Goal: Information Seeking & Learning: Check status

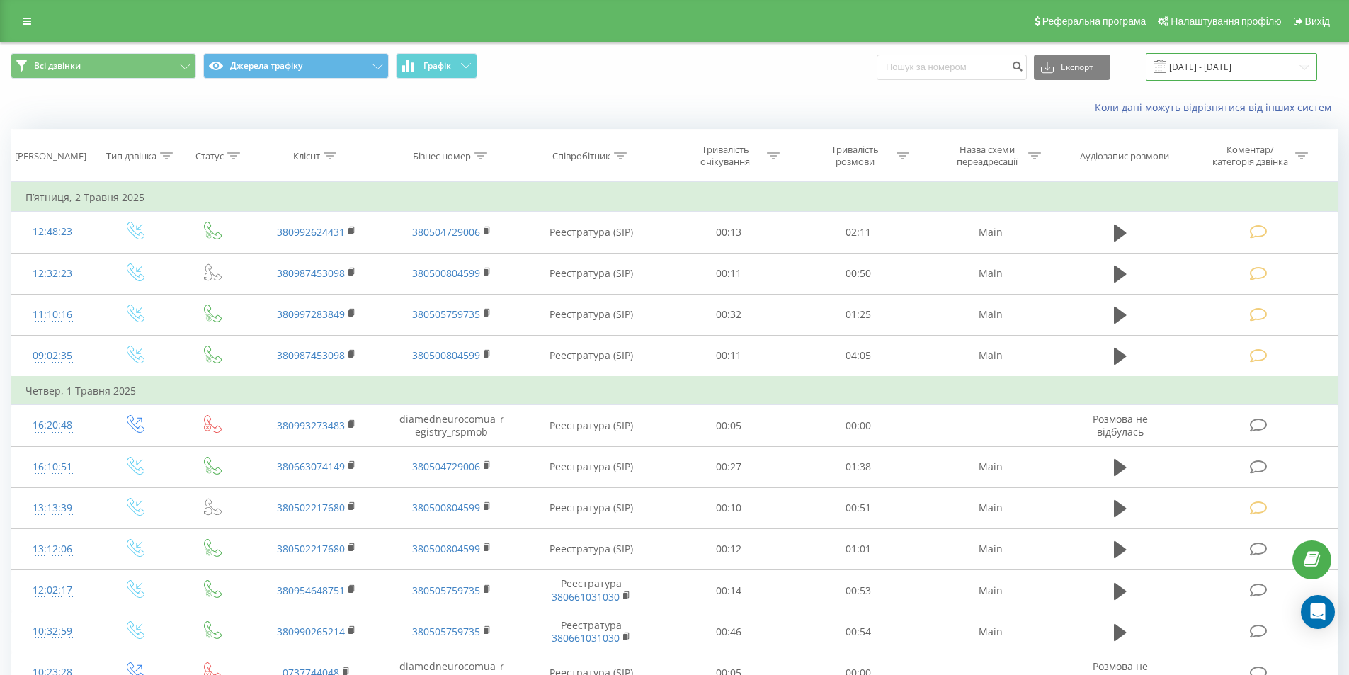
click at [1239, 64] on input "[DATE] - [DATE]" at bounding box center [1230, 67] width 171 height 28
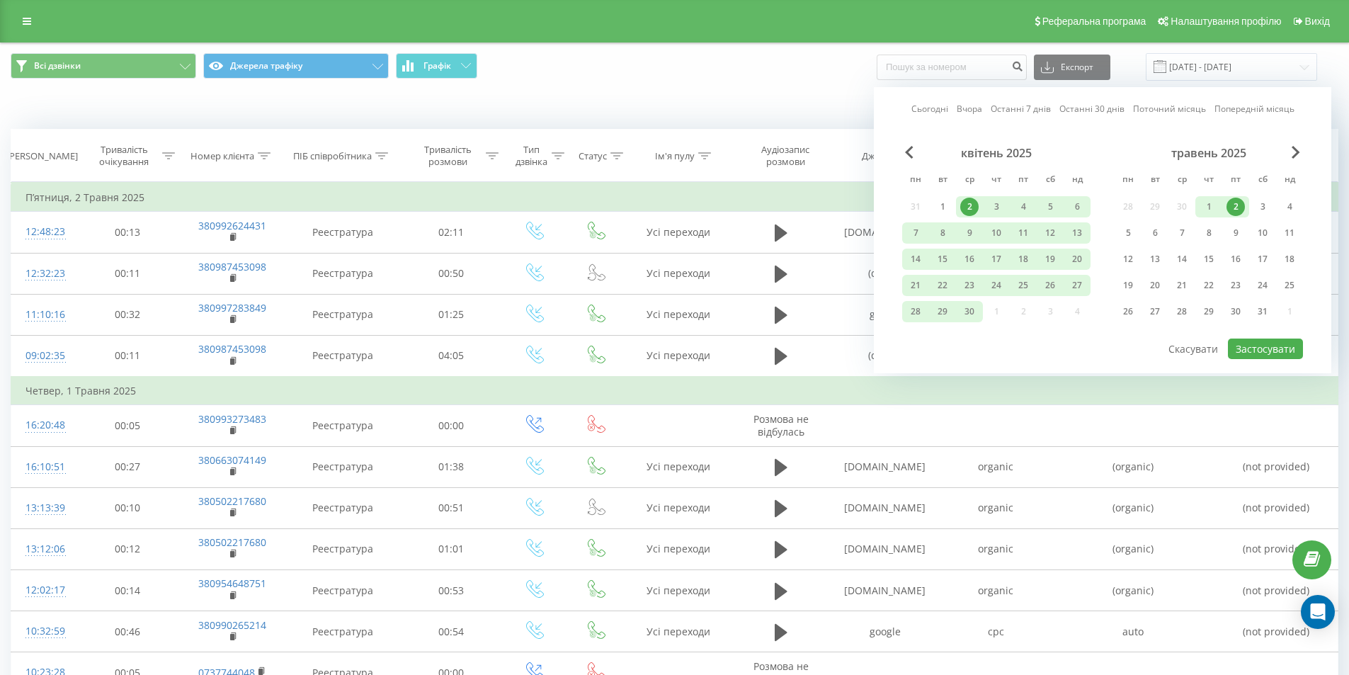
click at [1121, 110] on link "Останні 30 днів" at bounding box center [1091, 108] width 65 height 13
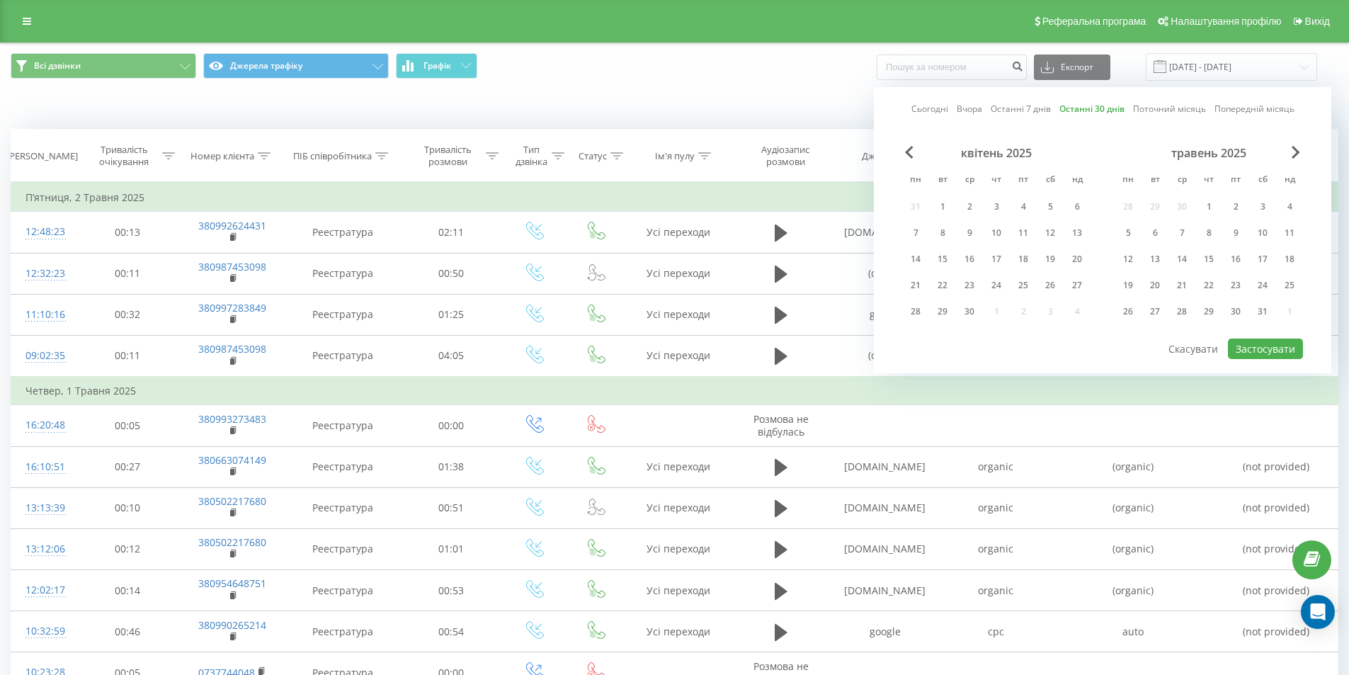
click at [1184, 117] on div "Сьогодні Вчора Останні 7 днів Останні 30 днів Поточний місяць Попередній місяць…" at bounding box center [1102, 230] width 457 height 286
click at [1184, 113] on link "Поточний місяць" at bounding box center [1169, 108] width 73 height 13
click at [1247, 355] on button "Застосувати" at bounding box center [1265, 348] width 75 height 21
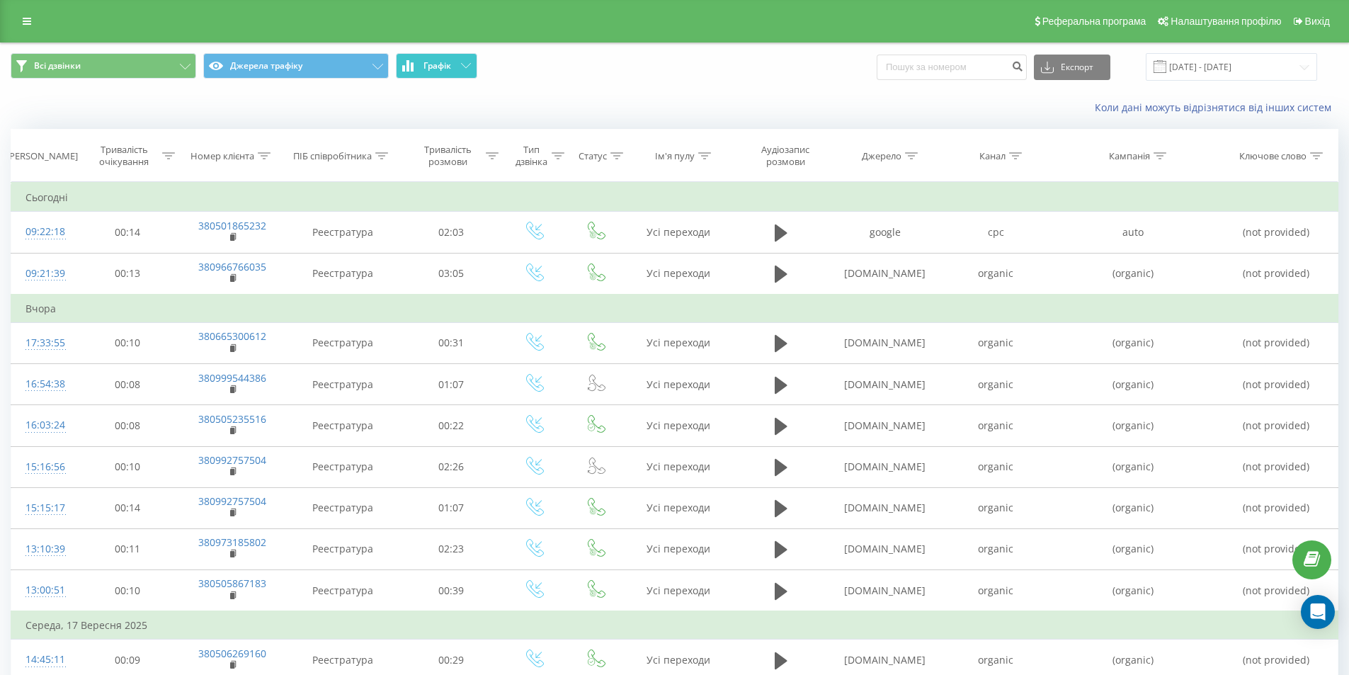
click at [433, 64] on span "Графік" at bounding box center [437, 66] width 28 height 10
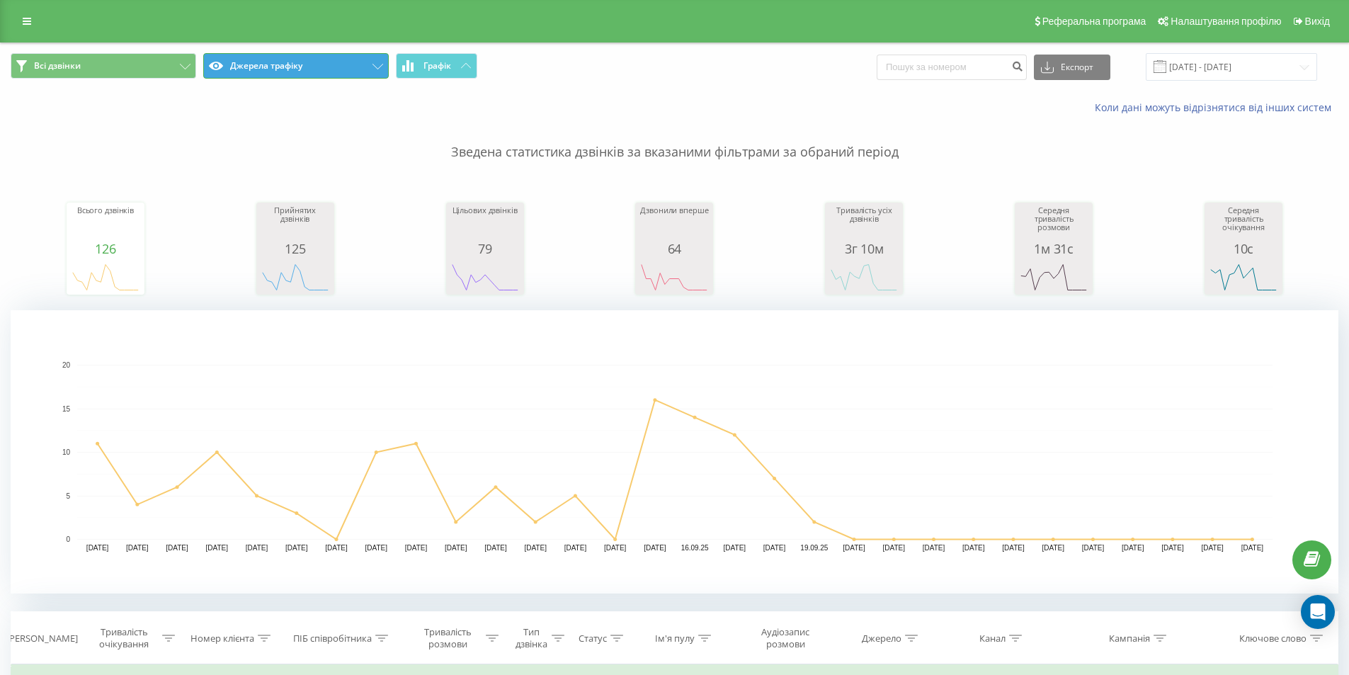
click at [248, 70] on button "Джерела трафіку" at bounding box center [295, 65] width 185 height 25
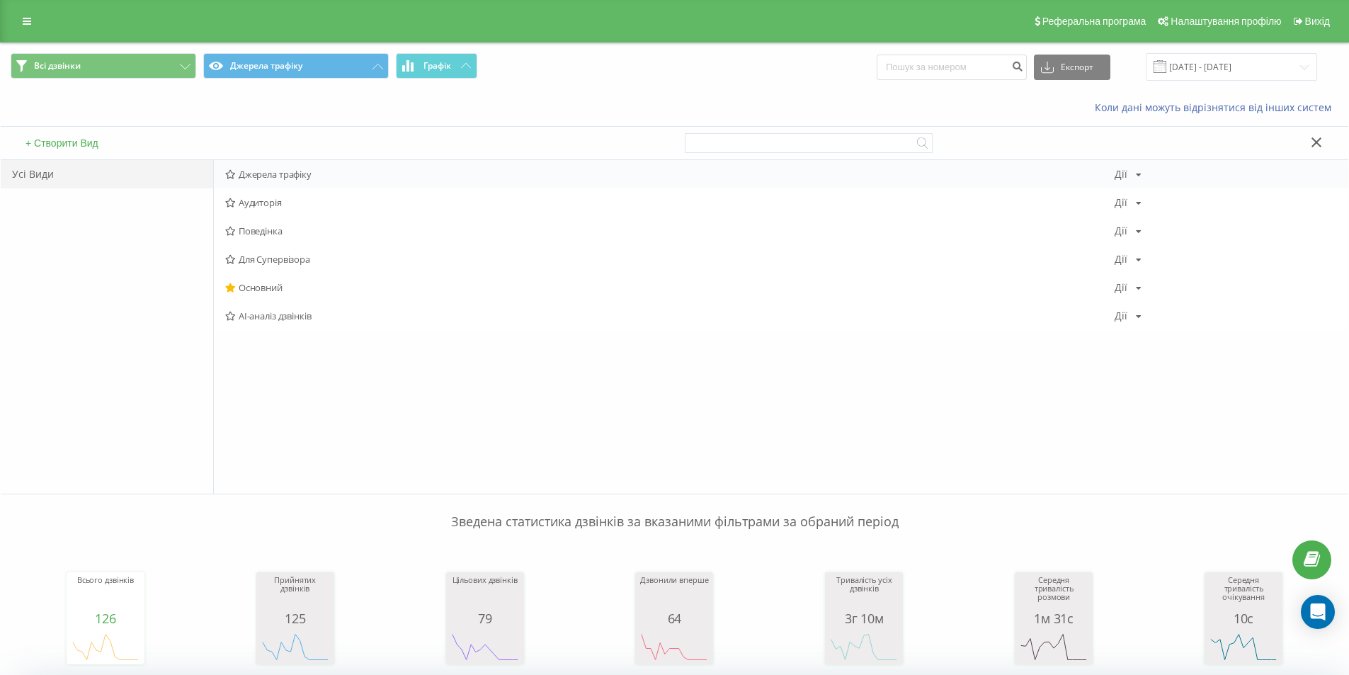
click at [271, 170] on span "Джерела трафіку" at bounding box center [669, 174] width 889 height 10
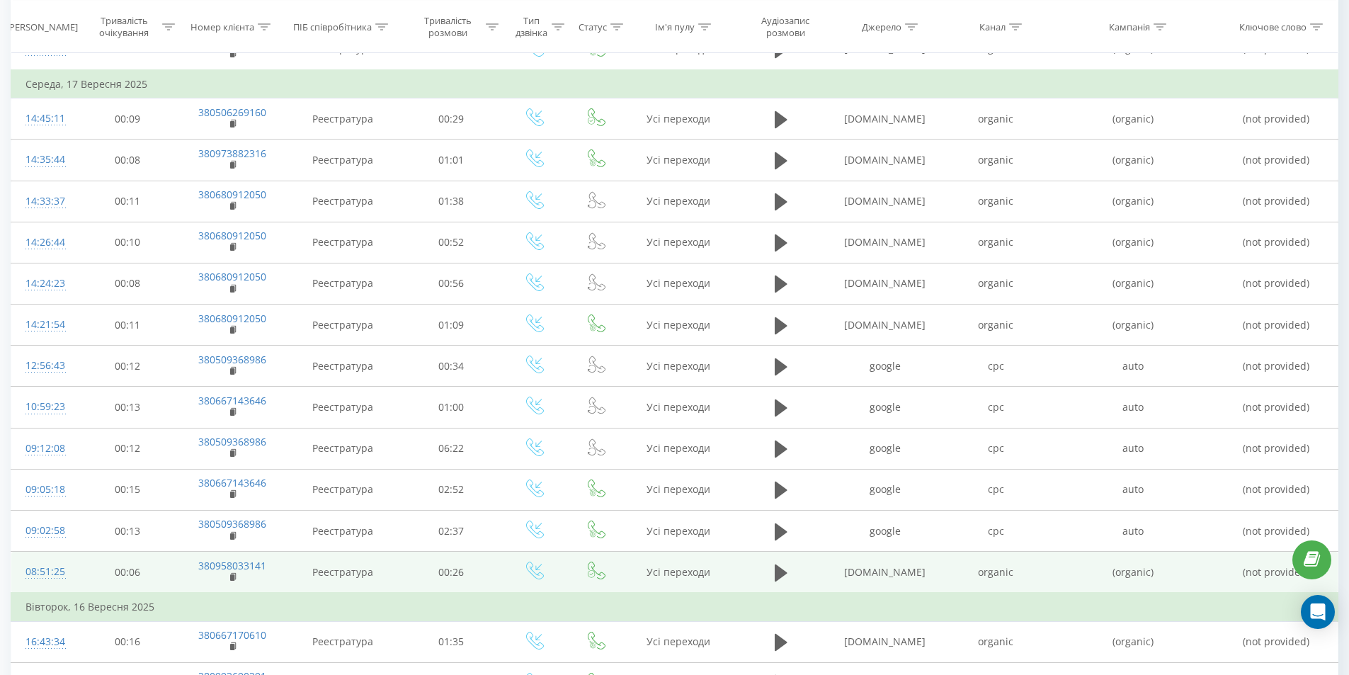
scroll to position [1187, 0]
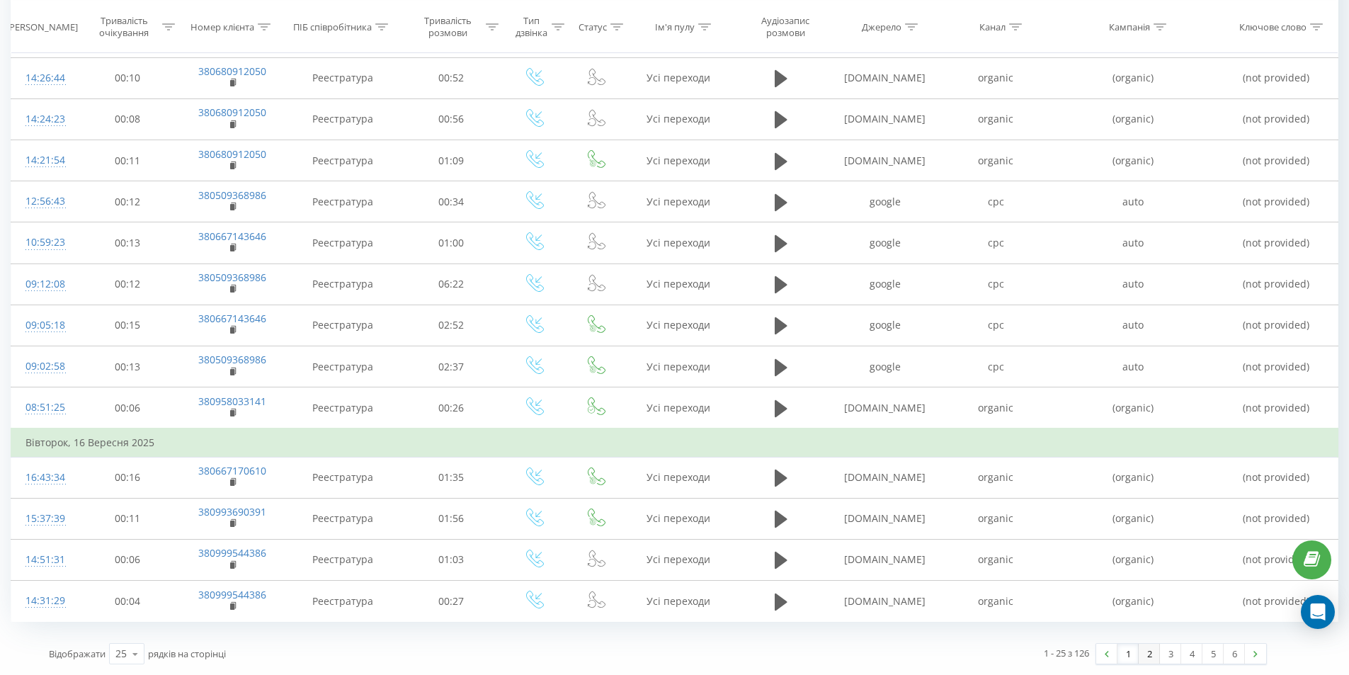
click at [1153, 651] on link "2" at bounding box center [1148, 654] width 21 height 20
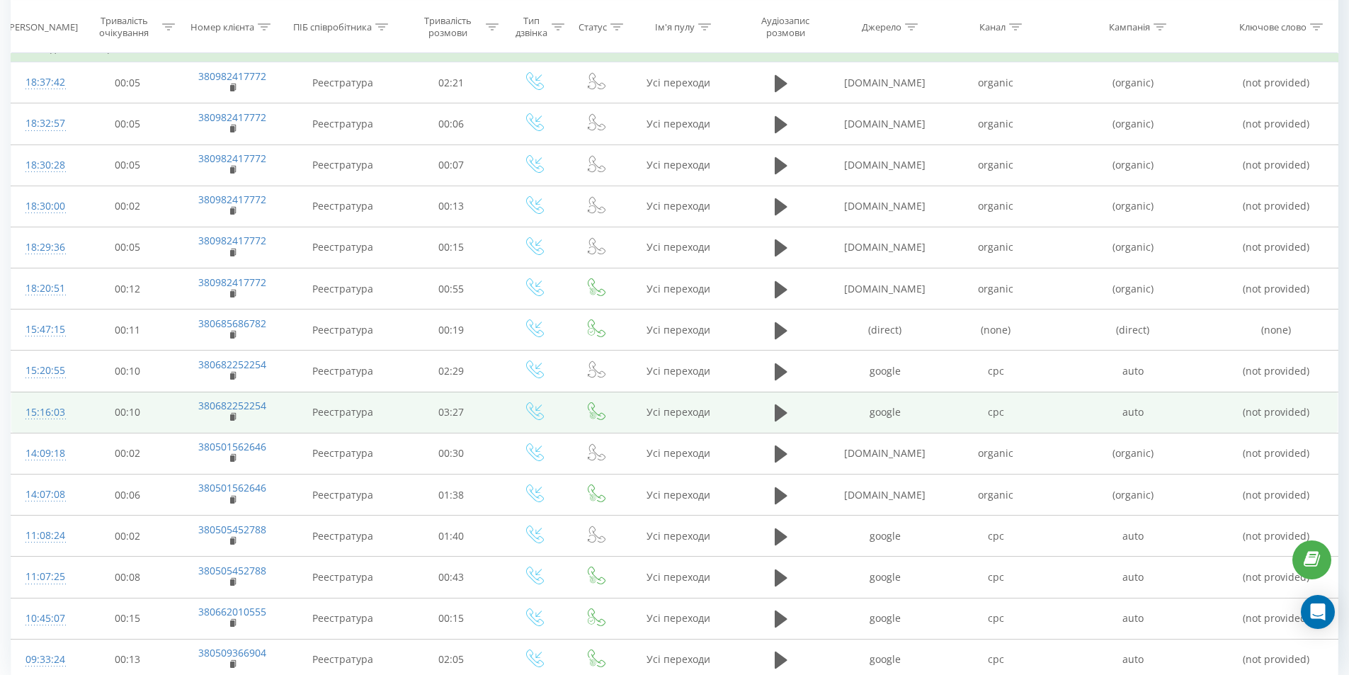
scroll to position [1131, 0]
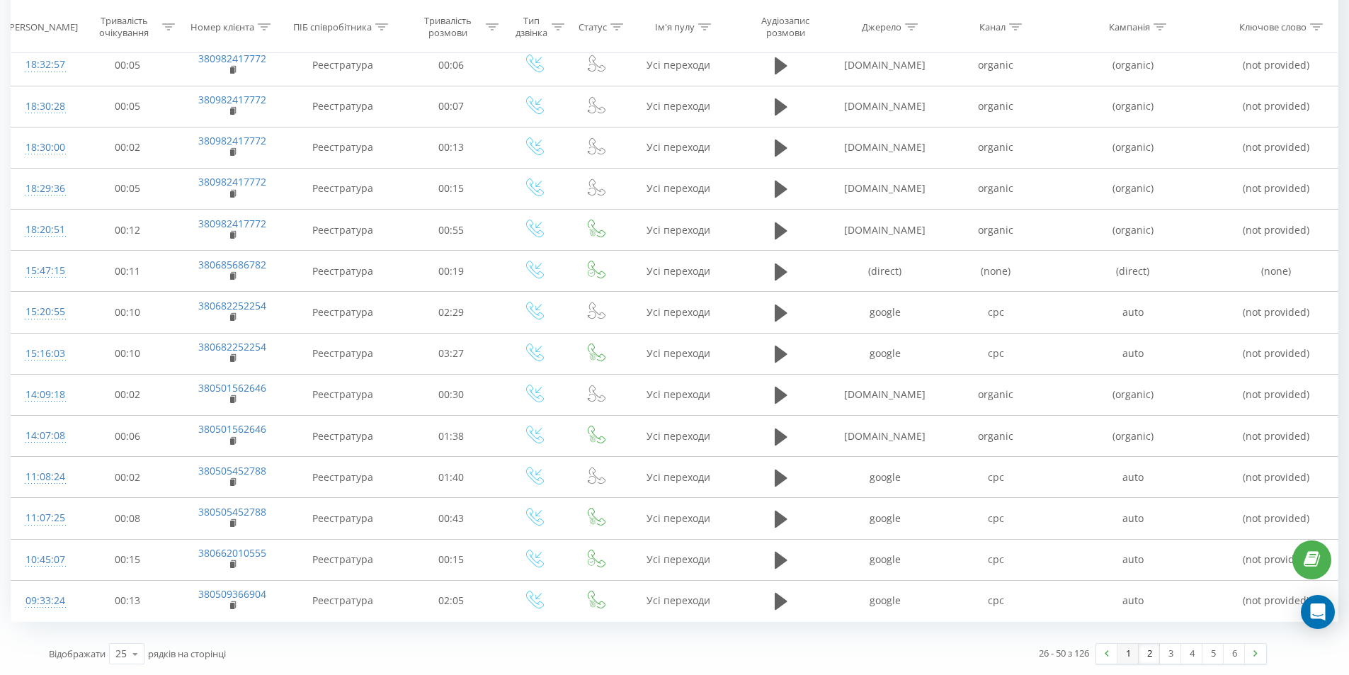
click at [1133, 657] on link "1" at bounding box center [1127, 654] width 21 height 20
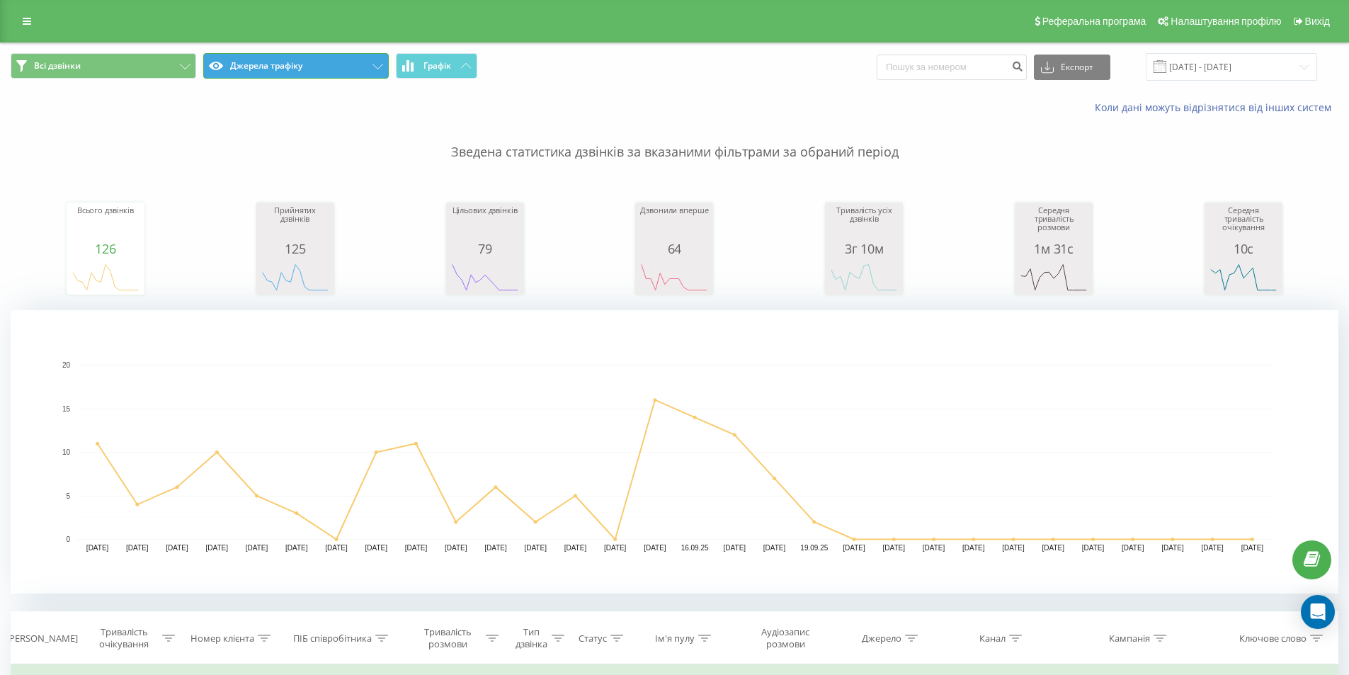
click at [290, 64] on button "Джерела трафіку" at bounding box center [295, 65] width 185 height 25
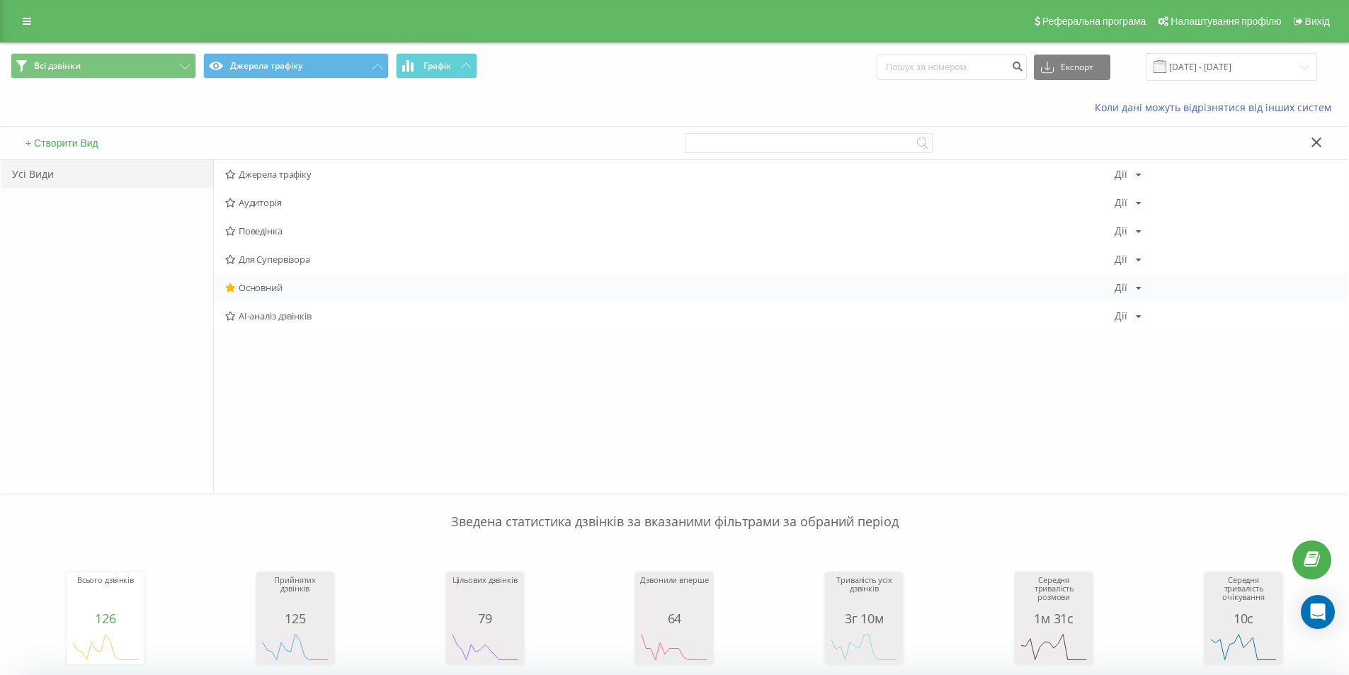
click at [268, 282] on span "Основний" at bounding box center [669, 287] width 889 height 10
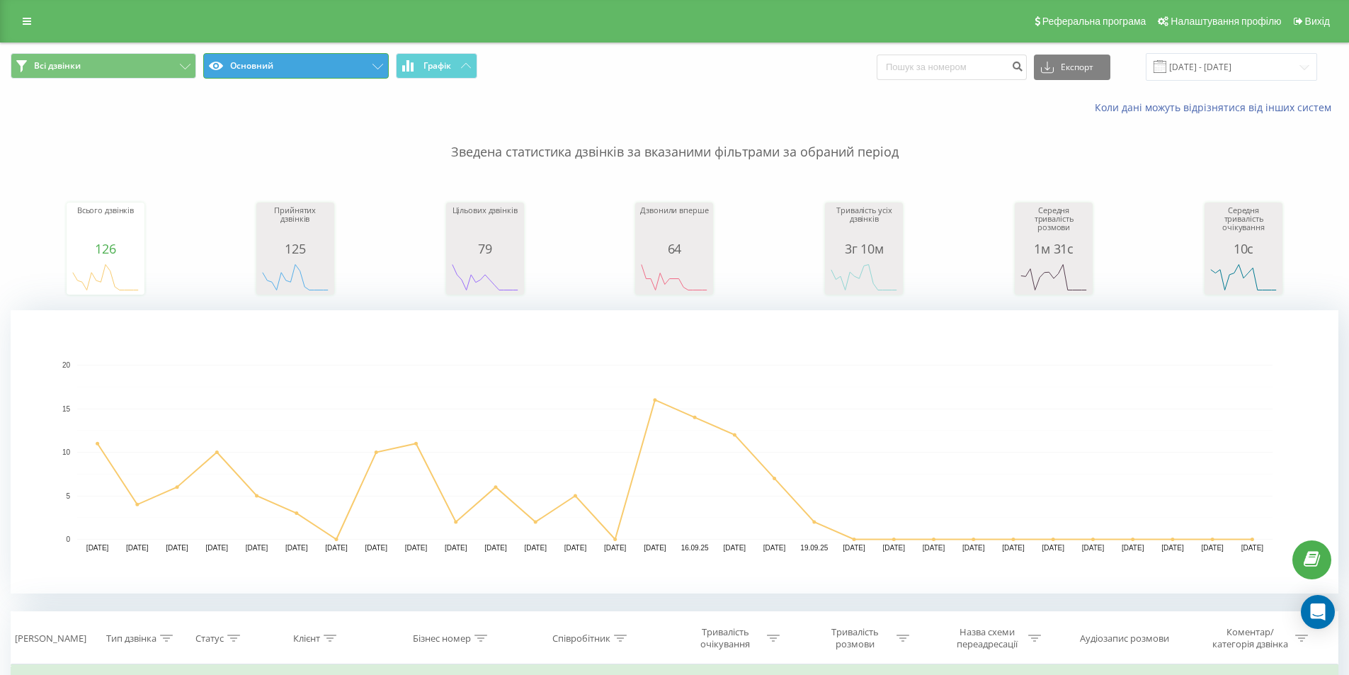
click at [264, 65] on button "Основний" at bounding box center [295, 65] width 185 height 25
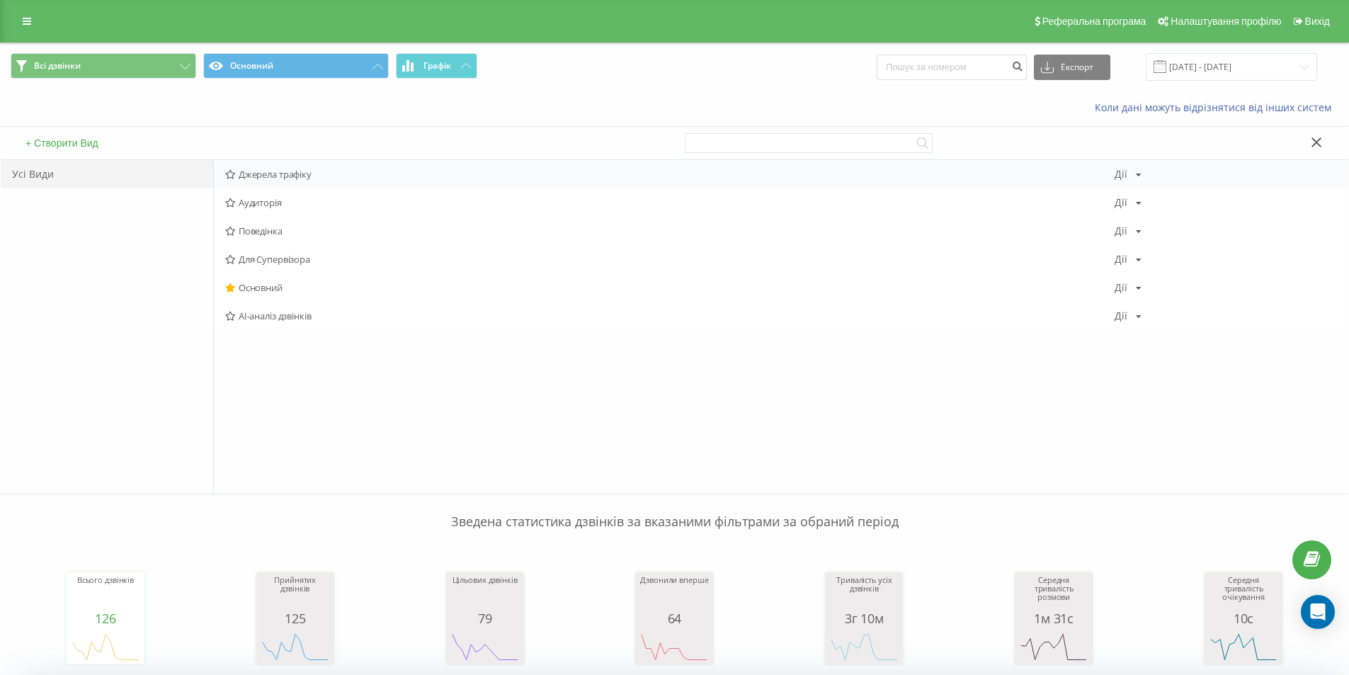
click at [279, 176] on span "Джерела трафіку" at bounding box center [669, 174] width 889 height 10
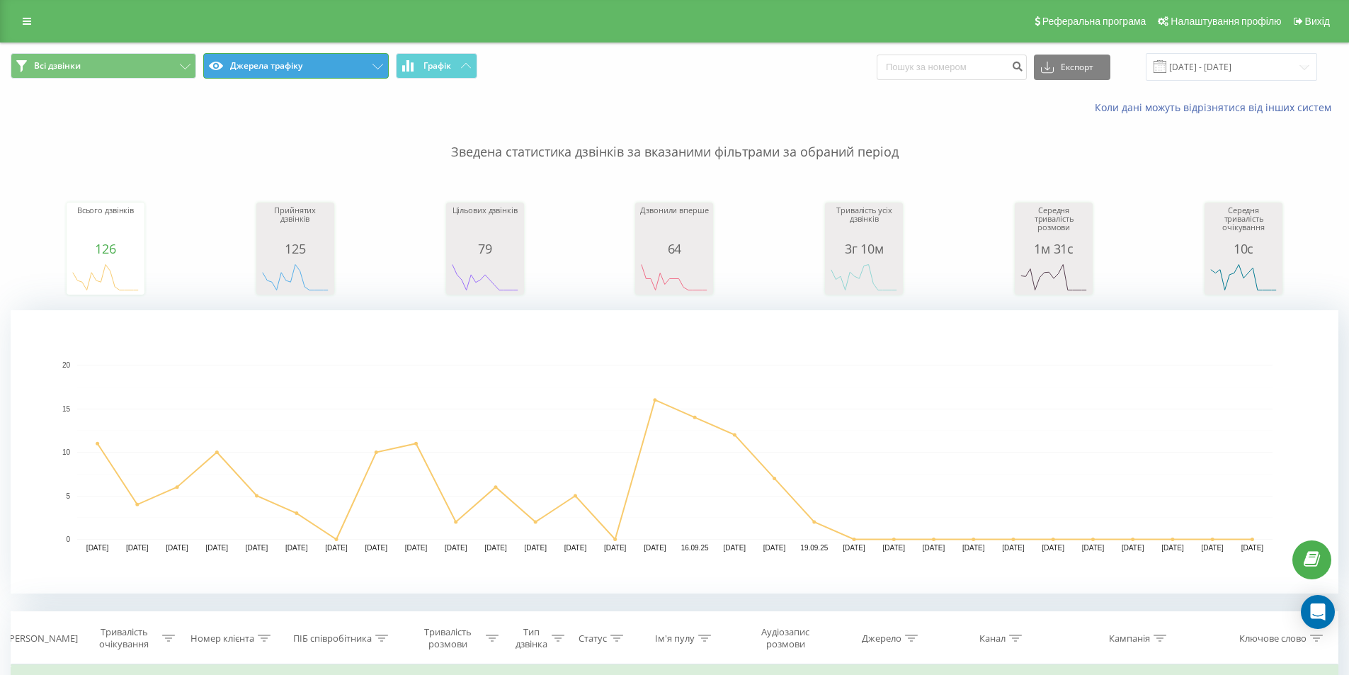
click at [354, 63] on button "Джерела трафіку" at bounding box center [295, 65] width 185 height 25
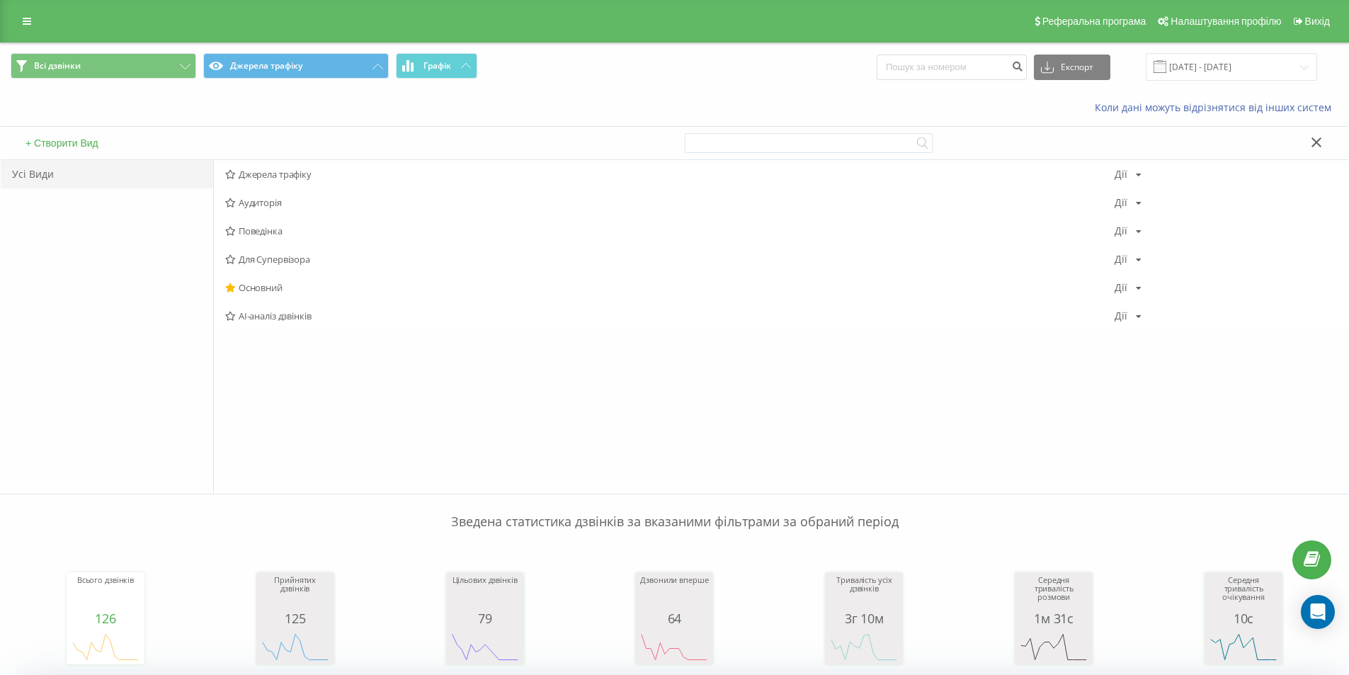
drag, startPoint x: 335, startPoint y: 110, endPoint x: 325, endPoint y: 111, distance: 10.0
click at [326, 111] on div "Коли дані можуть відрізнятися вiд інших систем" at bounding box center [674, 108] width 1347 height 34
click at [325, 111] on div "Коли дані можуть відрізнятися вiд інших систем" at bounding box center [674, 108] width 1347 height 34
click at [1321, 136] on button at bounding box center [1316, 143] width 21 height 15
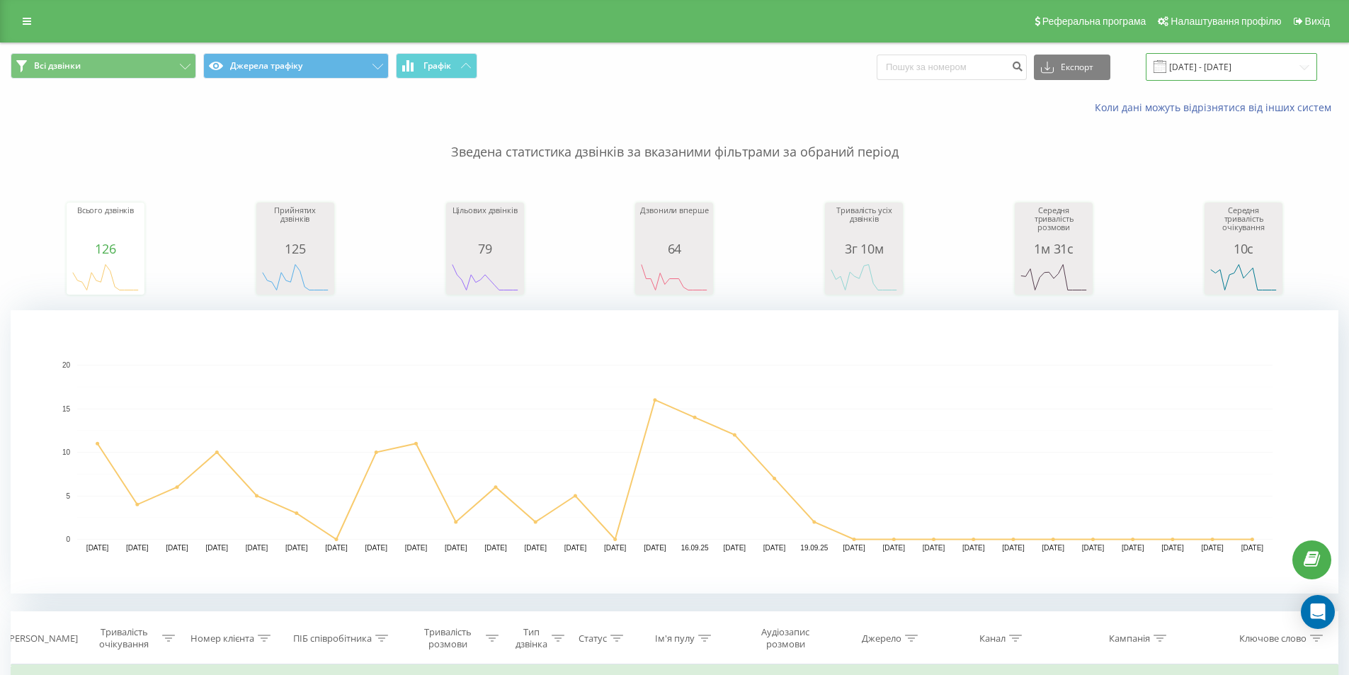
click at [1230, 70] on input "[DATE] - [DATE]" at bounding box center [1230, 67] width 171 height 28
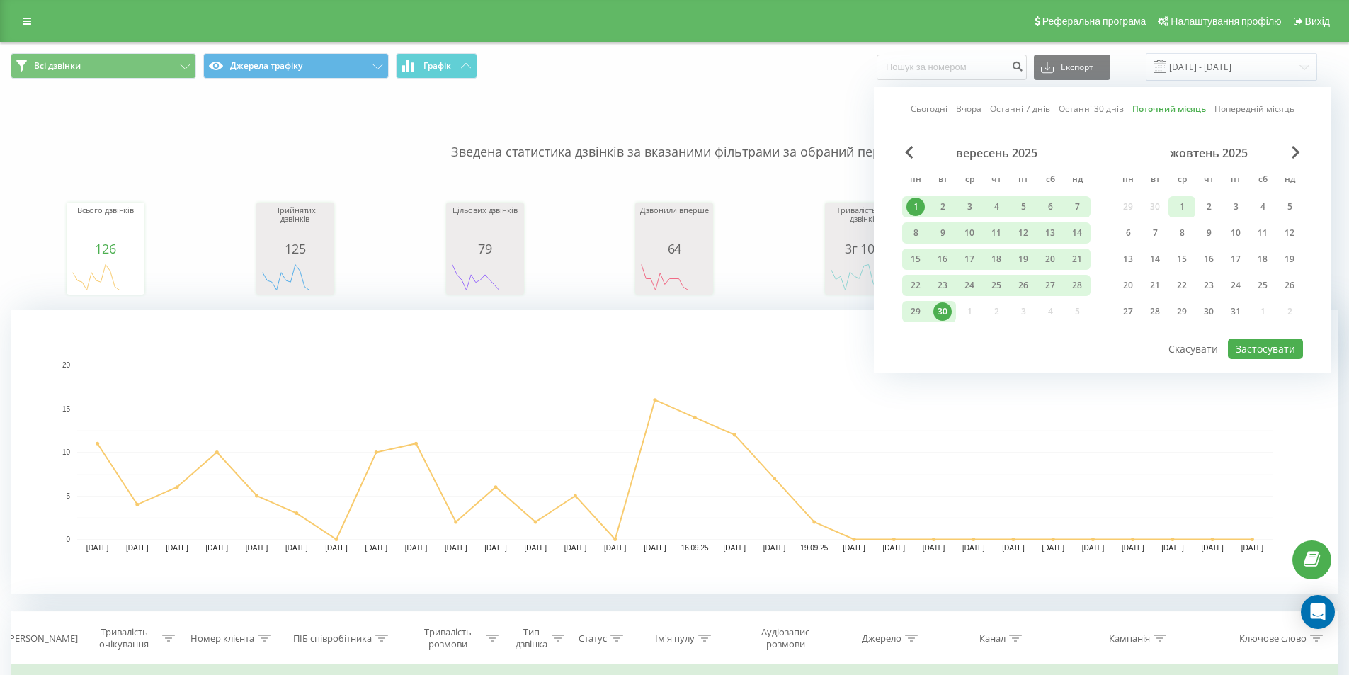
click at [1178, 198] on div "1" at bounding box center [1181, 207] width 18 height 18
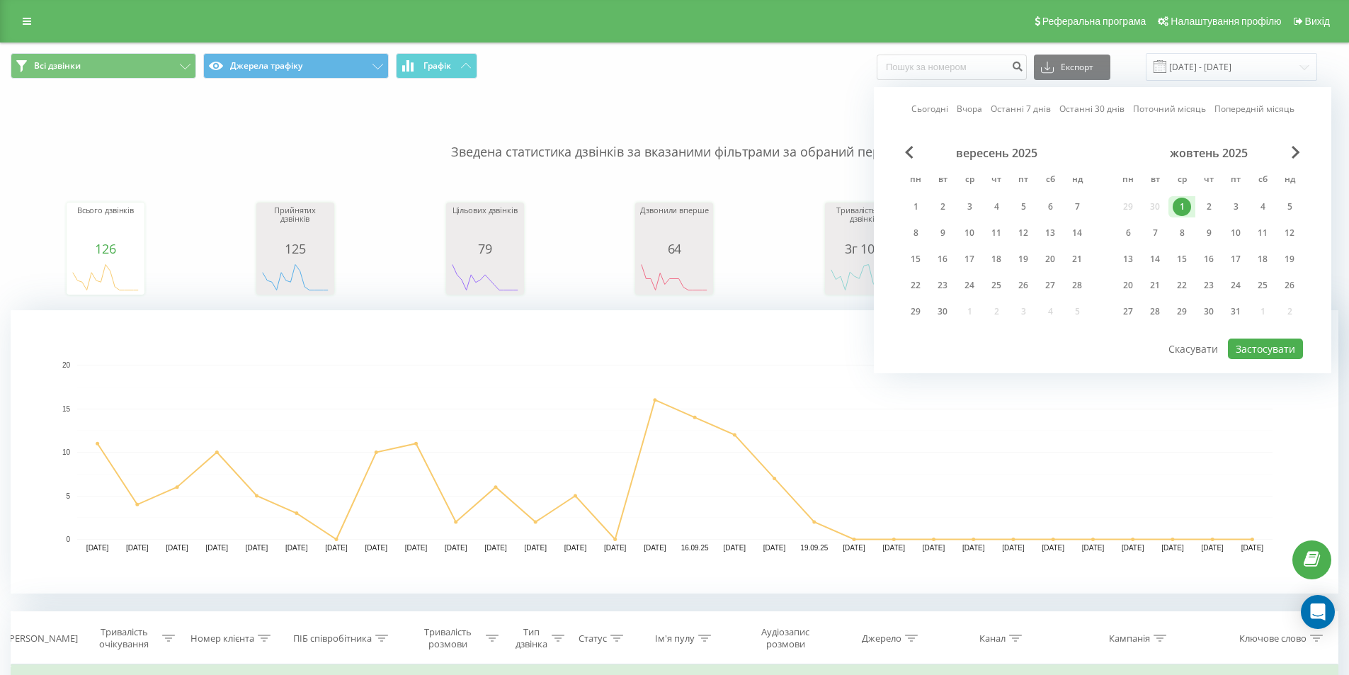
click at [901, 155] on div "Сьогодні Вчора Останні 7 днів Останні 30 днів Поточний місяць Попередній місяць…" at bounding box center [1102, 230] width 457 height 286
click at [905, 153] on span "Previous Month" at bounding box center [909, 152] width 8 height 13
click at [1130, 204] on div "1" at bounding box center [1128, 207] width 18 height 18
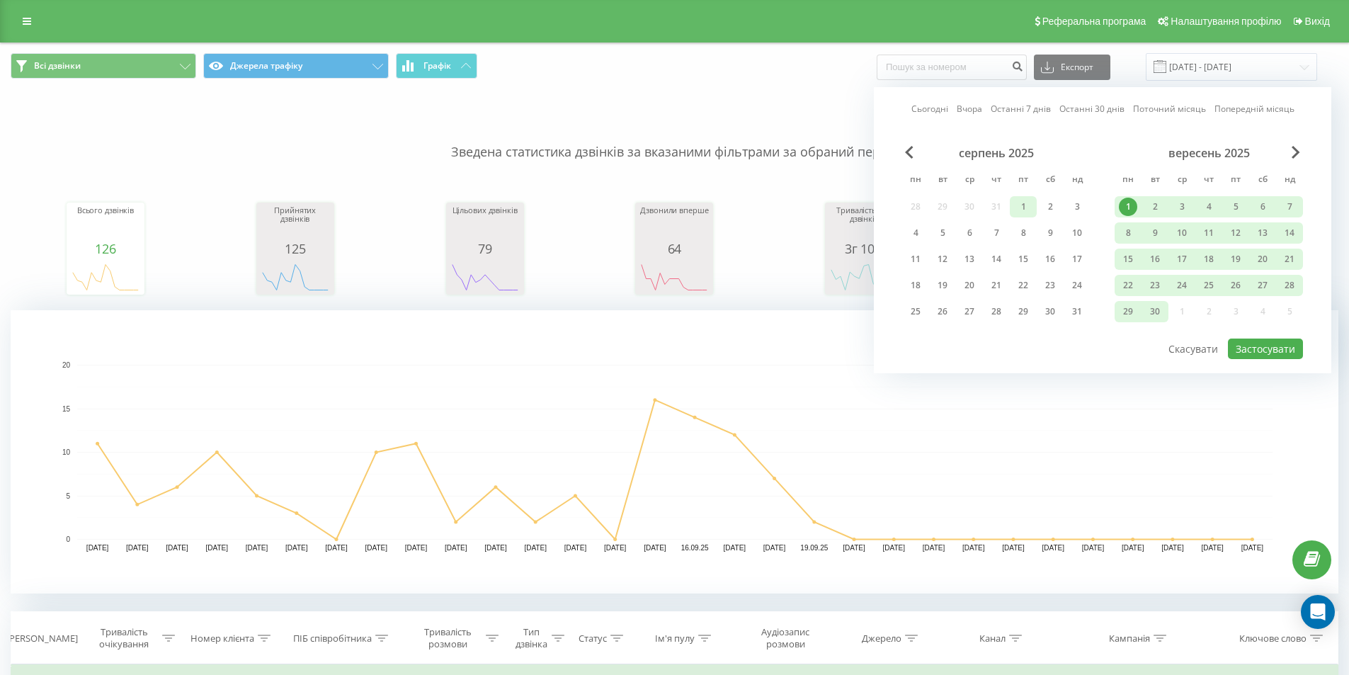
click at [1022, 203] on div "1" at bounding box center [1023, 207] width 18 height 18
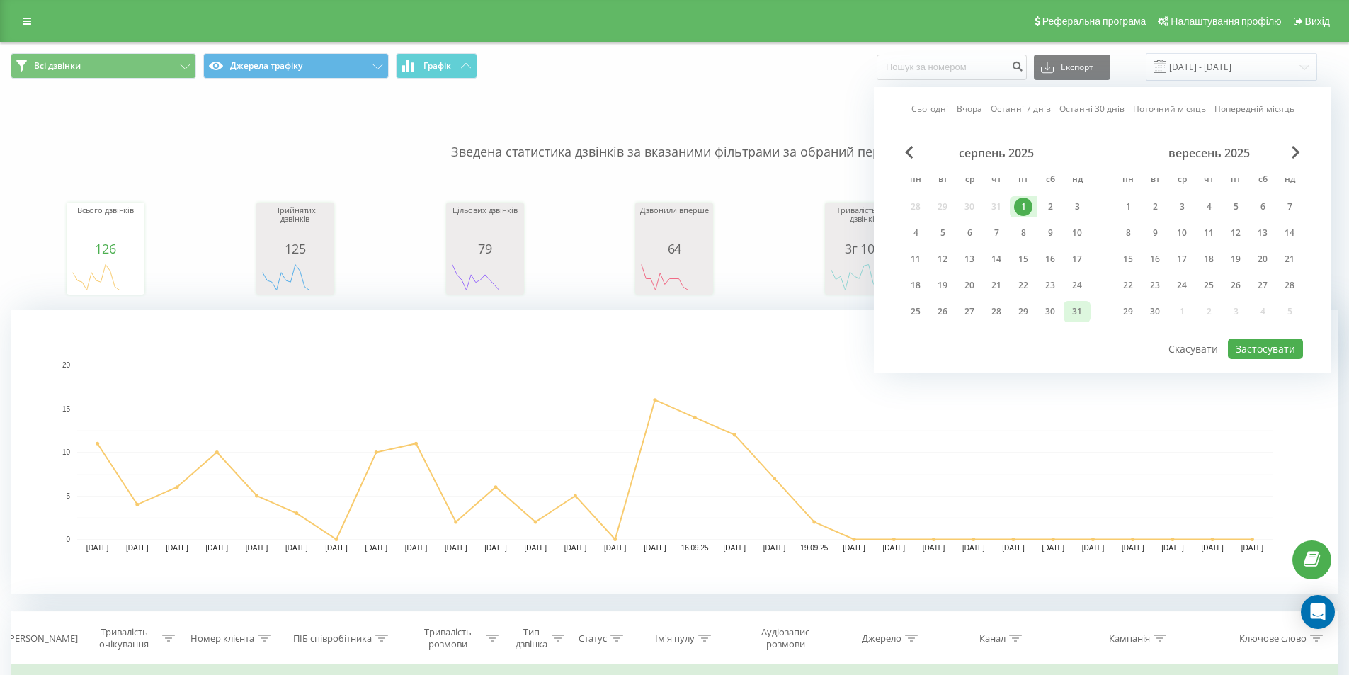
click at [1072, 318] on div "31" at bounding box center [1077, 311] width 18 height 18
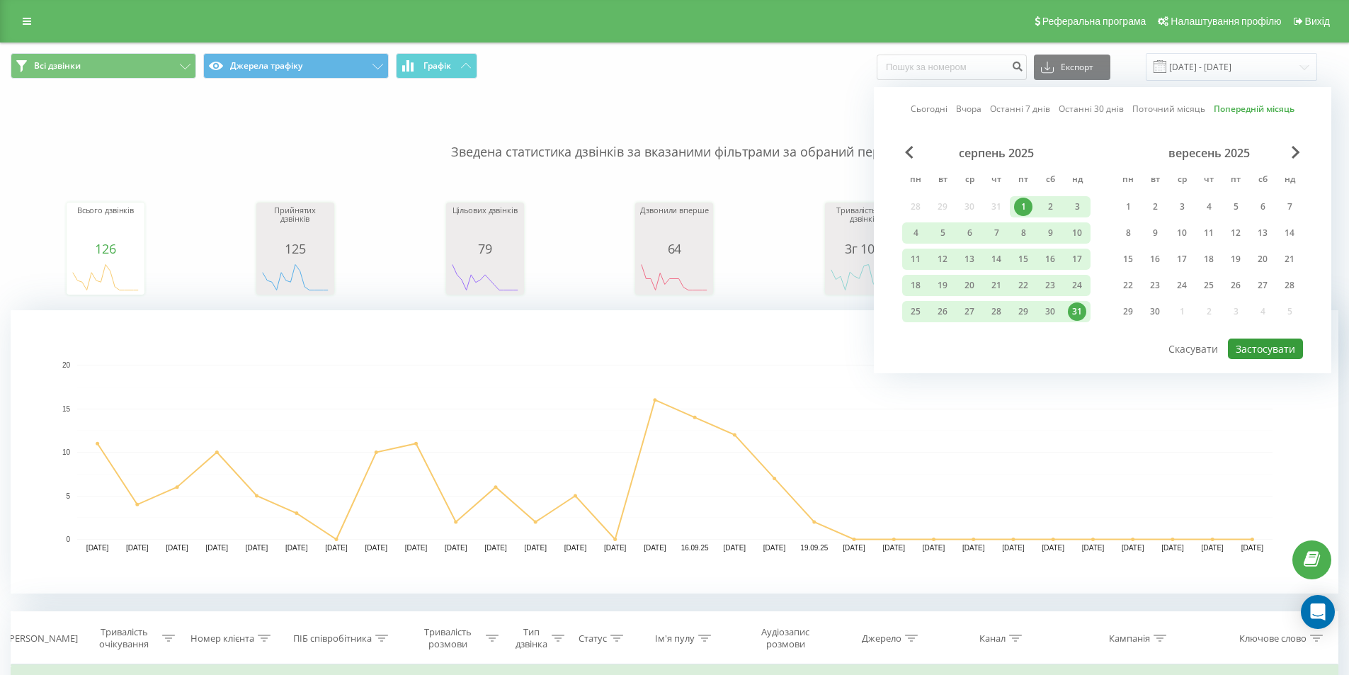
click at [1257, 346] on button "Застосувати" at bounding box center [1265, 348] width 75 height 21
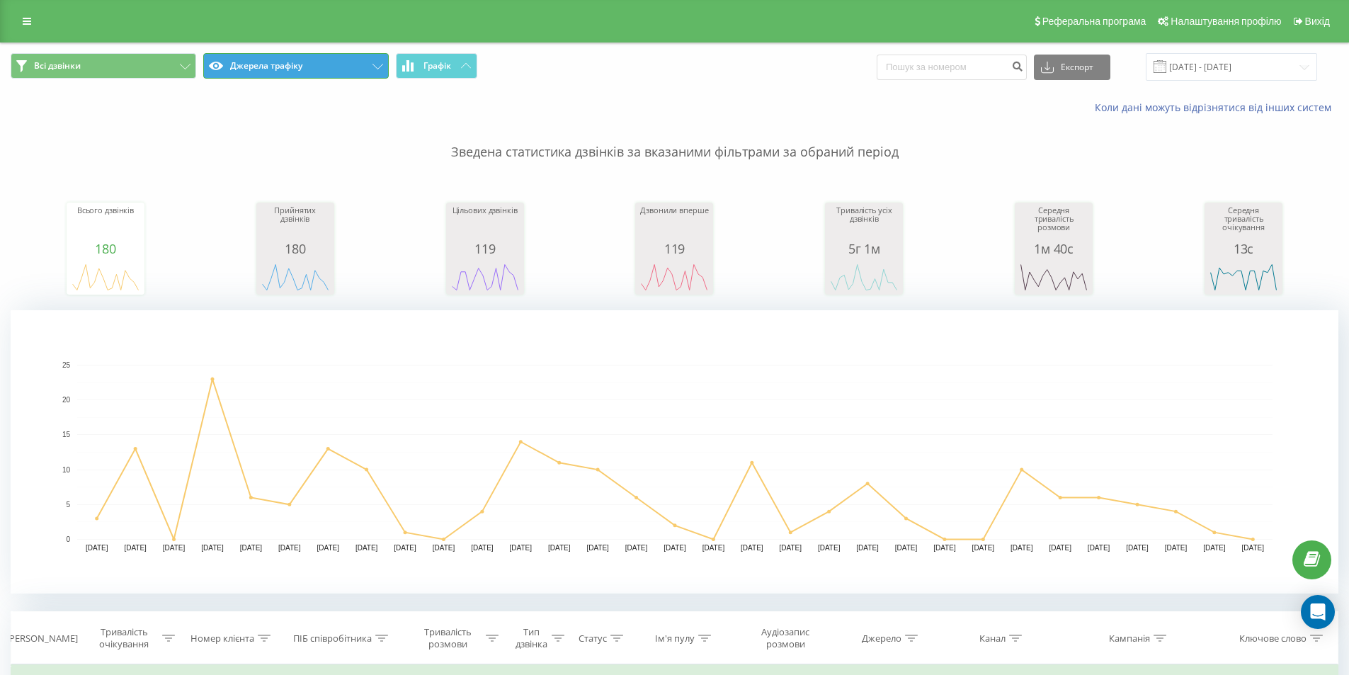
click at [295, 70] on button "Джерела трафіку" at bounding box center [295, 65] width 185 height 25
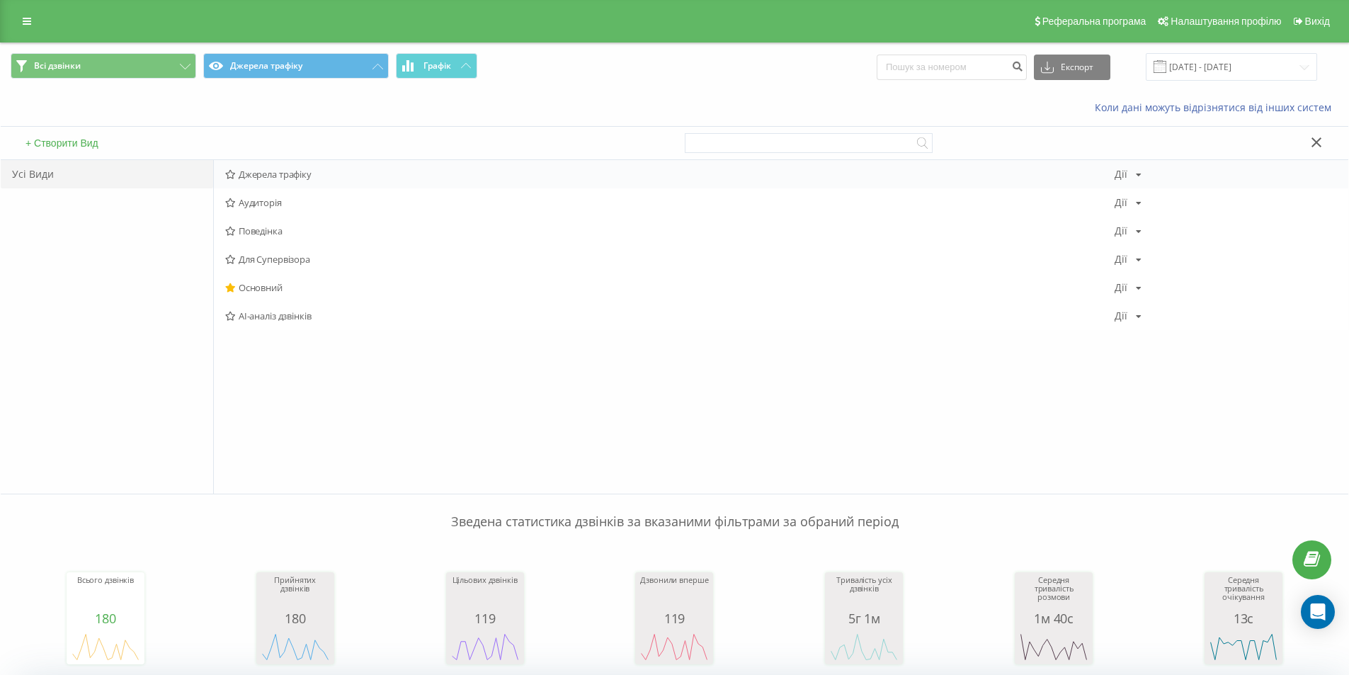
click at [259, 181] on div "Джерела трафіку [PERSON_NAME] Копіювати Видалити За замовчуванням Поділитися" at bounding box center [781, 174] width 1134 height 28
click at [270, 286] on span "Основний" at bounding box center [669, 287] width 889 height 10
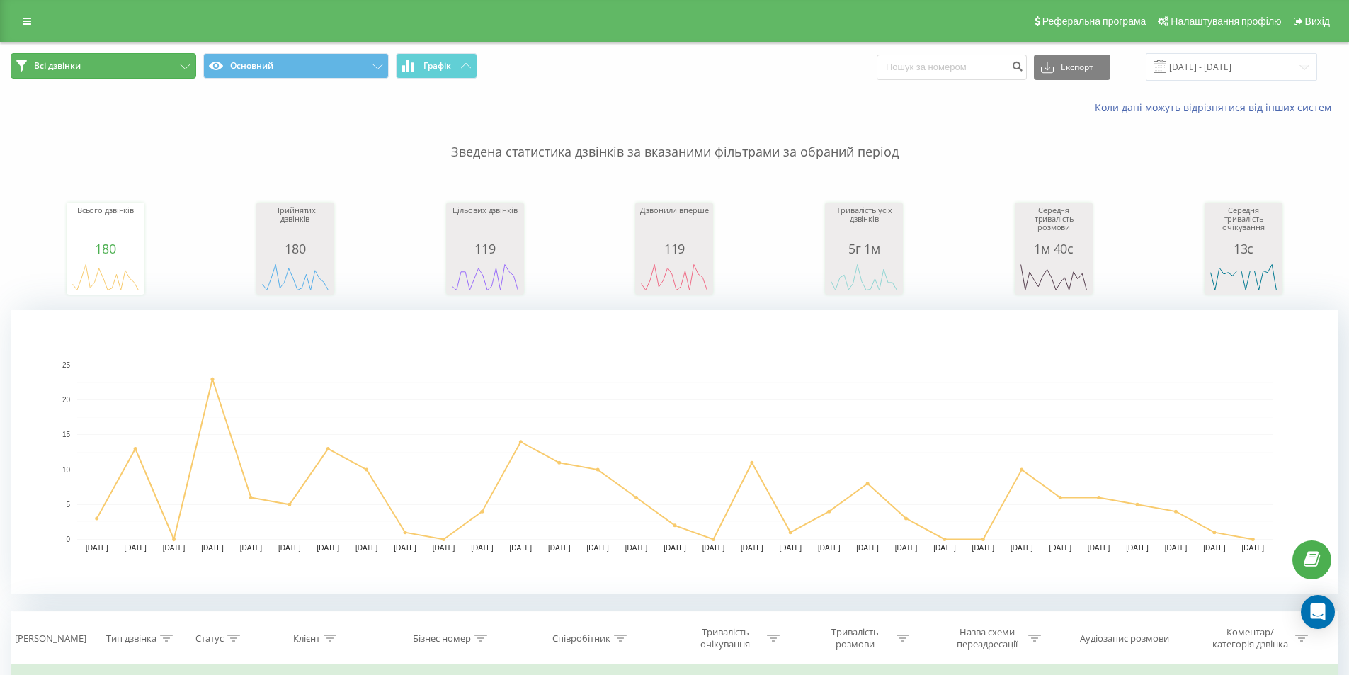
click at [131, 69] on button "Всі дзвінки" at bounding box center [103, 65] width 185 height 25
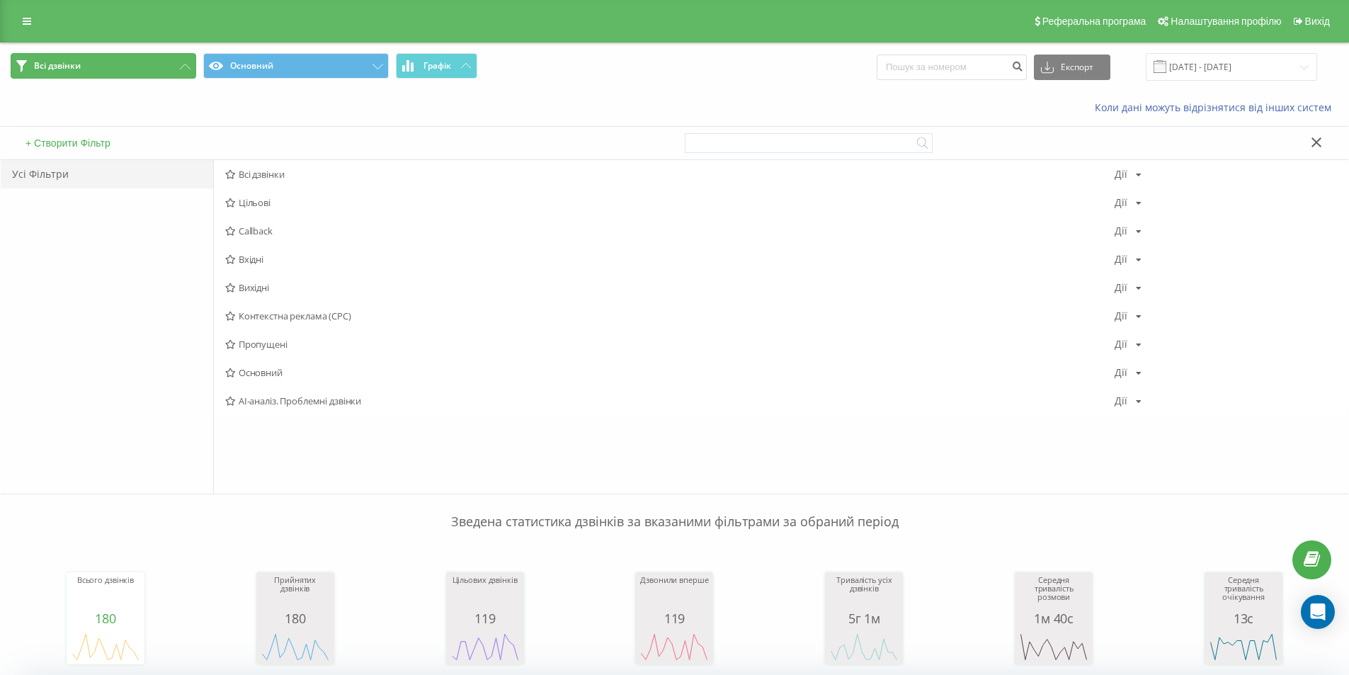
click at [131, 70] on button "Всі дзвінки" at bounding box center [103, 65] width 185 height 25
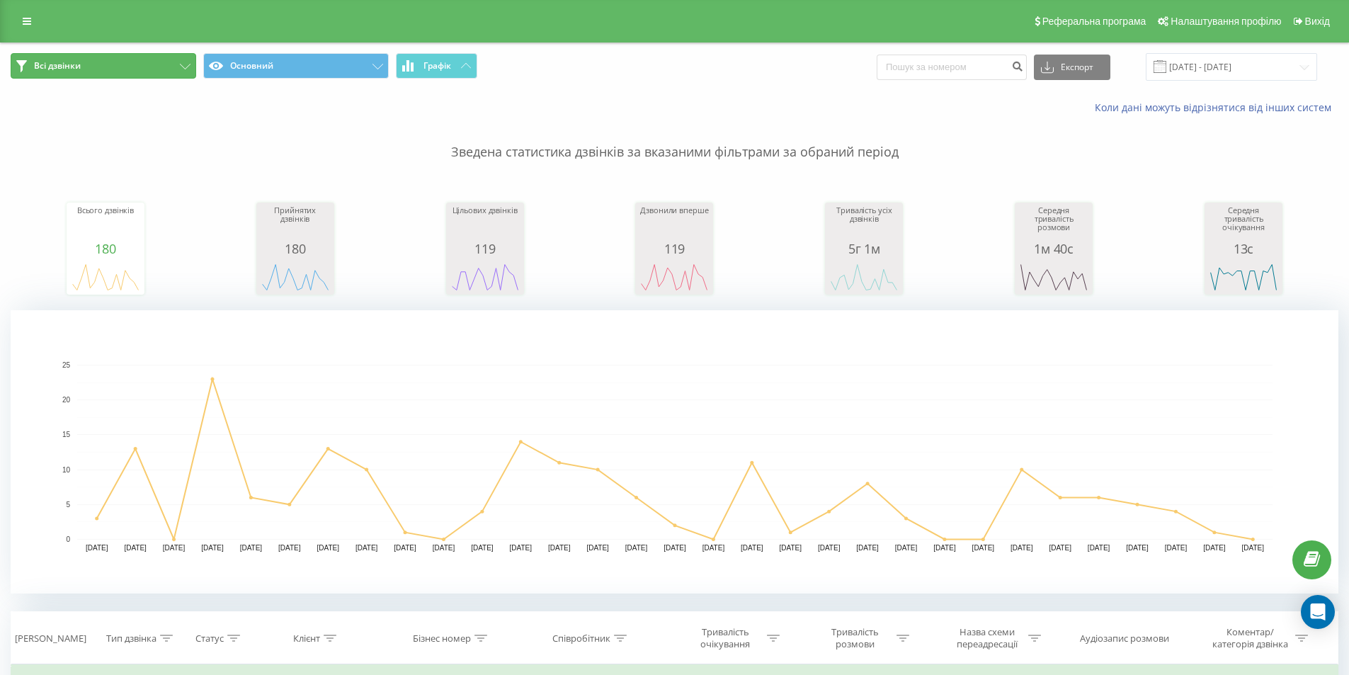
click at [140, 72] on button "Всі дзвінки" at bounding box center [103, 65] width 185 height 25
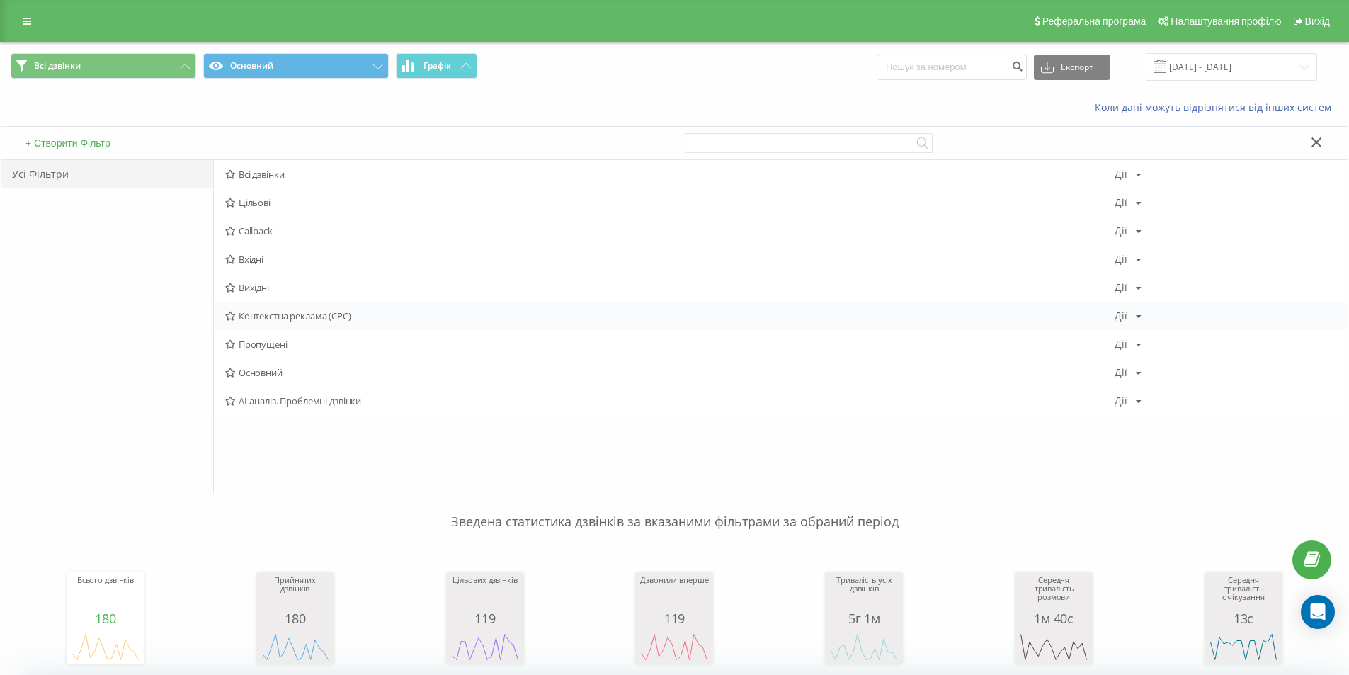
click at [263, 314] on span "Контекстна реклама (CPC)" at bounding box center [669, 316] width 889 height 10
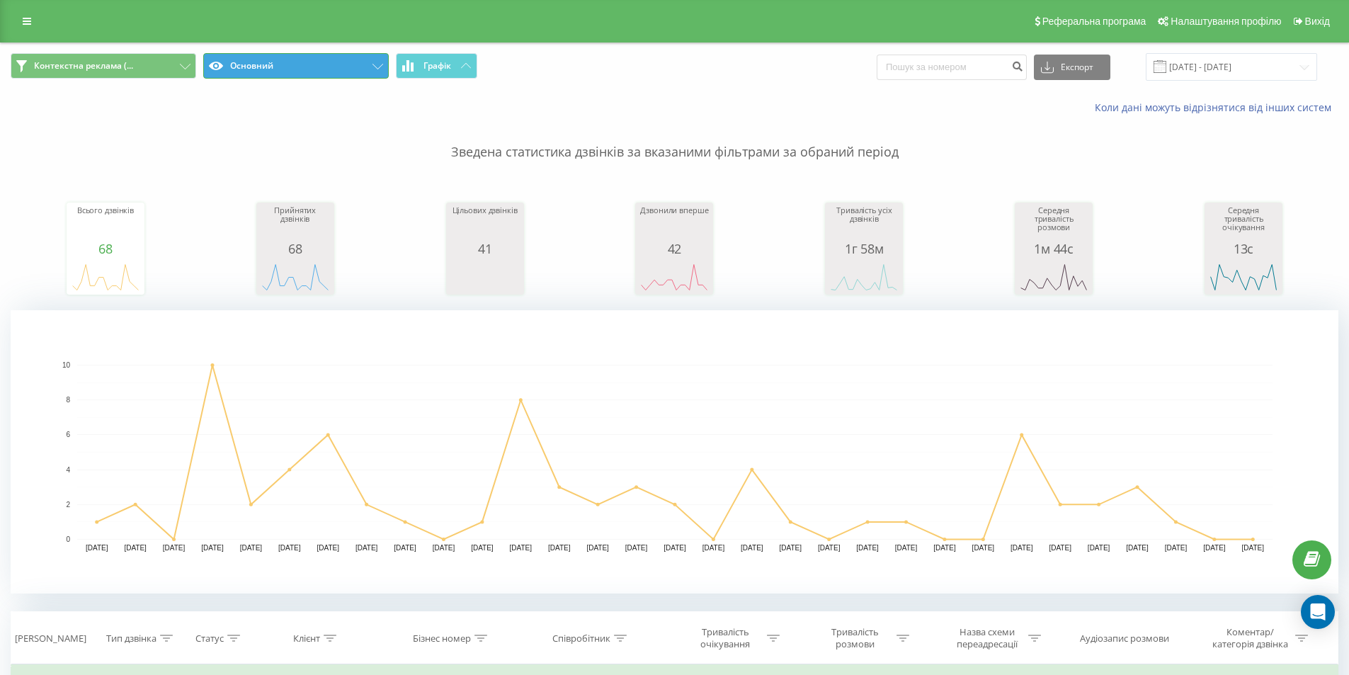
click at [264, 69] on button "Основний" at bounding box center [295, 65] width 185 height 25
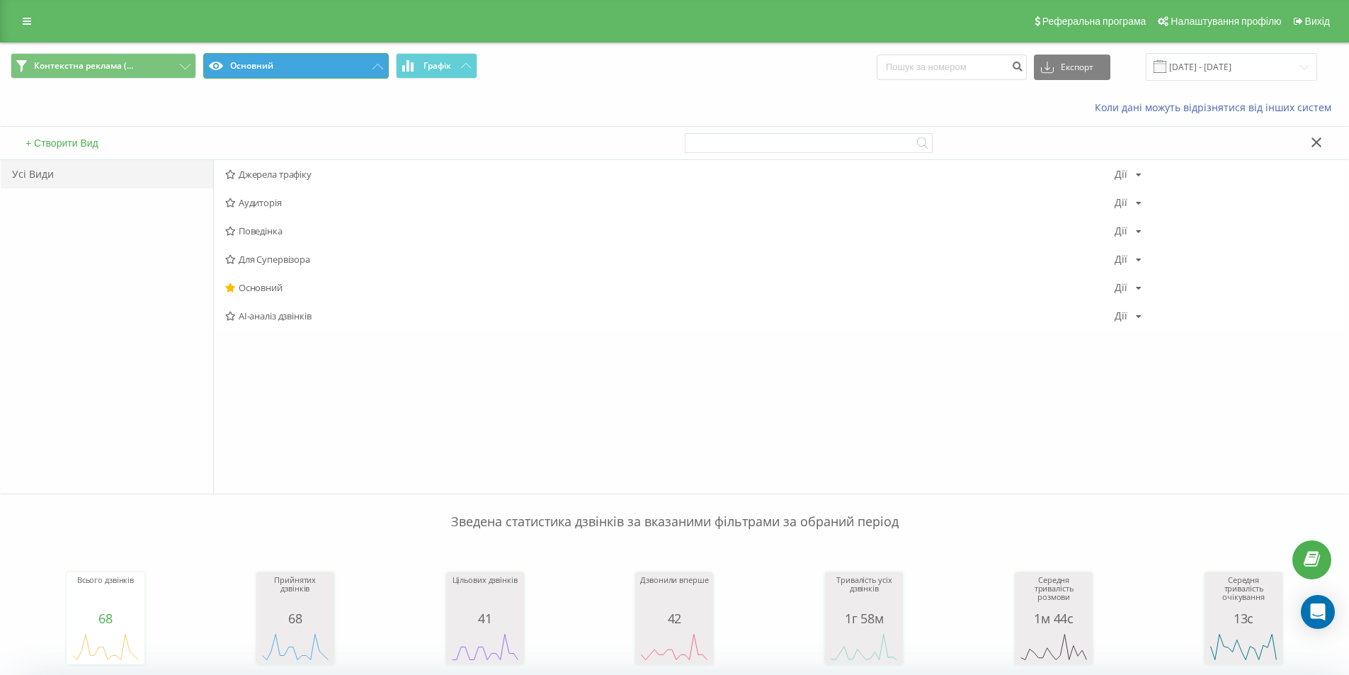
click at [289, 68] on button "Основний" at bounding box center [295, 65] width 185 height 25
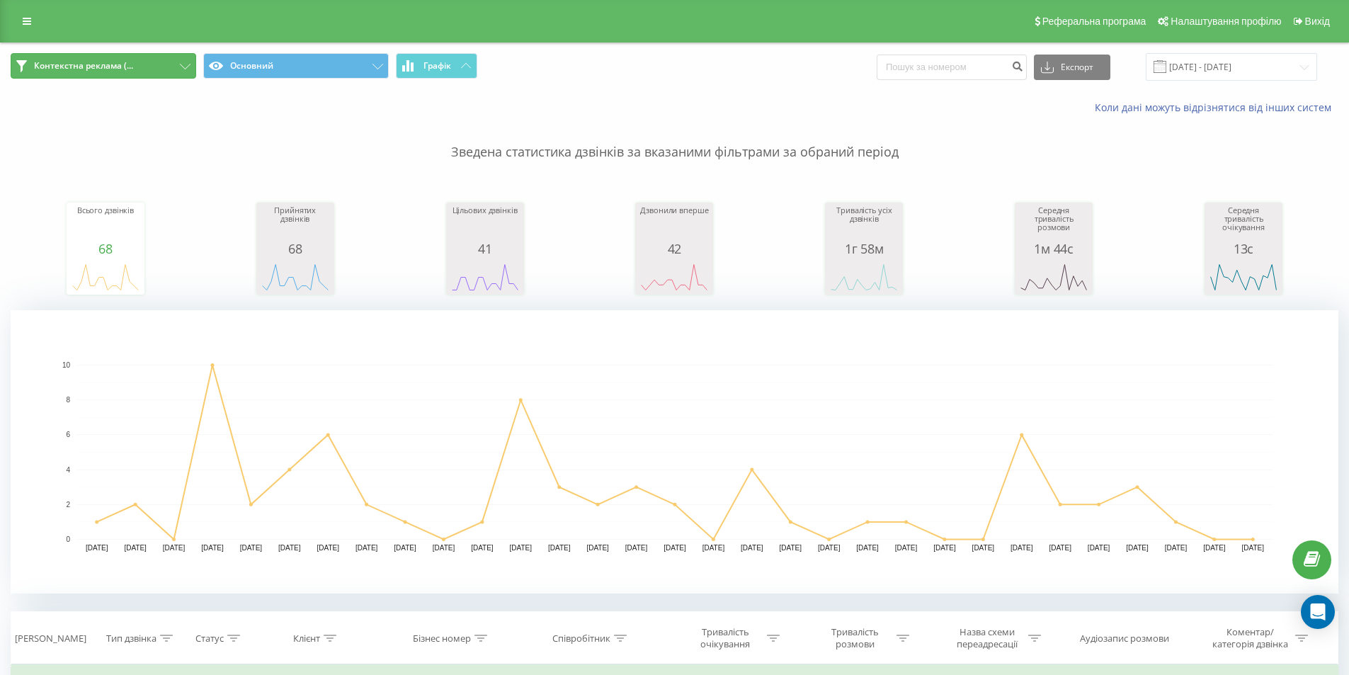
click at [160, 61] on button "Контекстна реклама (..." at bounding box center [103, 65] width 185 height 25
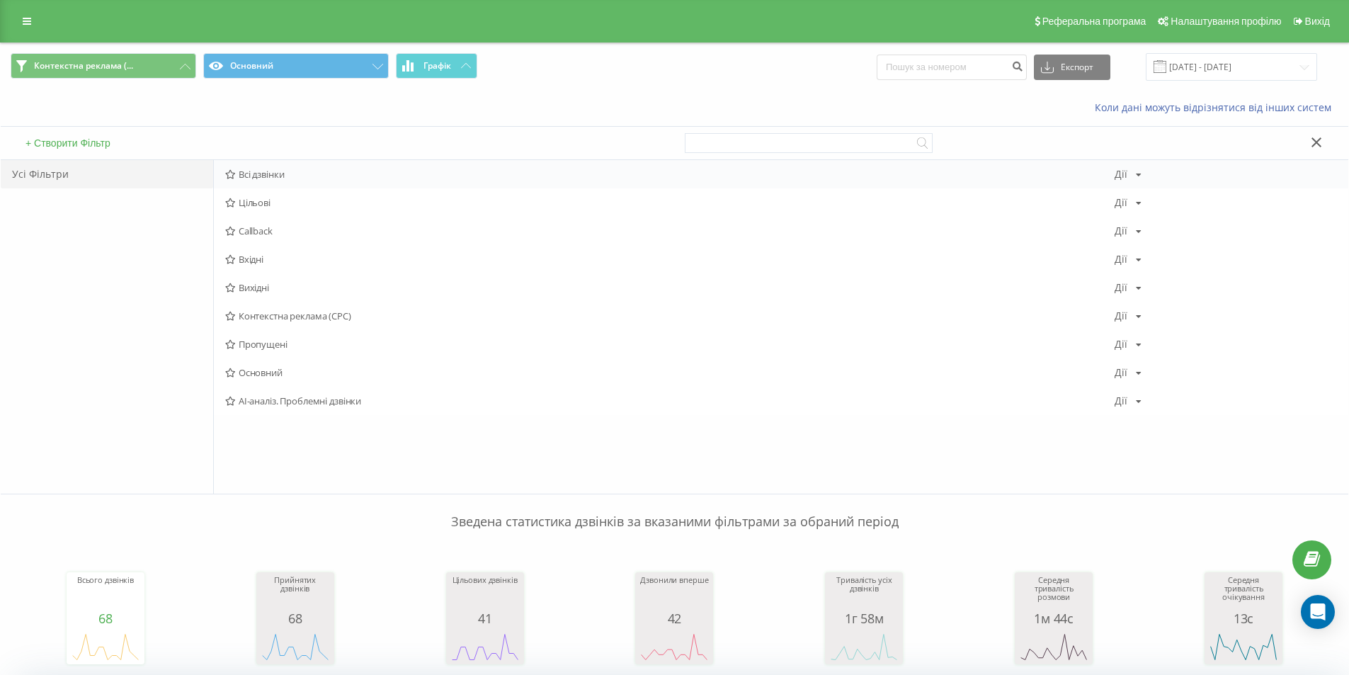
click at [243, 171] on span "Всі дзвінки" at bounding box center [669, 174] width 889 height 10
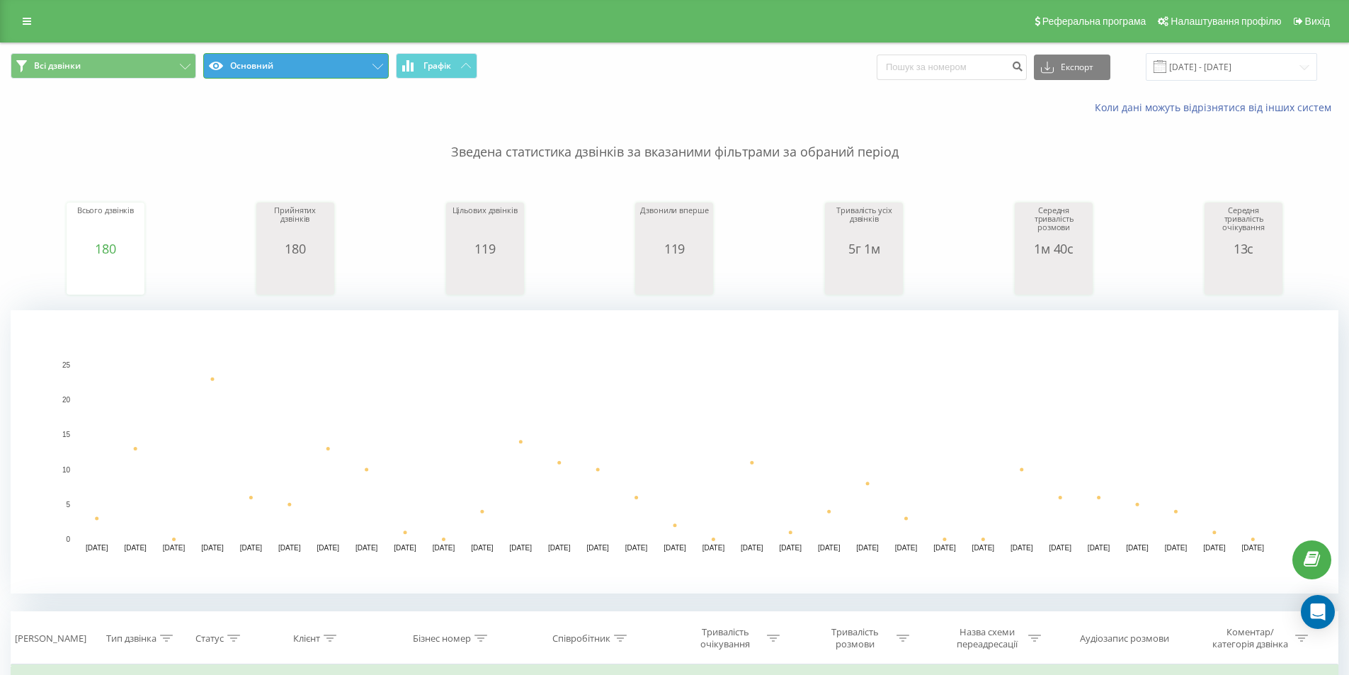
click at [259, 63] on button "Основний" at bounding box center [295, 65] width 185 height 25
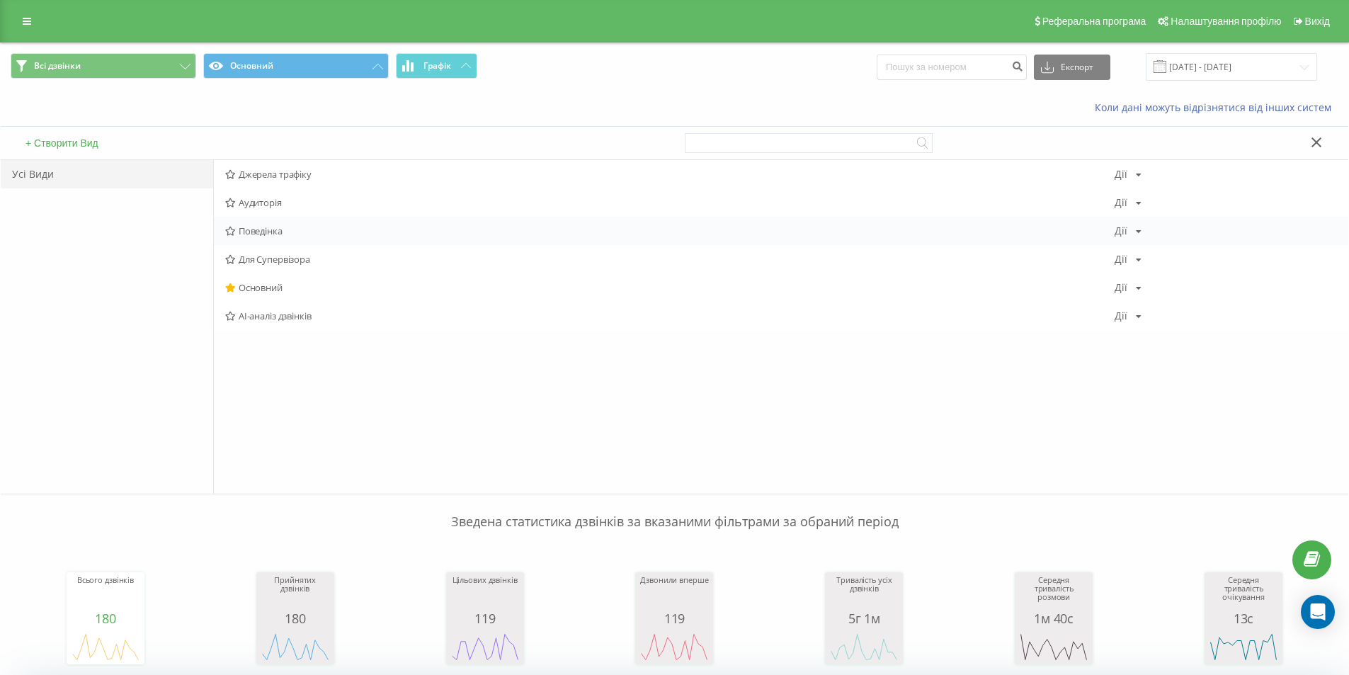
click at [269, 227] on span "Поведінка" at bounding box center [669, 231] width 889 height 10
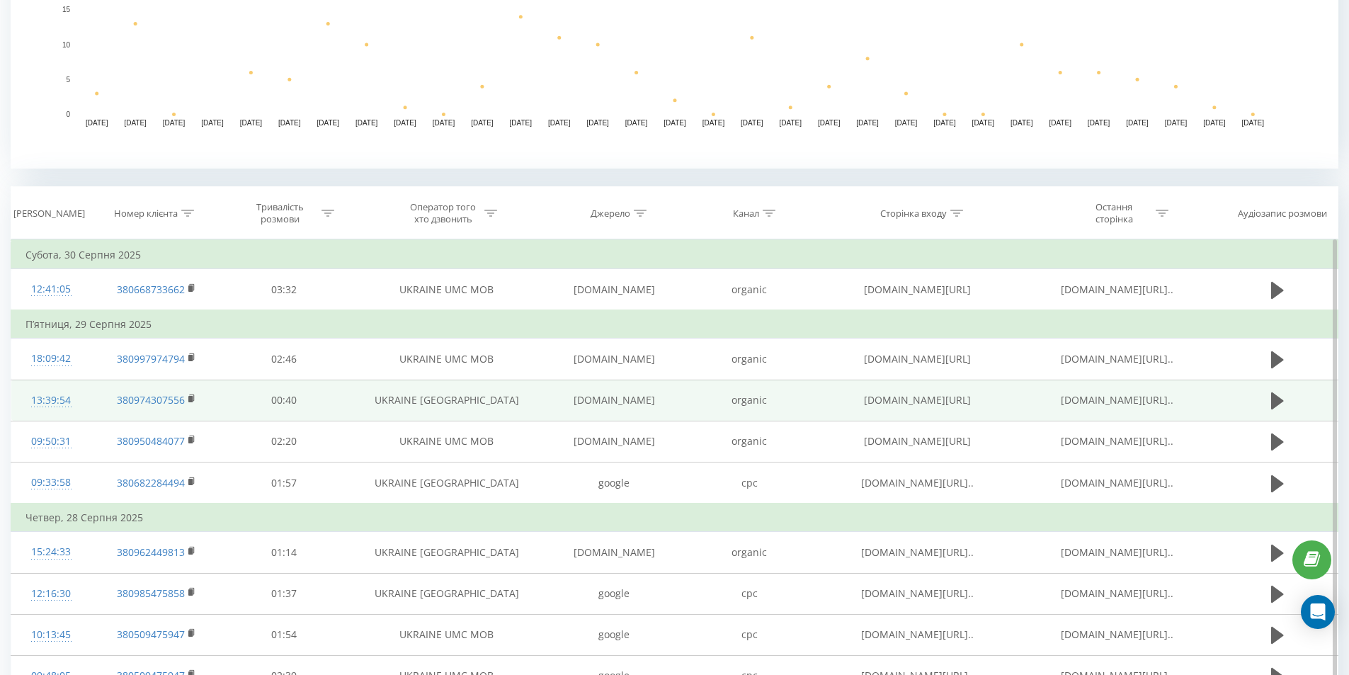
scroll to position [566, 0]
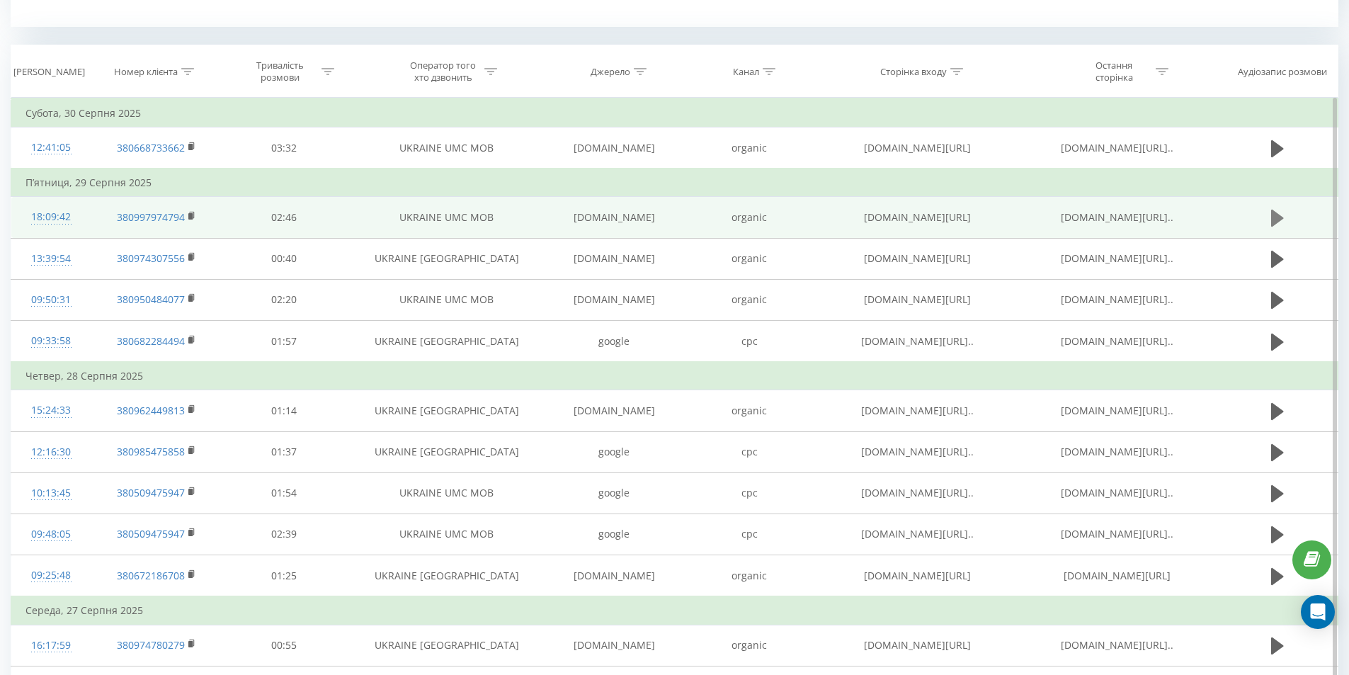
click at [1276, 215] on icon at bounding box center [1277, 218] width 13 height 17
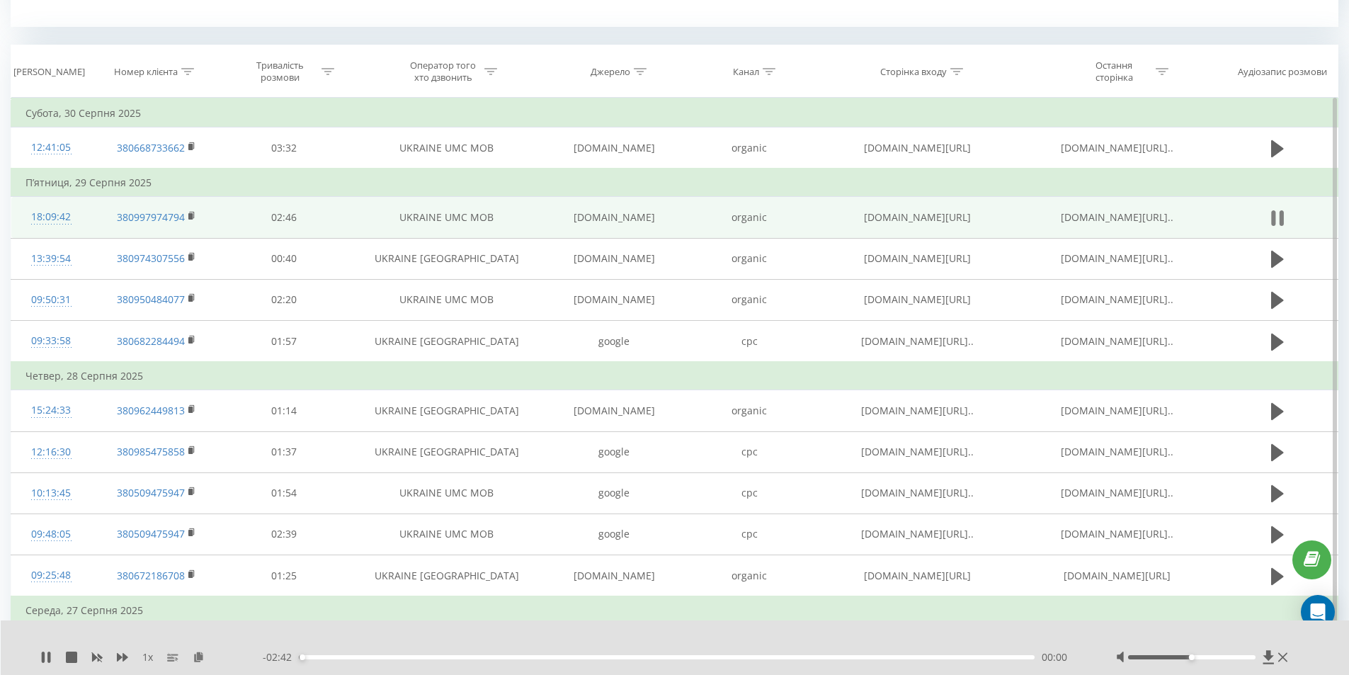
click at [1276, 218] on icon at bounding box center [1277, 218] width 13 height 20
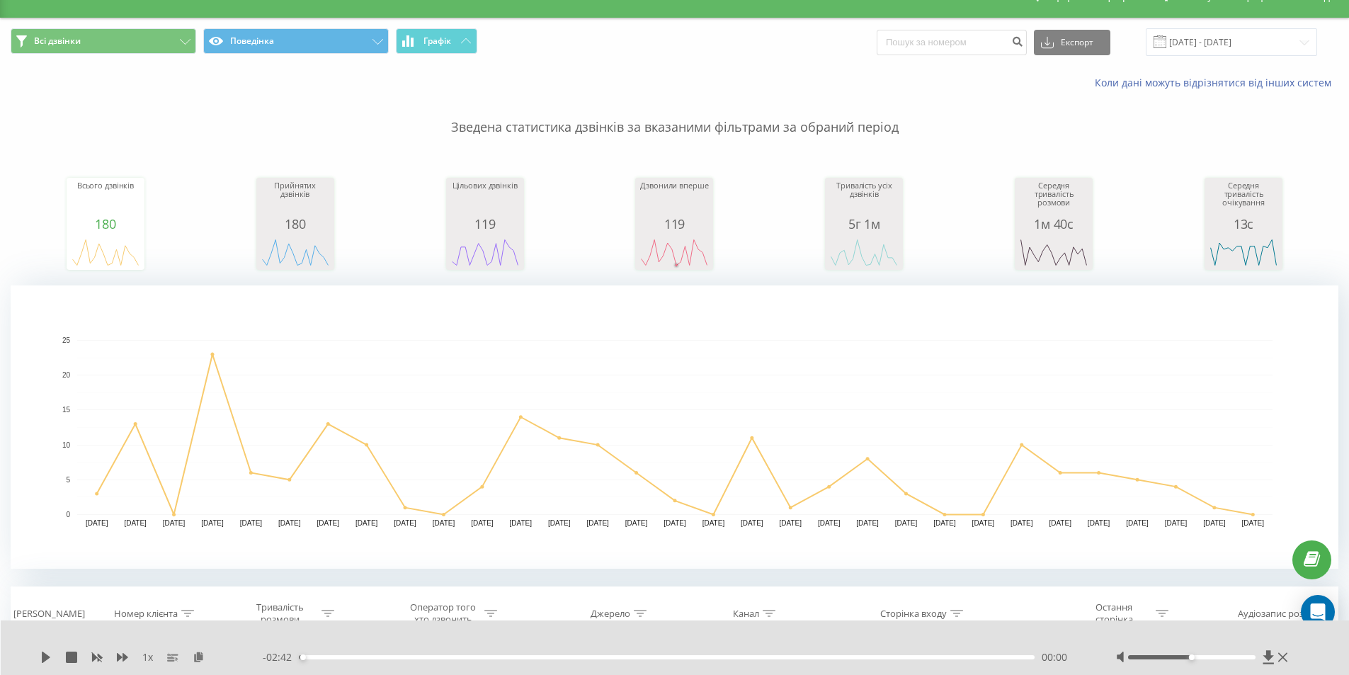
scroll to position [0, 0]
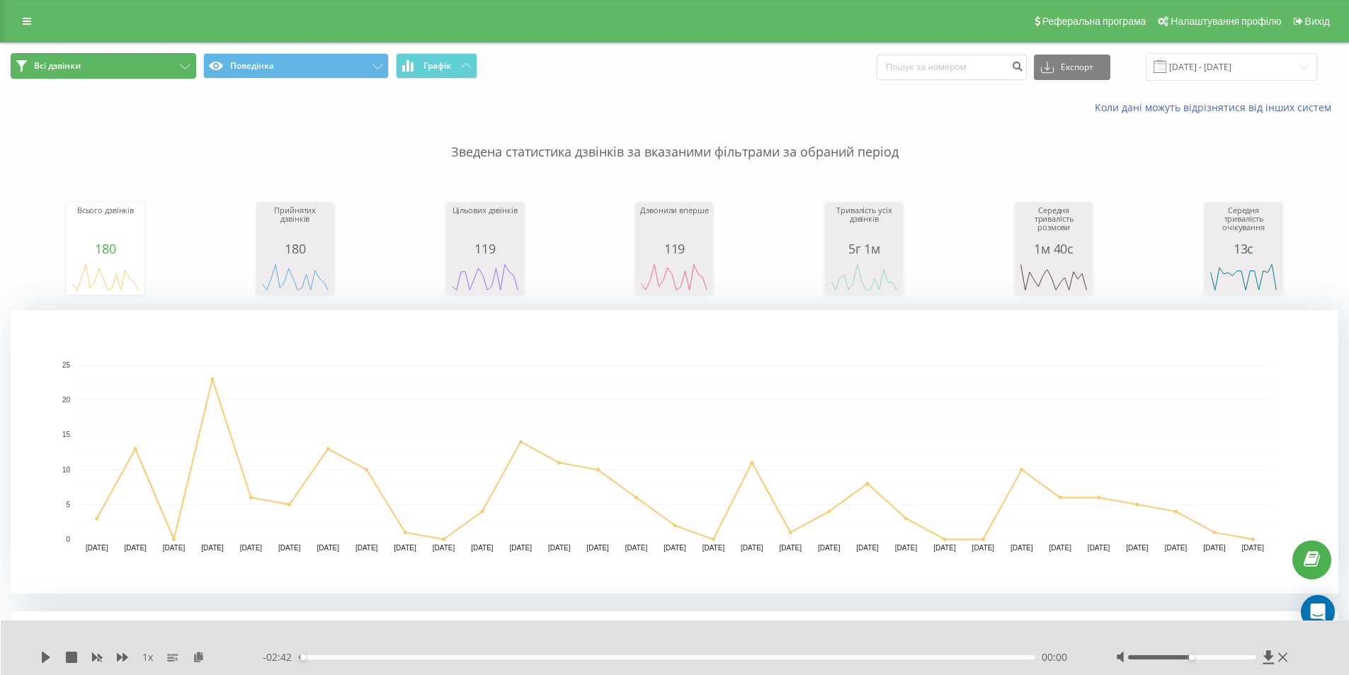
click at [111, 70] on button "Всі дзвінки" at bounding box center [103, 65] width 185 height 25
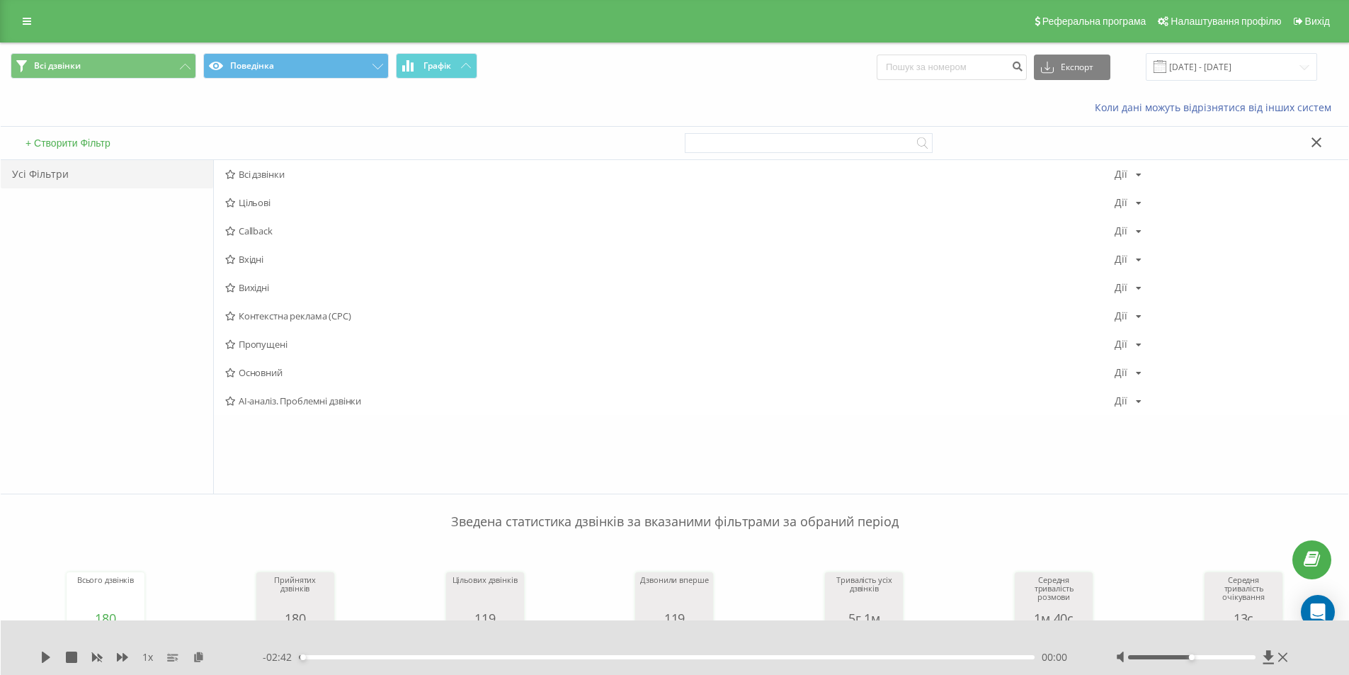
click at [455, 106] on div "Коли дані можуть відрізнятися вiд інших систем" at bounding box center [674, 108] width 1347 height 34
click at [368, 72] on button "Поведінка" at bounding box center [295, 65] width 185 height 25
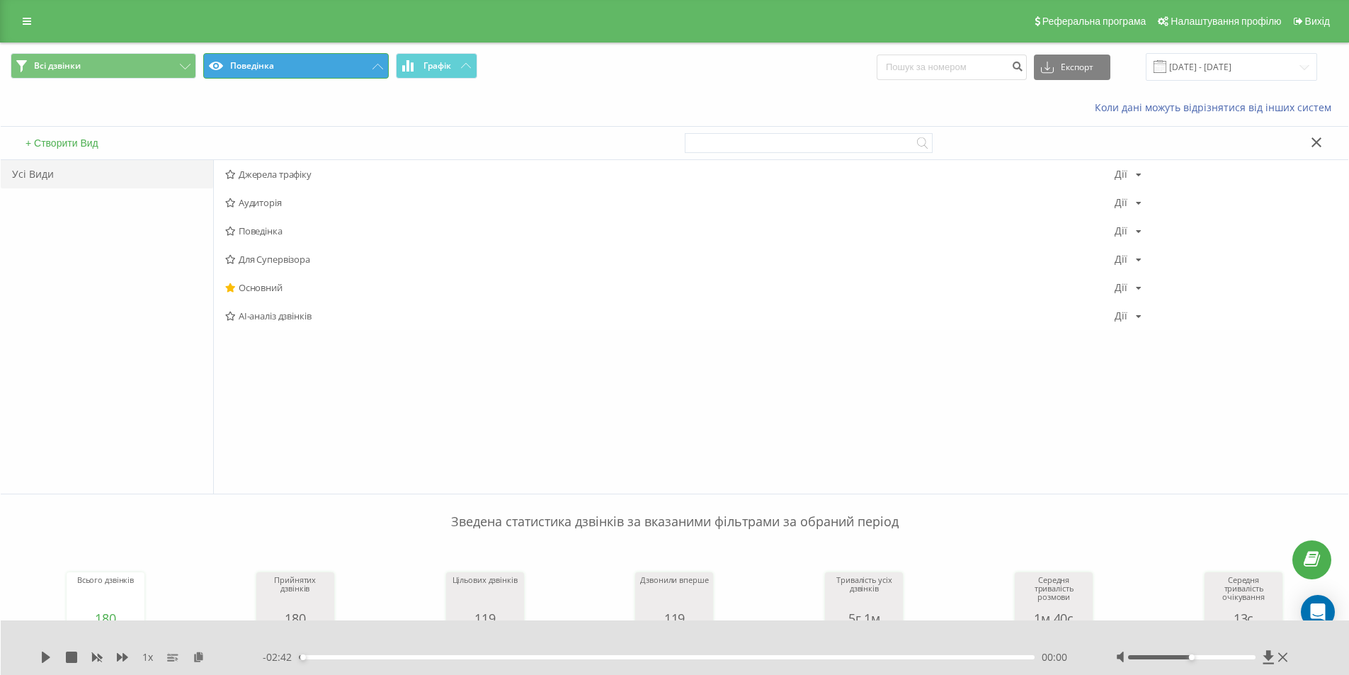
click at [369, 72] on button "Поведінка" at bounding box center [295, 65] width 185 height 25
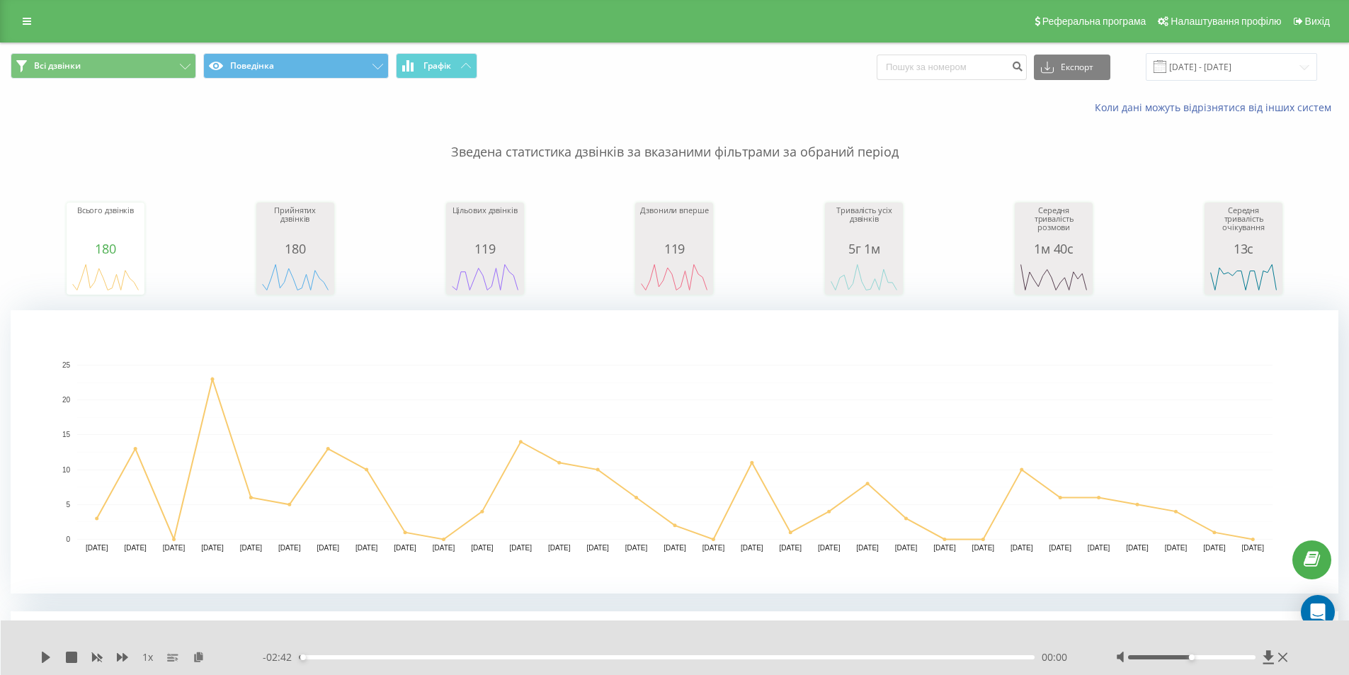
click at [490, 89] on div "Всі дзвінки Поведінка Графік Експорт .csv .xls .xlsx [DATE] - [DATE]" at bounding box center [674, 66] width 1347 height 47
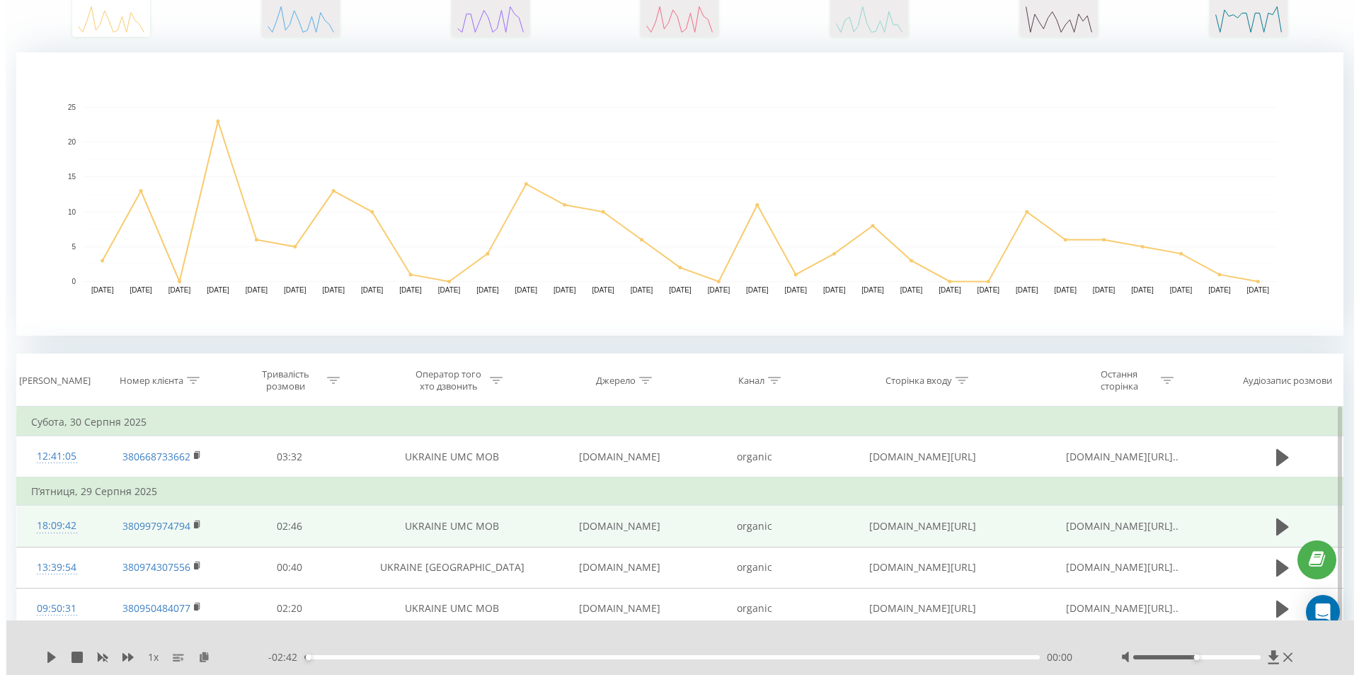
scroll to position [425, 0]
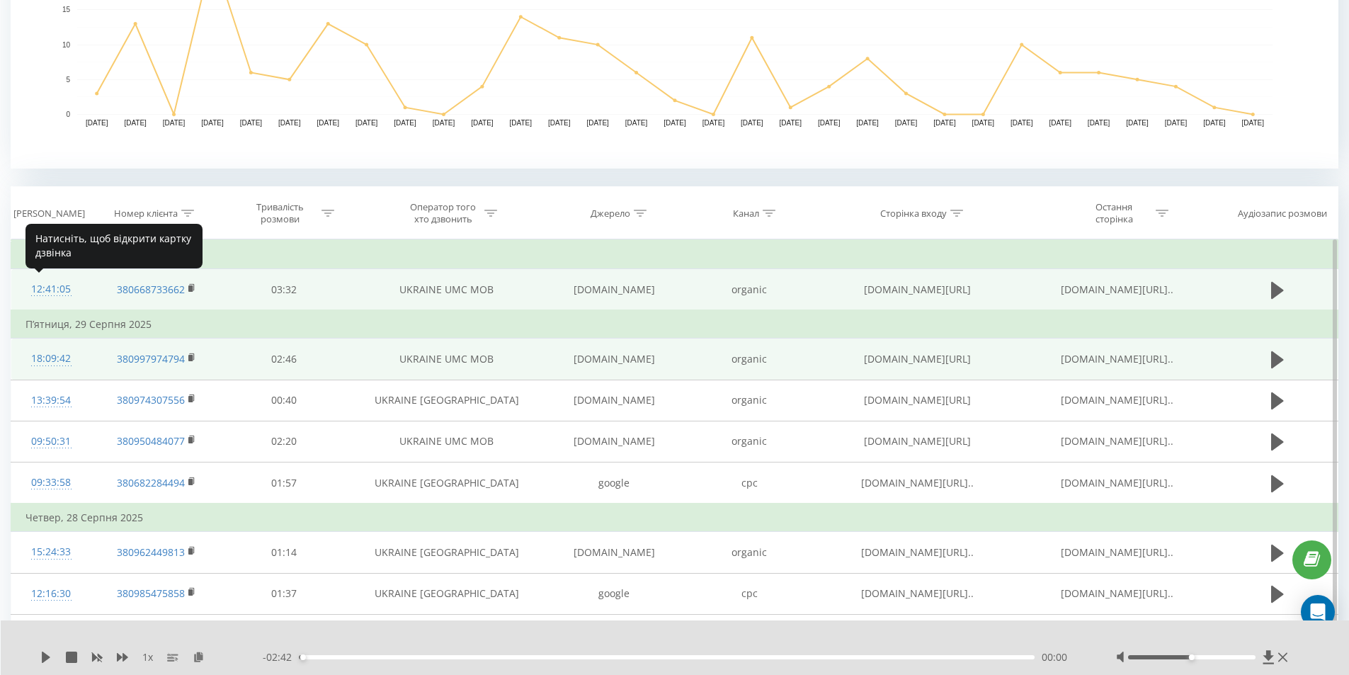
click at [64, 290] on div "12:41:05" at bounding box center [51, 289] width 52 height 28
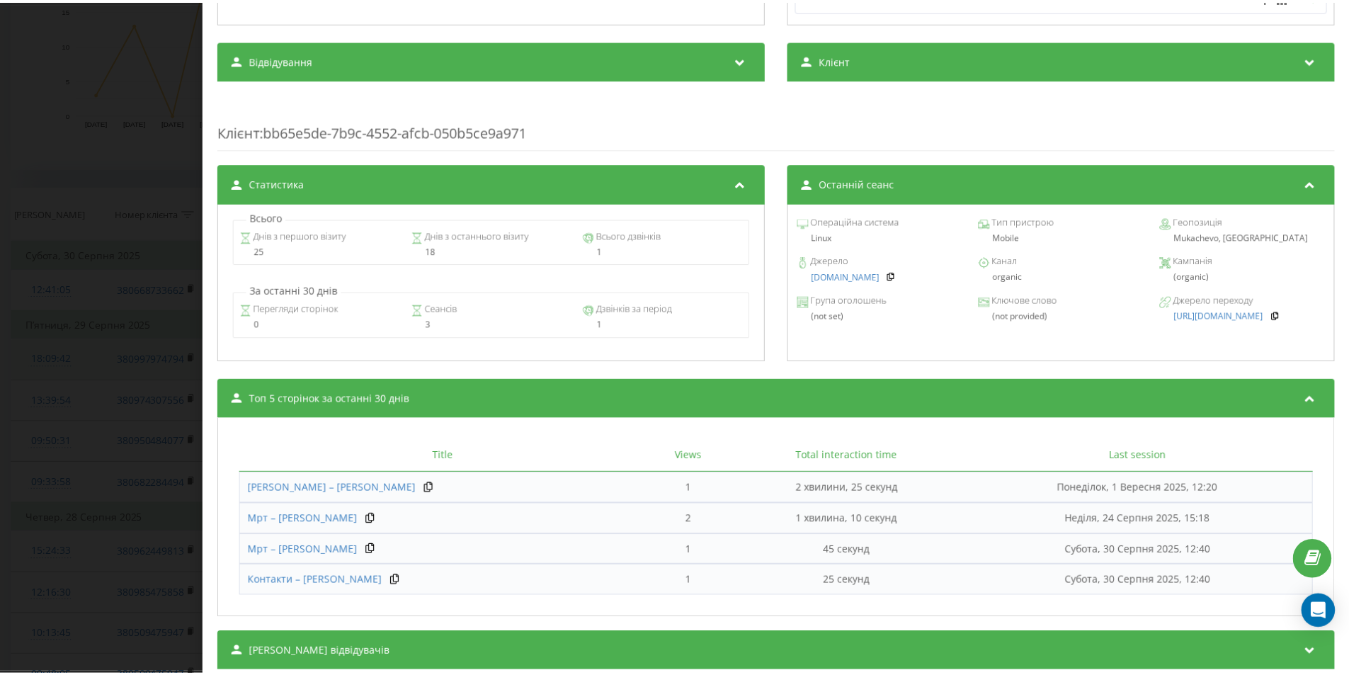
scroll to position [496, 0]
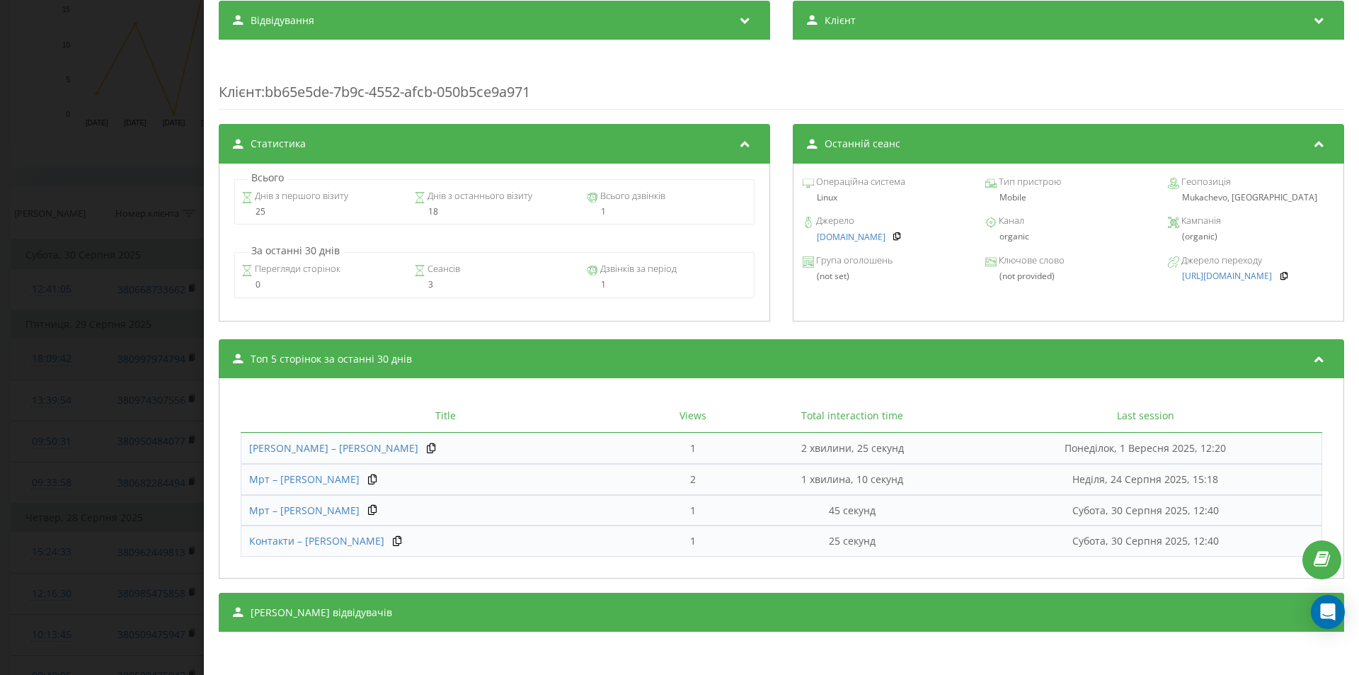
click at [162, 284] on div "Дзвінок : ua0_-1756546865.3127021 1 x - 03:32 00:00 00:00 Транскрипція Для AI-а…" at bounding box center [679, 337] width 1359 height 675
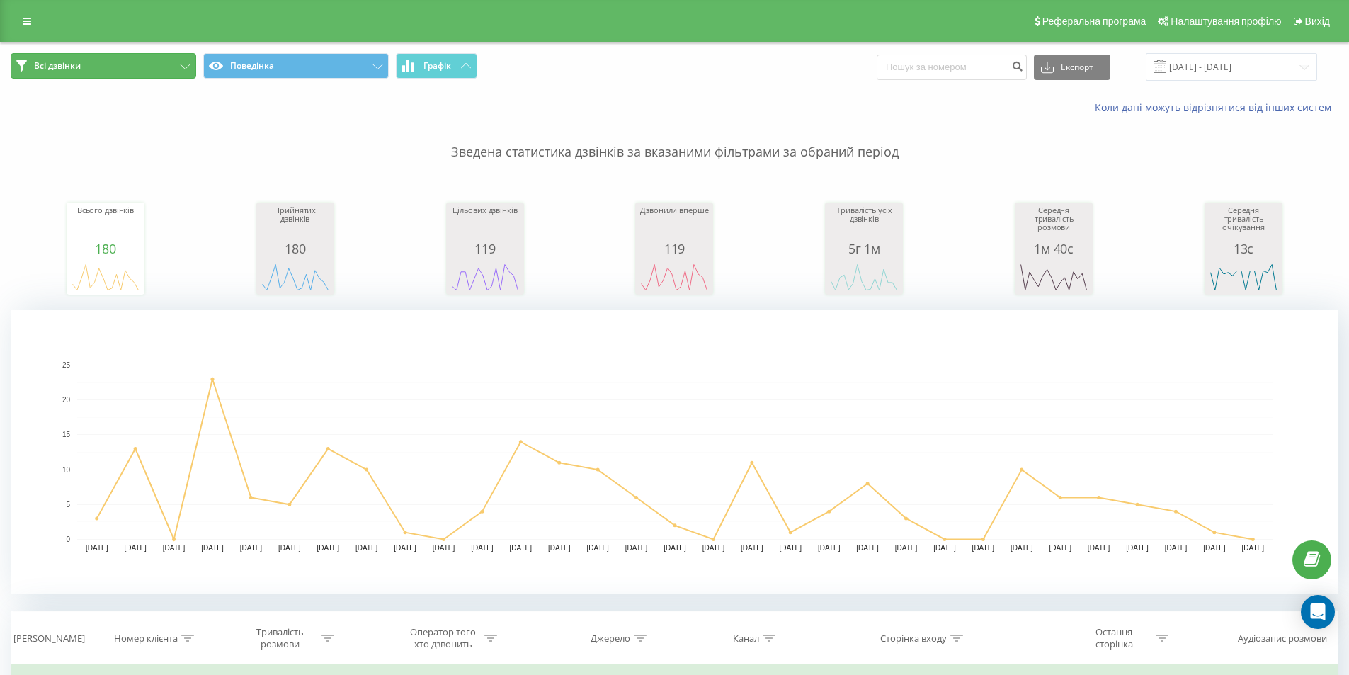
click at [98, 74] on button "Всі дзвінки" at bounding box center [103, 65] width 185 height 25
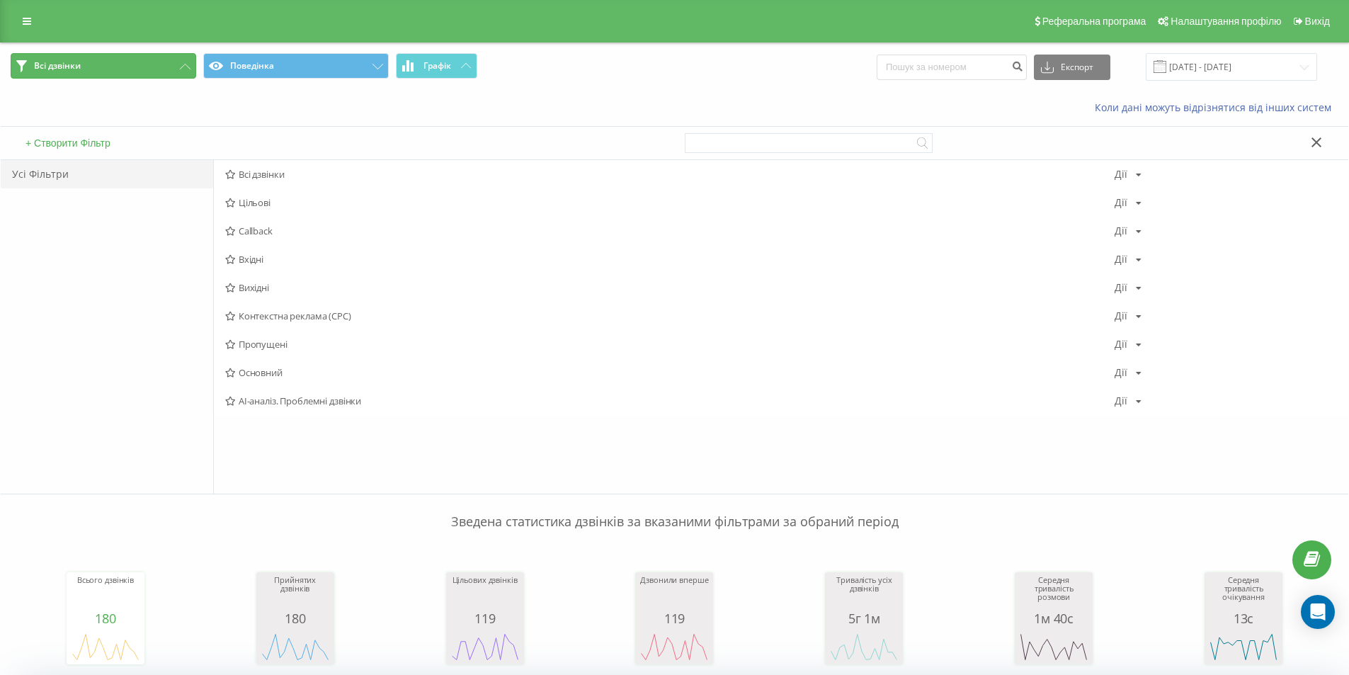
click at [98, 72] on button "Всі дзвінки" at bounding box center [103, 65] width 185 height 25
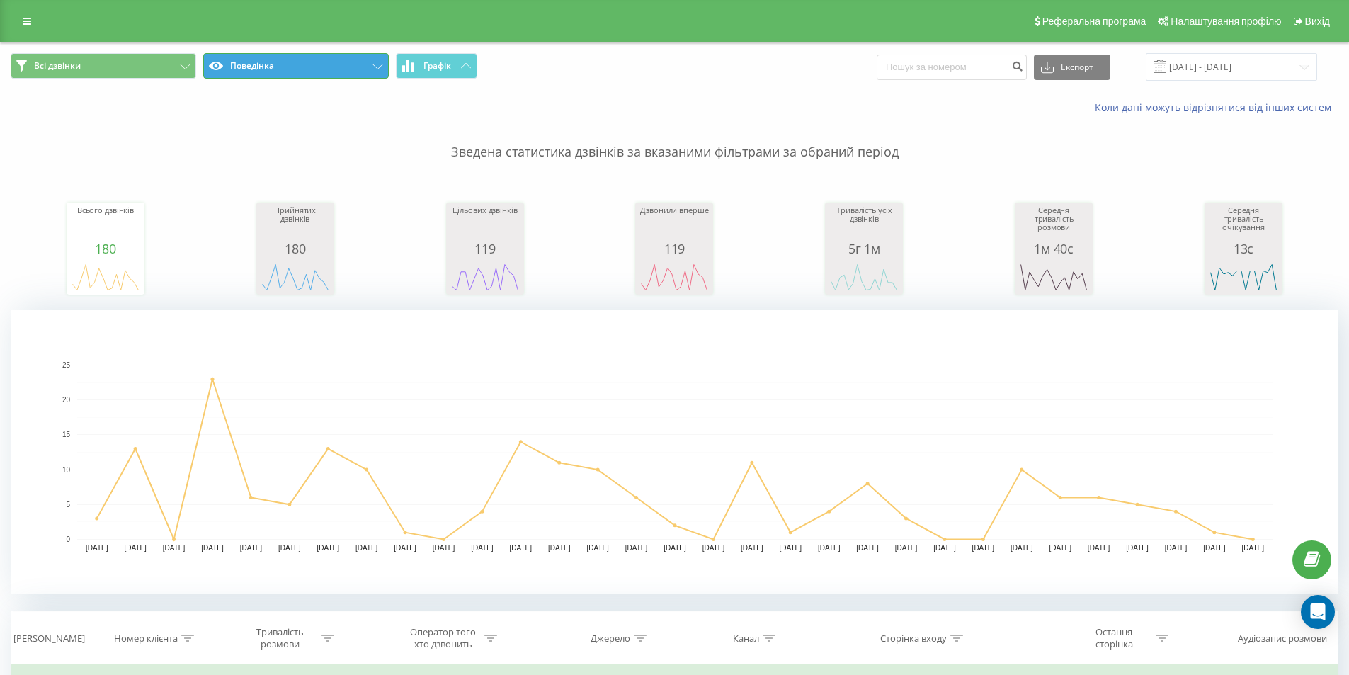
click at [256, 62] on button "Поведінка" at bounding box center [295, 65] width 185 height 25
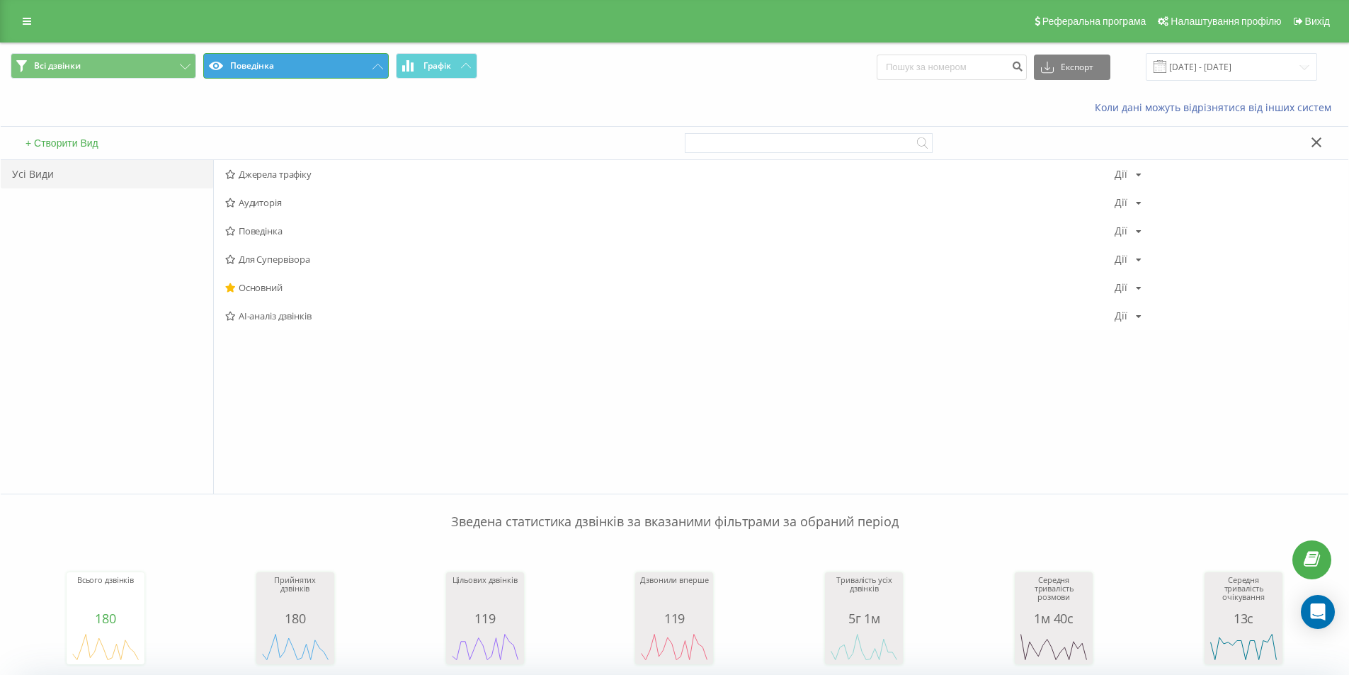
click at [239, 73] on button "Поведінка" at bounding box center [295, 65] width 185 height 25
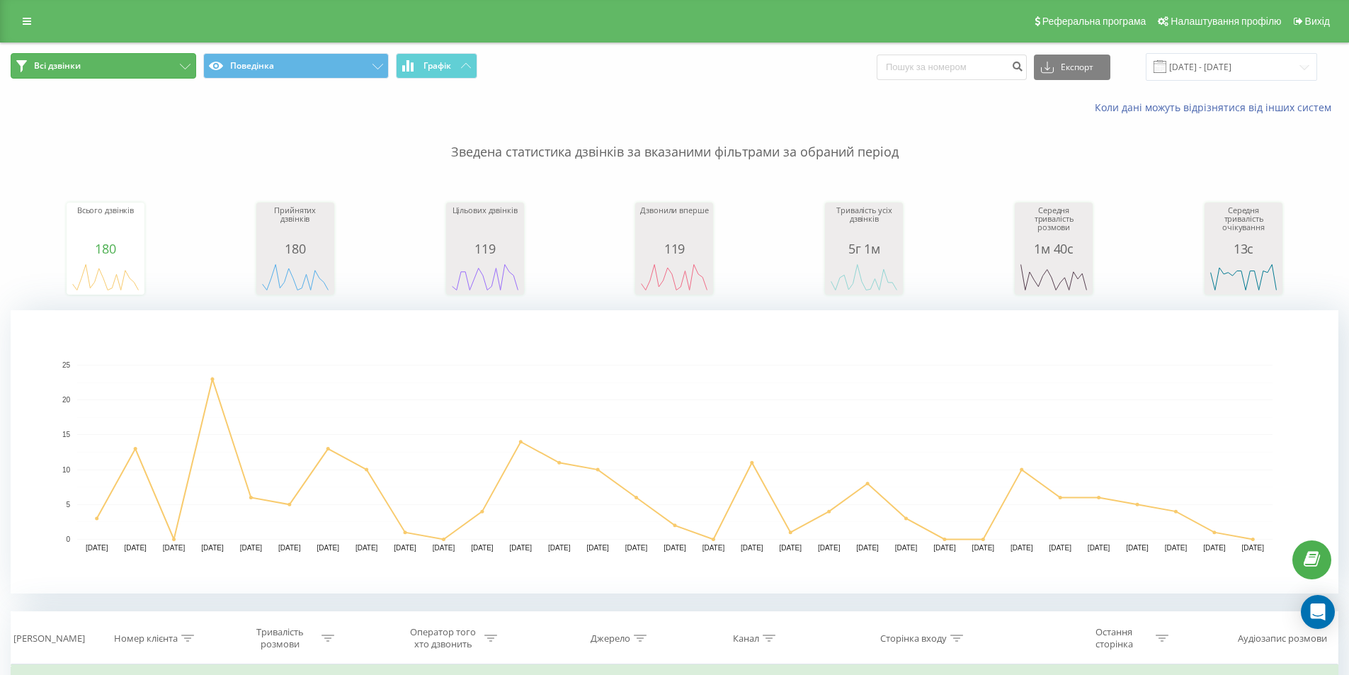
click at [173, 72] on button "Всі дзвінки" at bounding box center [103, 65] width 185 height 25
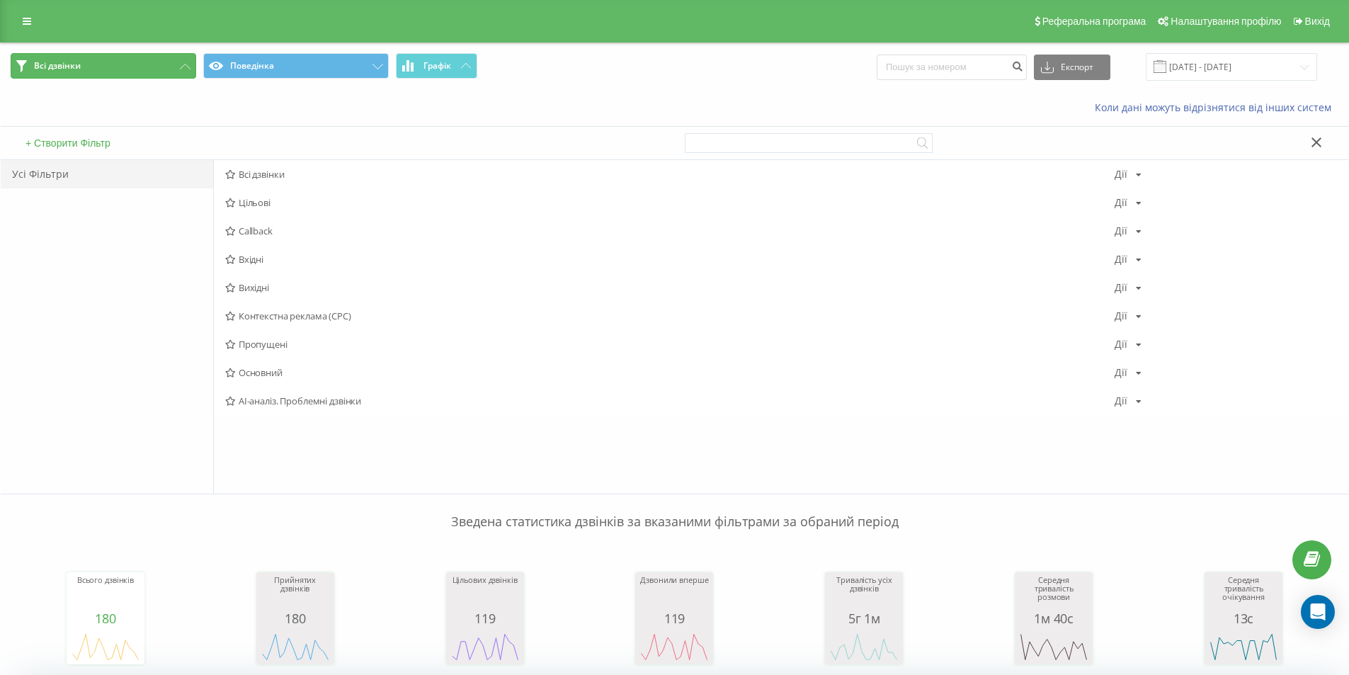
drag, startPoint x: 173, startPoint y: 72, endPoint x: 182, endPoint y: 73, distance: 9.2
click at [172, 72] on button "Всі дзвінки" at bounding box center [103, 65] width 185 height 25
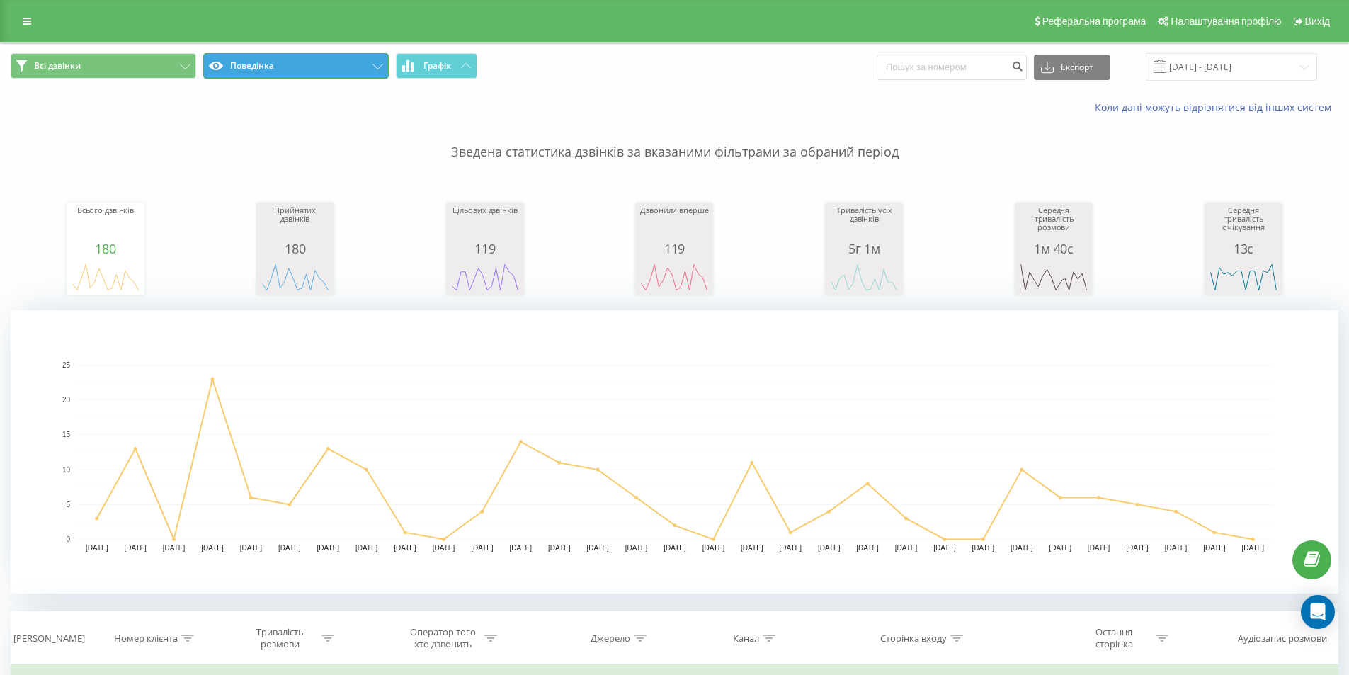
click at [239, 67] on button "Поведінка" at bounding box center [295, 65] width 185 height 25
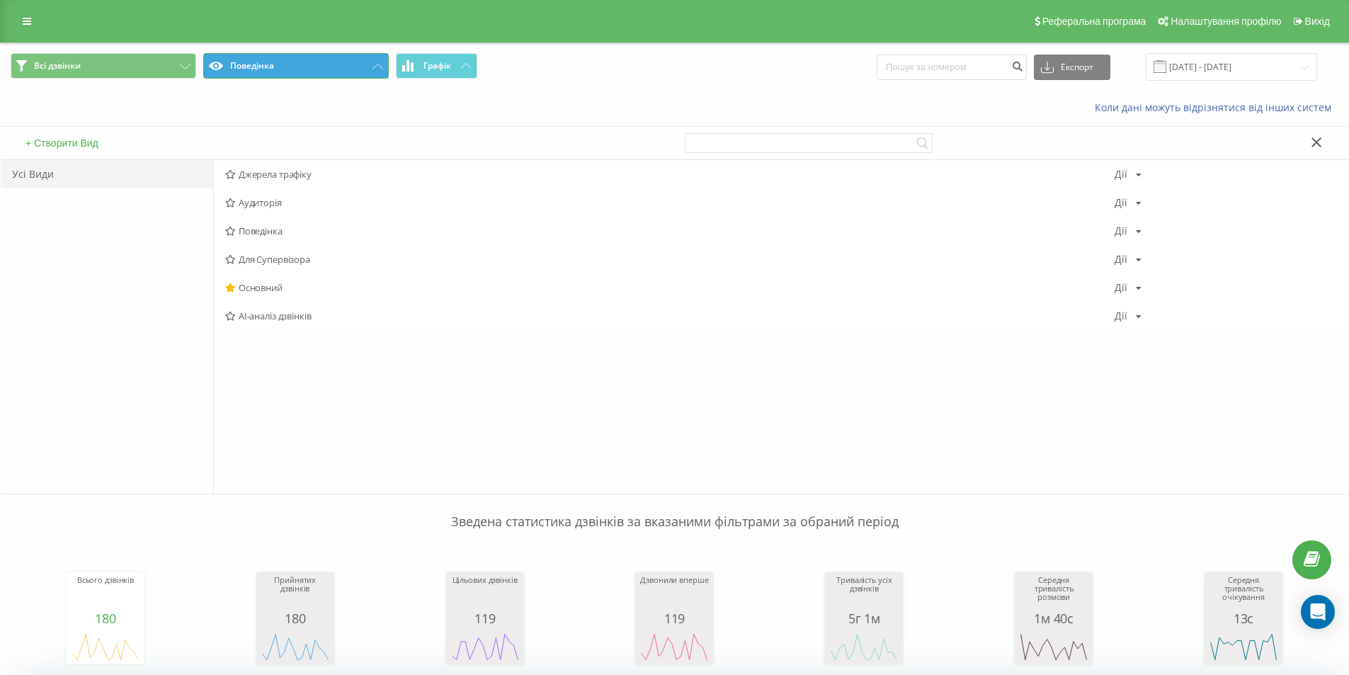
click at [251, 69] on button "Поведінка" at bounding box center [295, 65] width 185 height 25
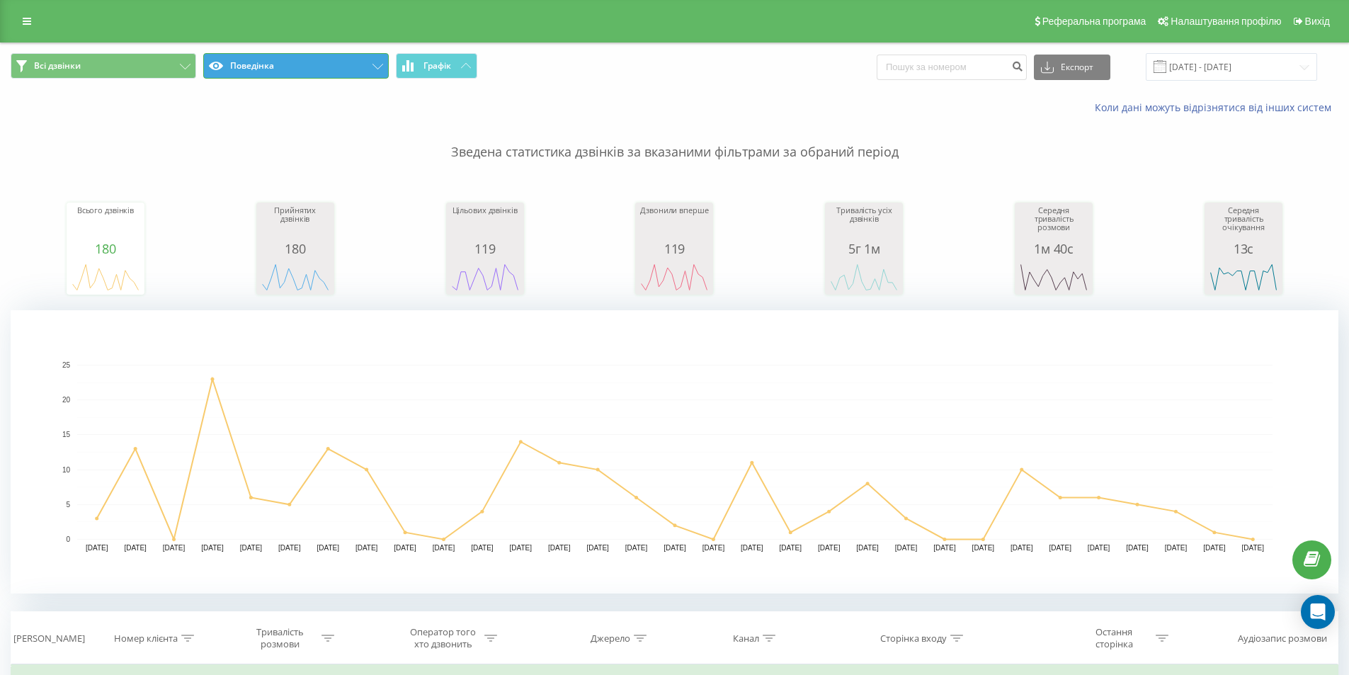
click at [256, 76] on button "Поведінка" at bounding box center [295, 65] width 185 height 25
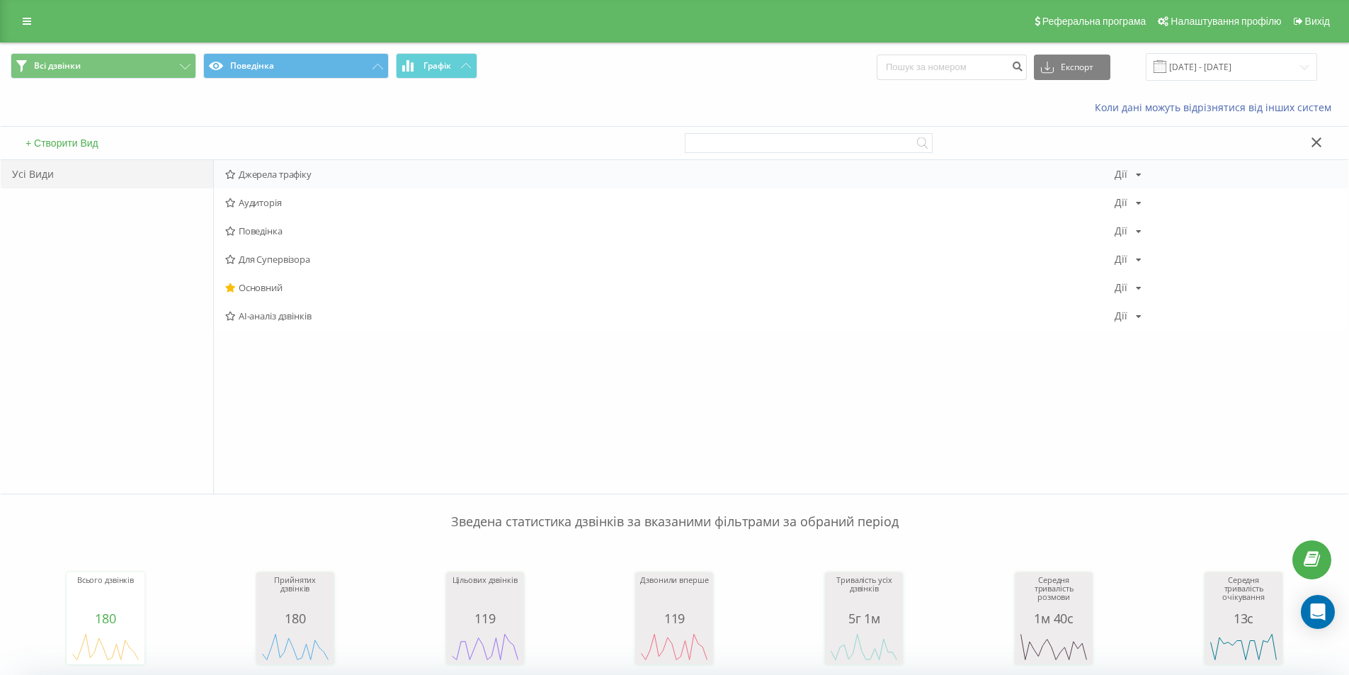
click at [278, 178] on span "Джерела трафіку" at bounding box center [669, 174] width 889 height 10
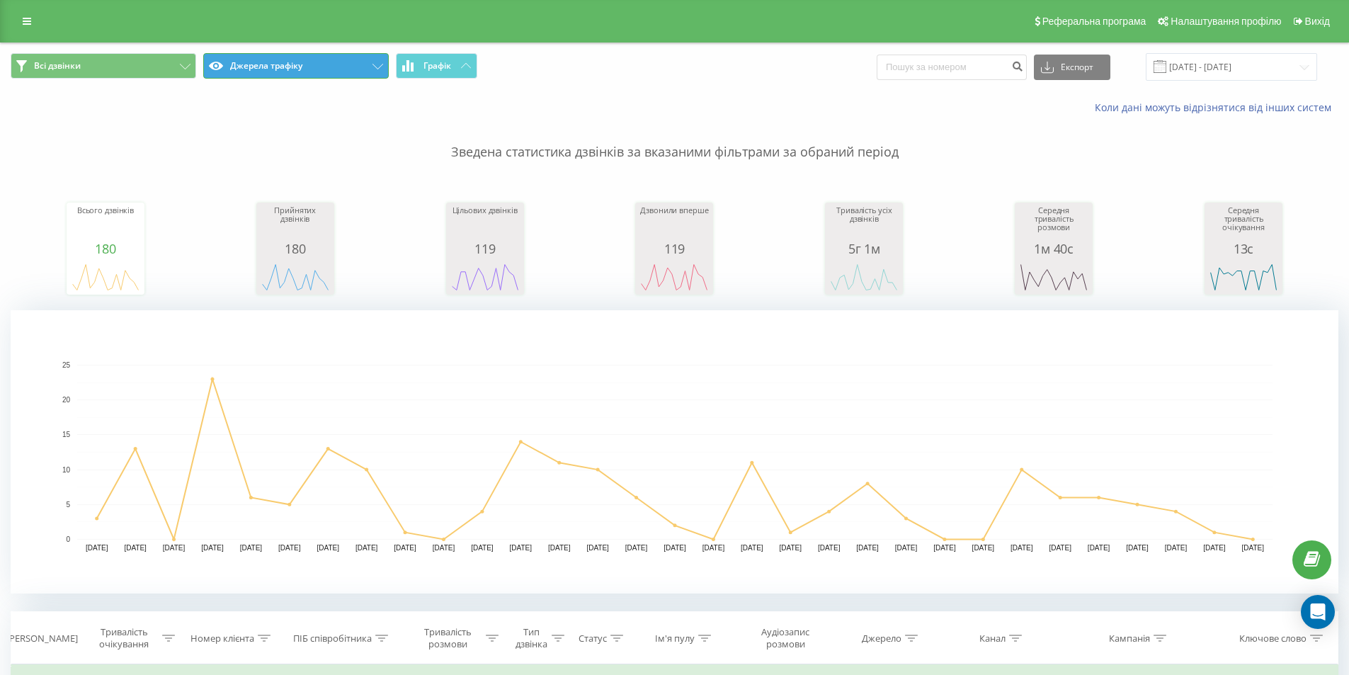
click at [270, 67] on button "Джерела трафіку" at bounding box center [295, 65] width 185 height 25
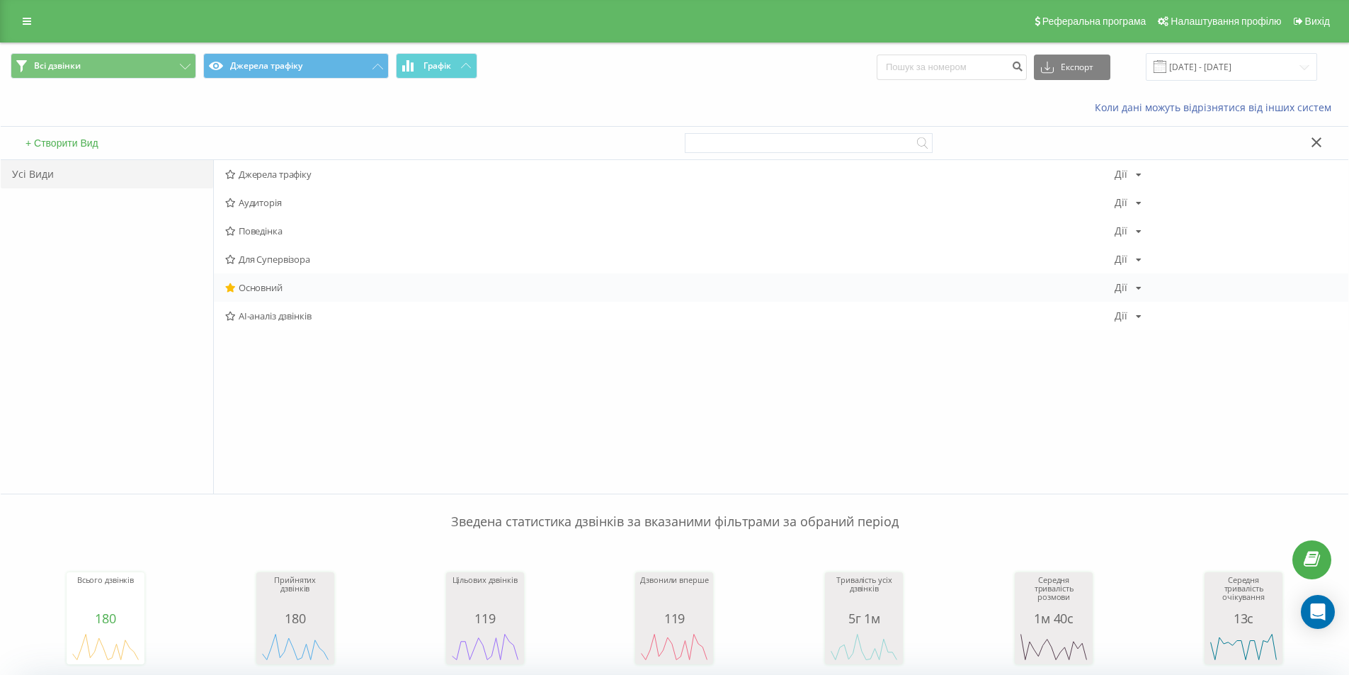
click at [251, 279] on div "Основний Дії Редагувати Копіювати Видалити За замовчуванням Поділитися" at bounding box center [781, 287] width 1134 height 28
click at [269, 282] on span "Основний" at bounding box center [669, 287] width 889 height 10
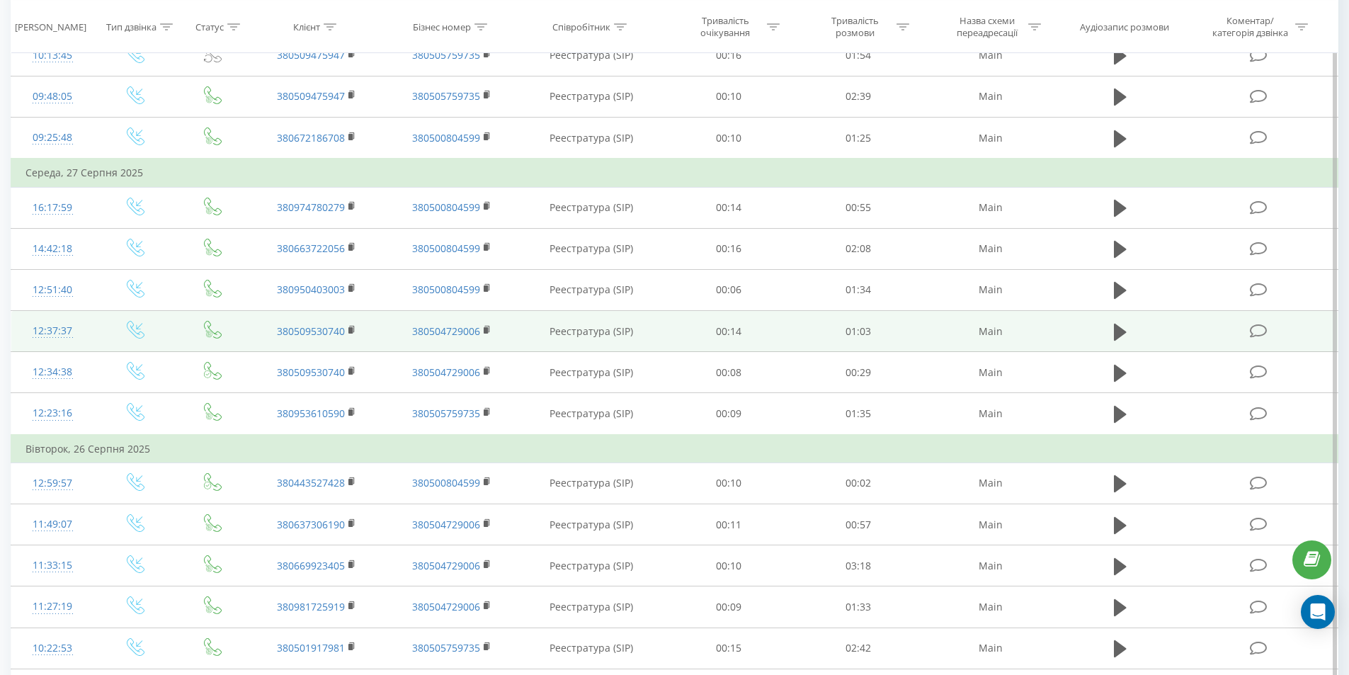
scroll to position [1245, 0]
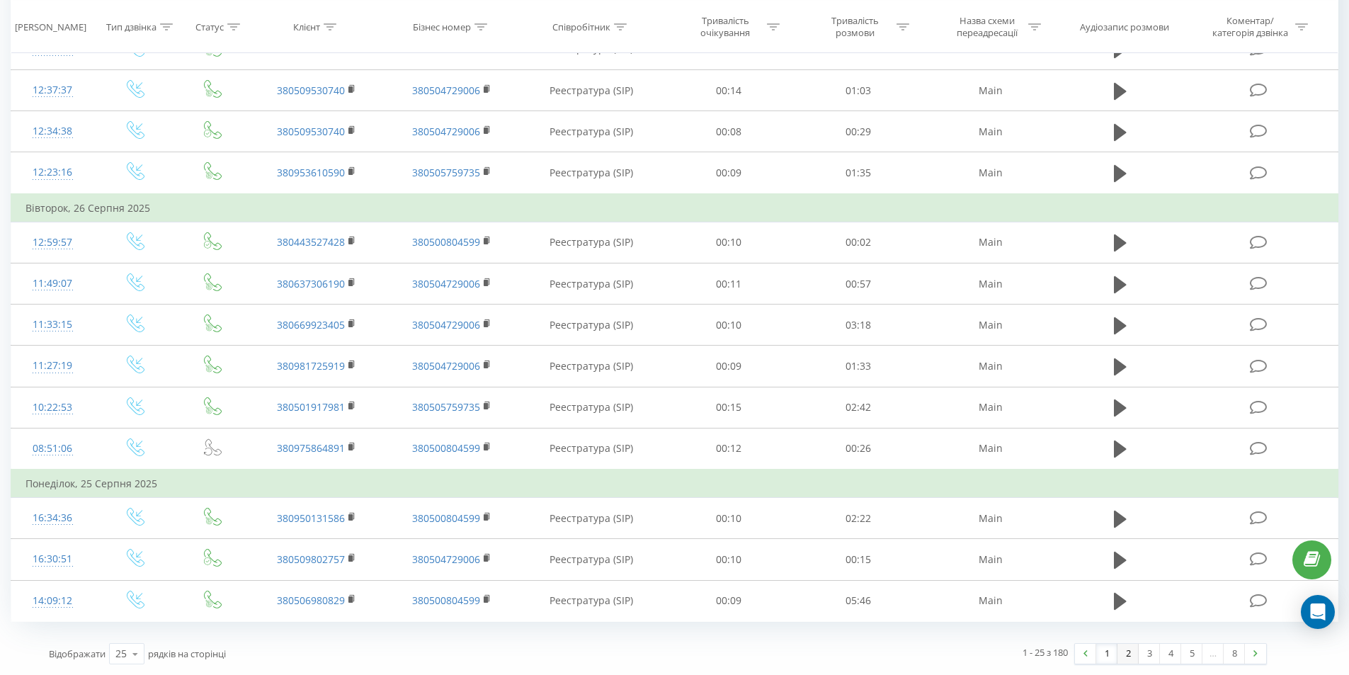
click at [1136, 656] on link "2" at bounding box center [1127, 654] width 21 height 20
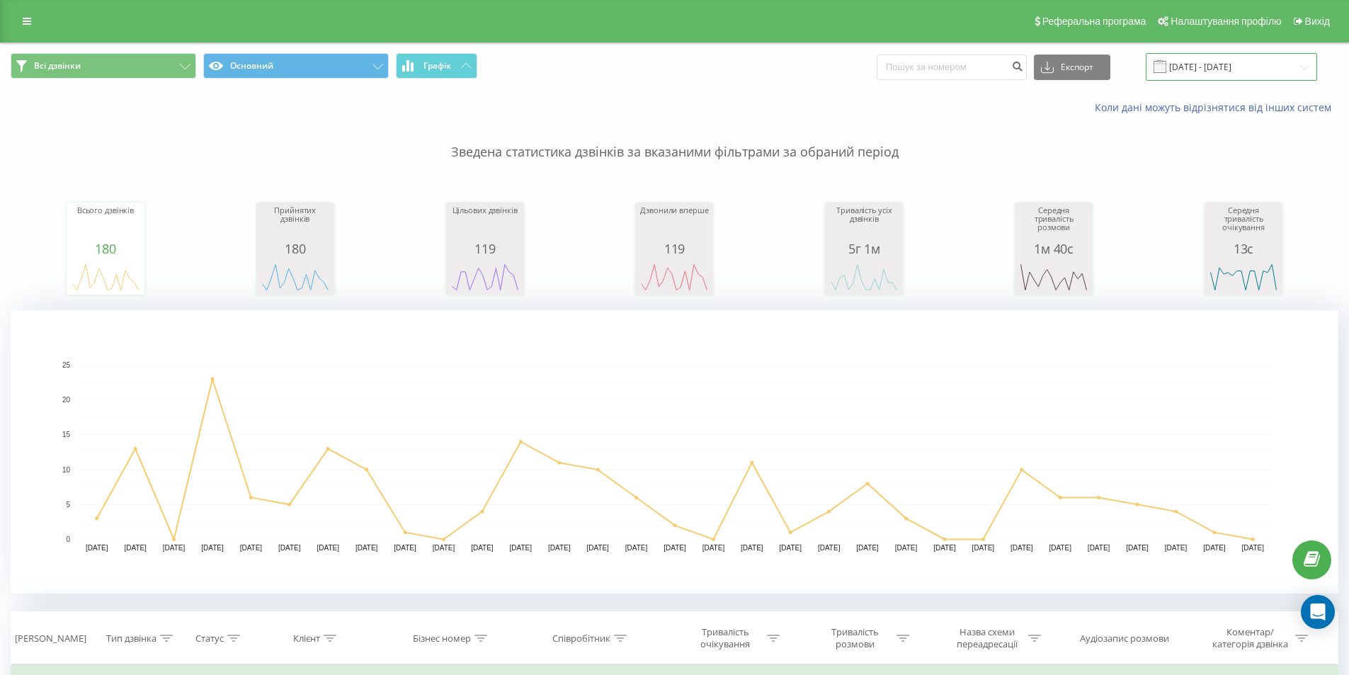
click at [1228, 67] on input "[DATE] - [DATE]" at bounding box center [1230, 67] width 171 height 28
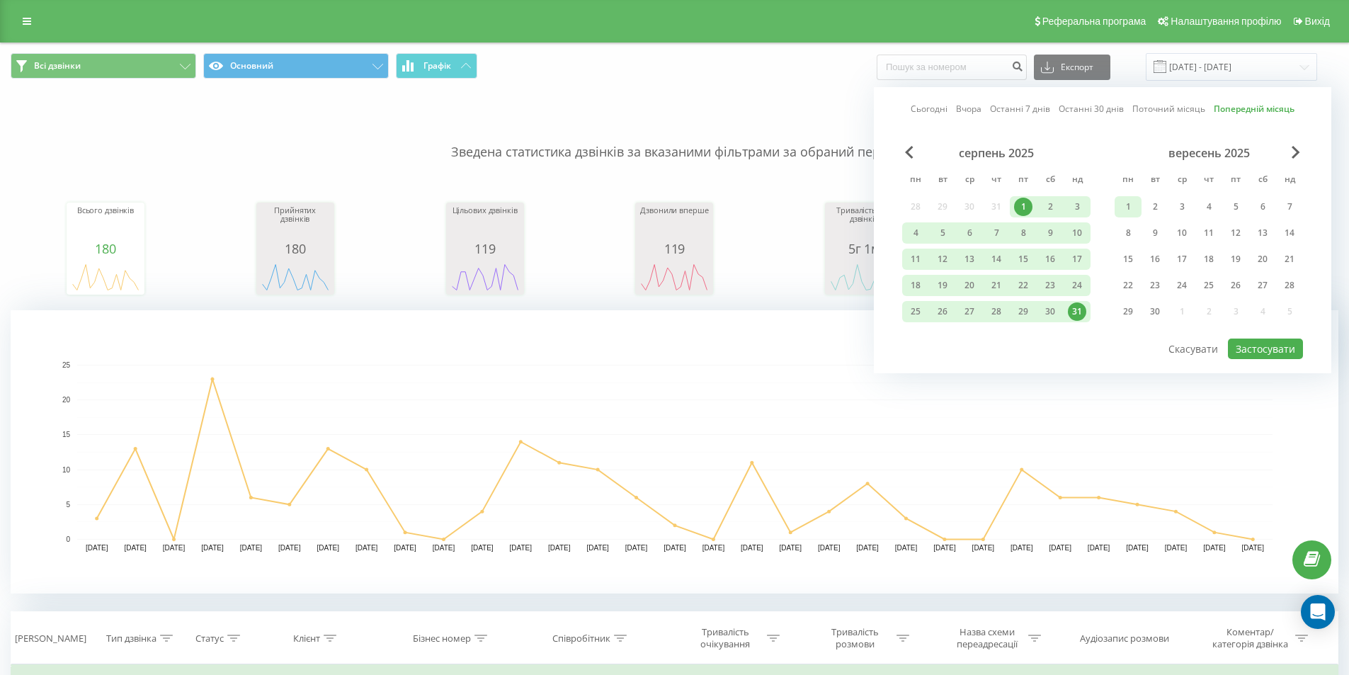
click at [1118, 205] on div "1" at bounding box center [1127, 206] width 27 height 21
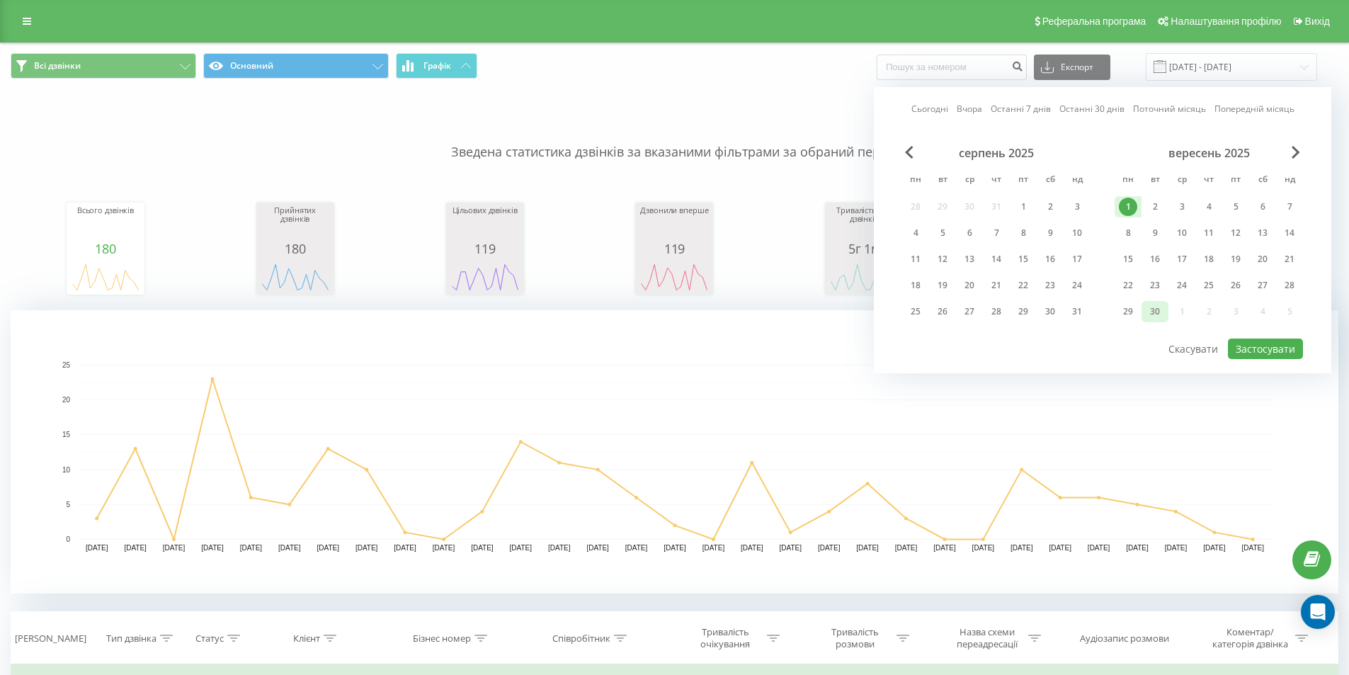
click at [1149, 309] on div "30" at bounding box center [1154, 311] width 18 height 18
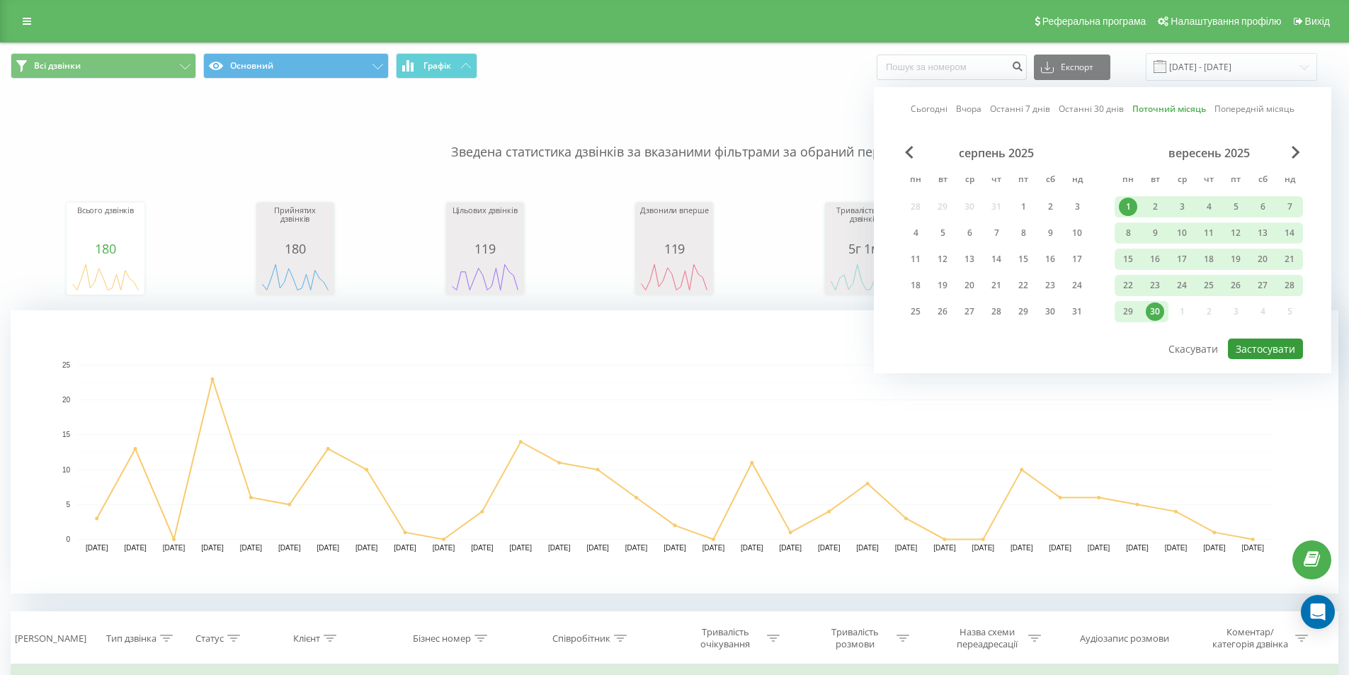
click at [1269, 348] on button "Застосувати" at bounding box center [1265, 348] width 75 height 21
type input "[DATE] - [DATE]"
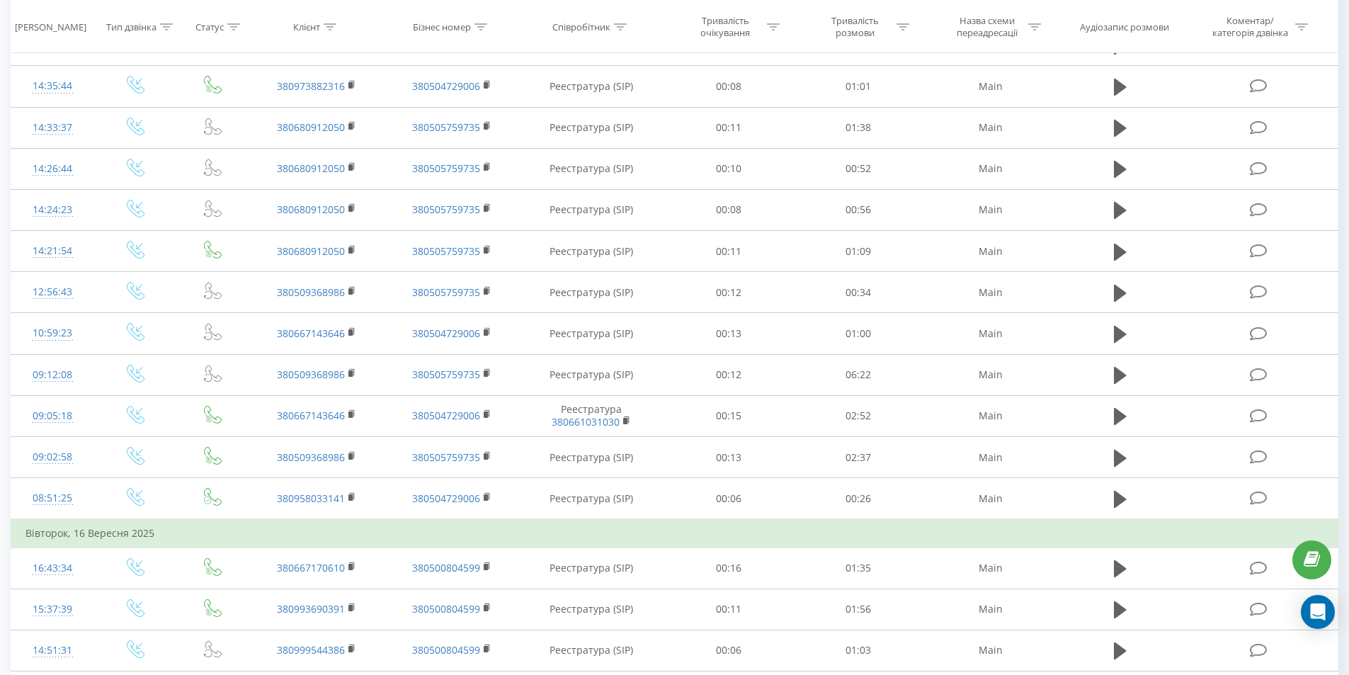
scroll to position [1187, 0]
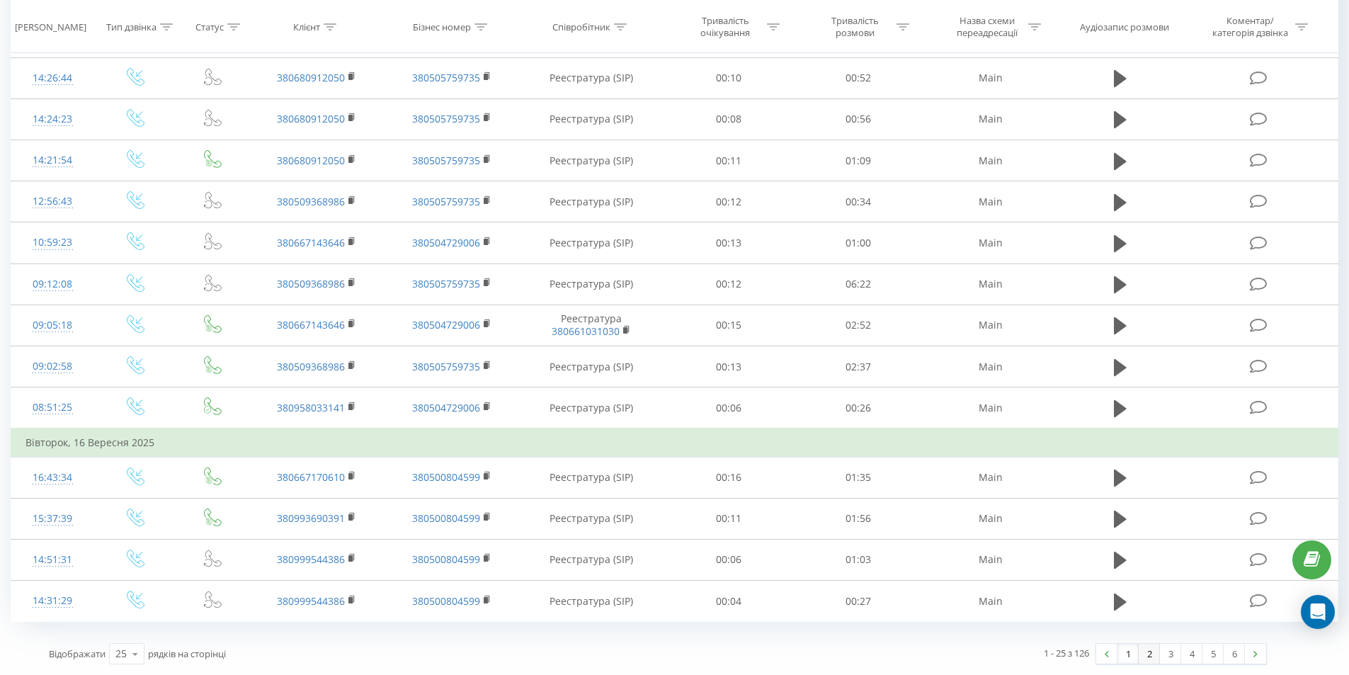
click at [1146, 652] on link "2" at bounding box center [1148, 654] width 21 height 20
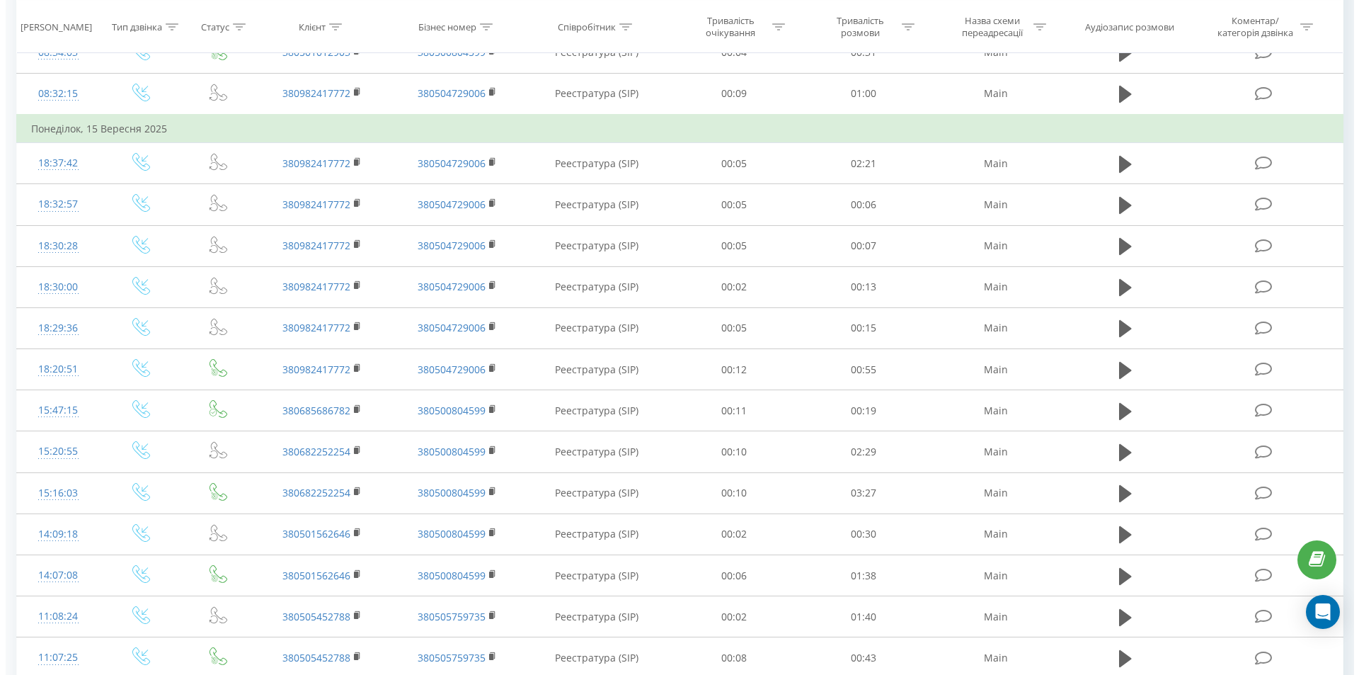
scroll to position [1131, 0]
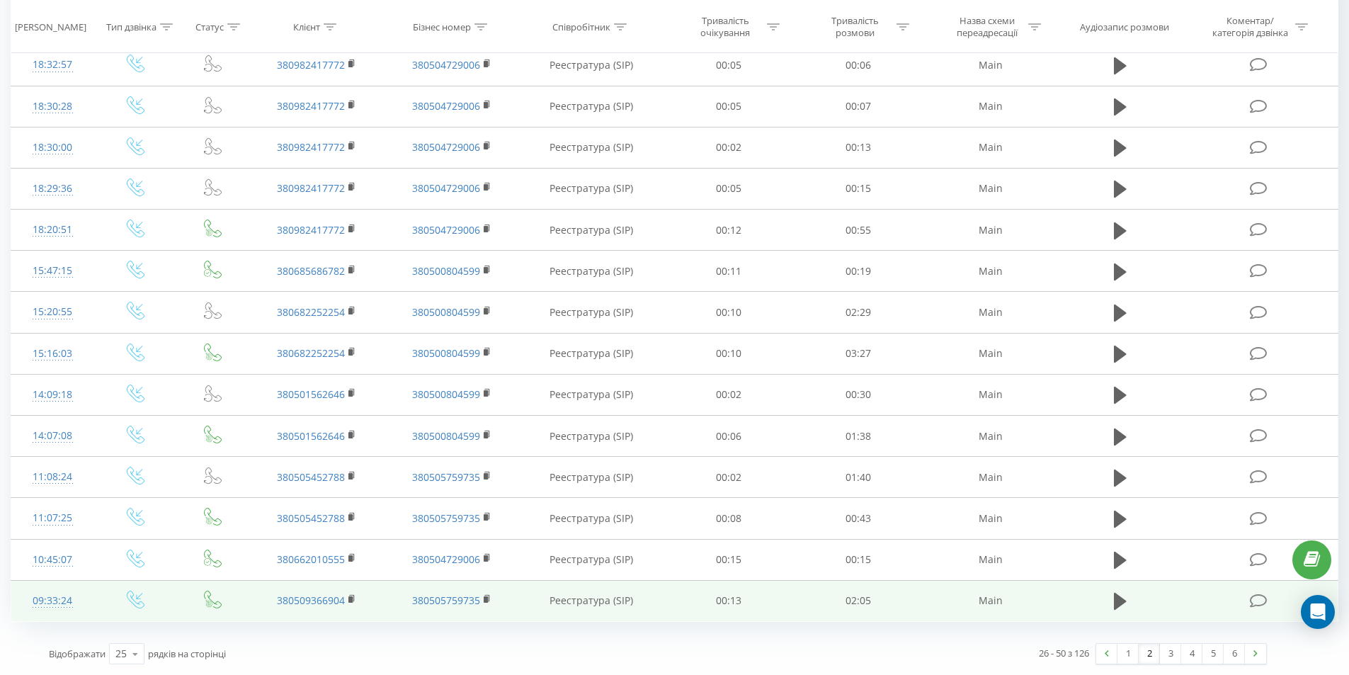
click at [1252, 598] on icon at bounding box center [1259, 600] width 18 height 15
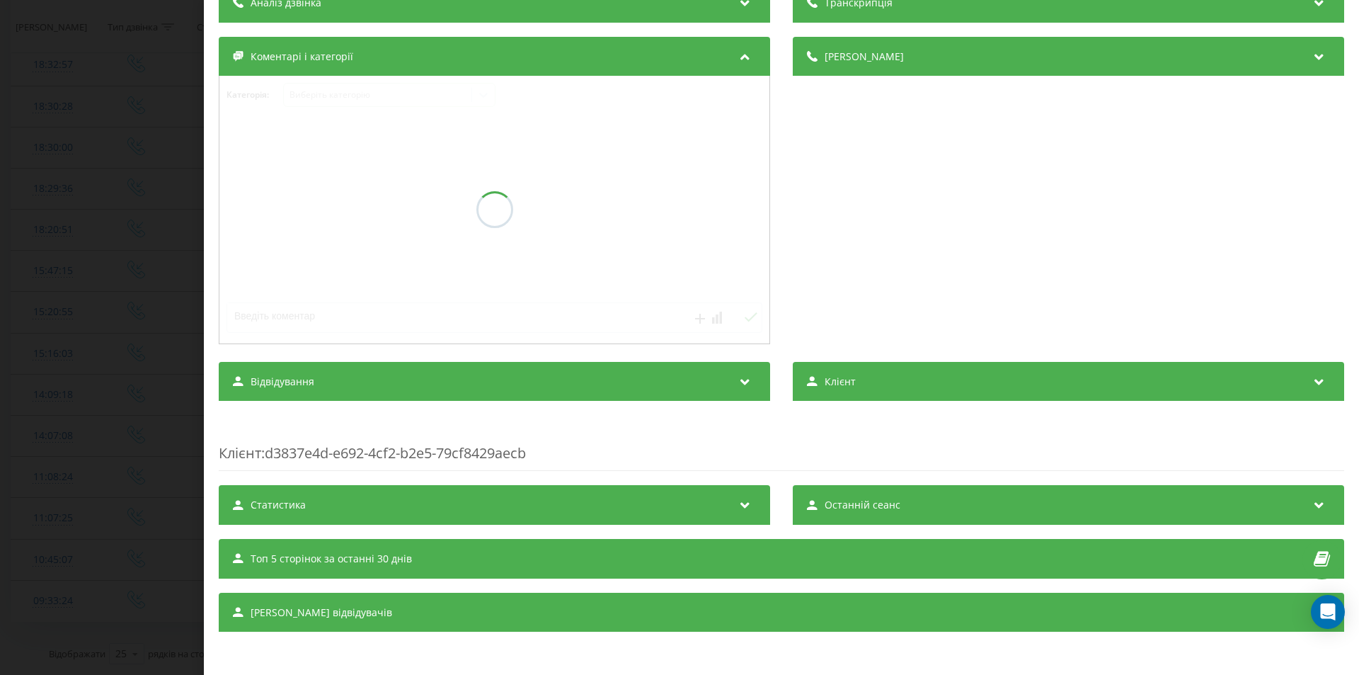
scroll to position [135, 0]
click at [399, 610] on div "[PERSON_NAME] відвідувачів" at bounding box center [782, 613] width 1126 height 40
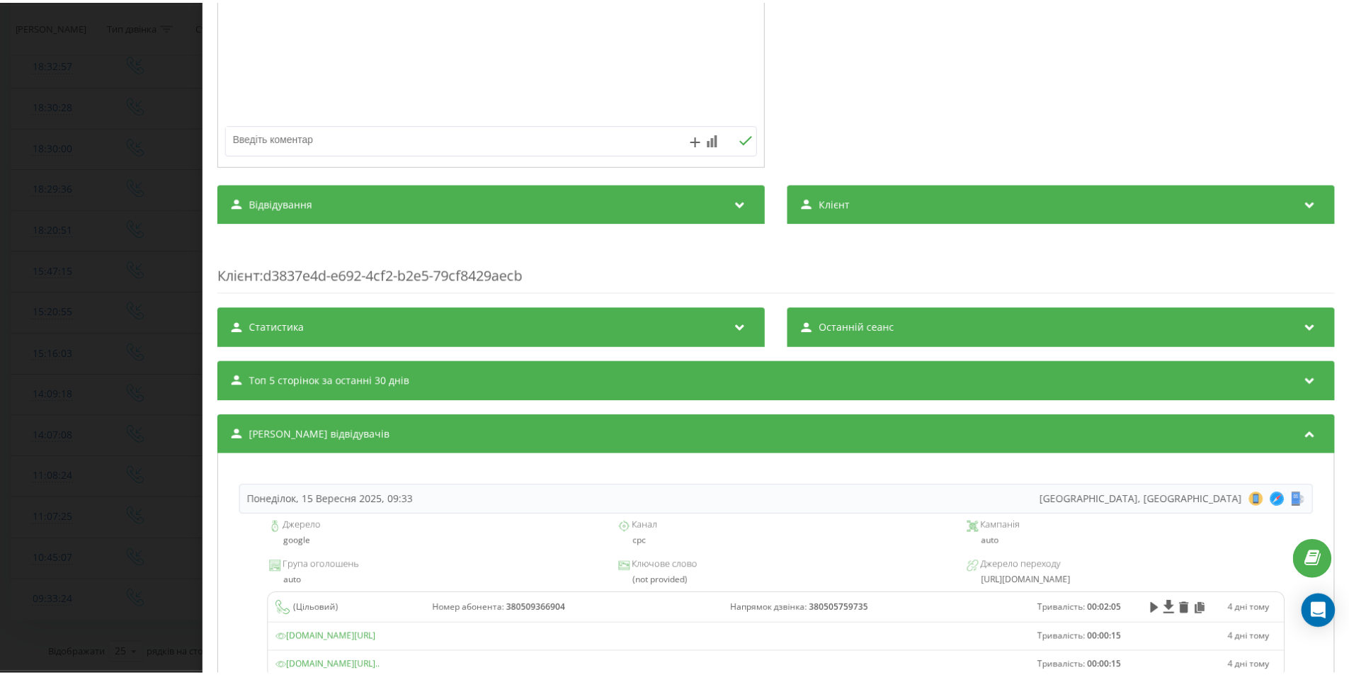
scroll to position [428, 0]
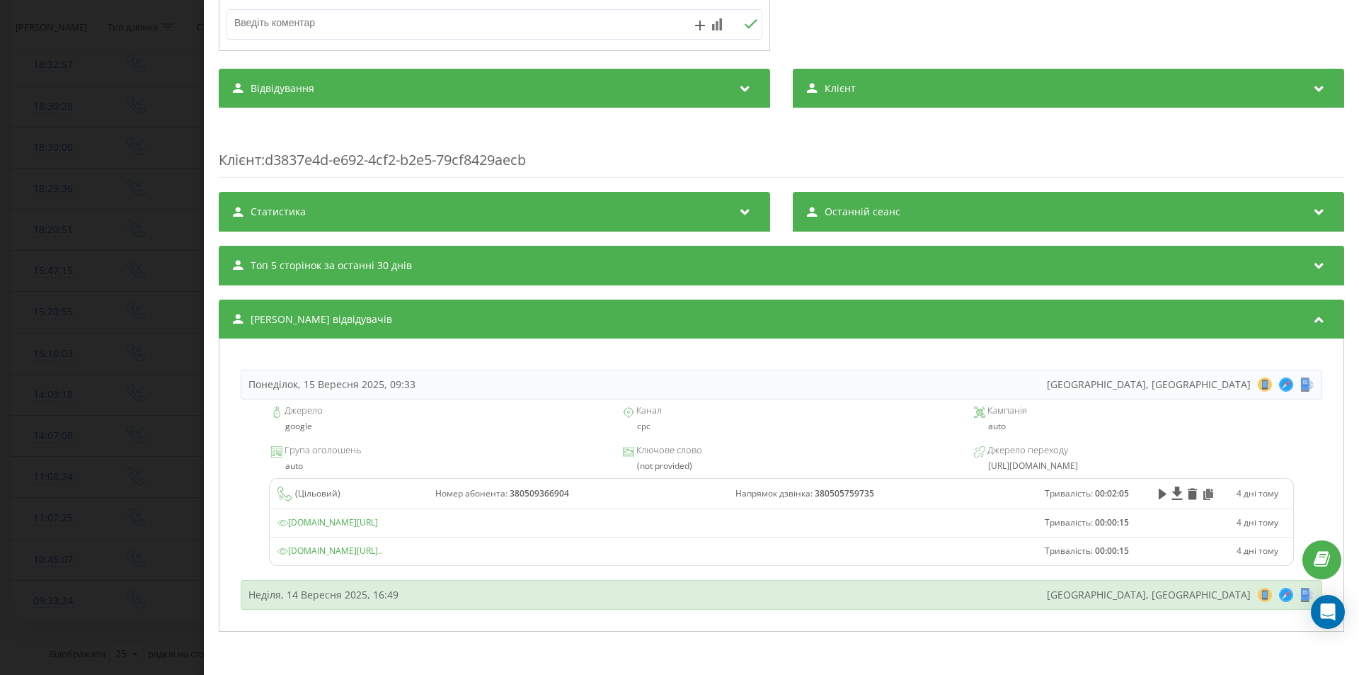
click at [295, 601] on div "Неділя, 14 Вересня 2025, 16:49" at bounding box center [323, 595] width 150 height 14
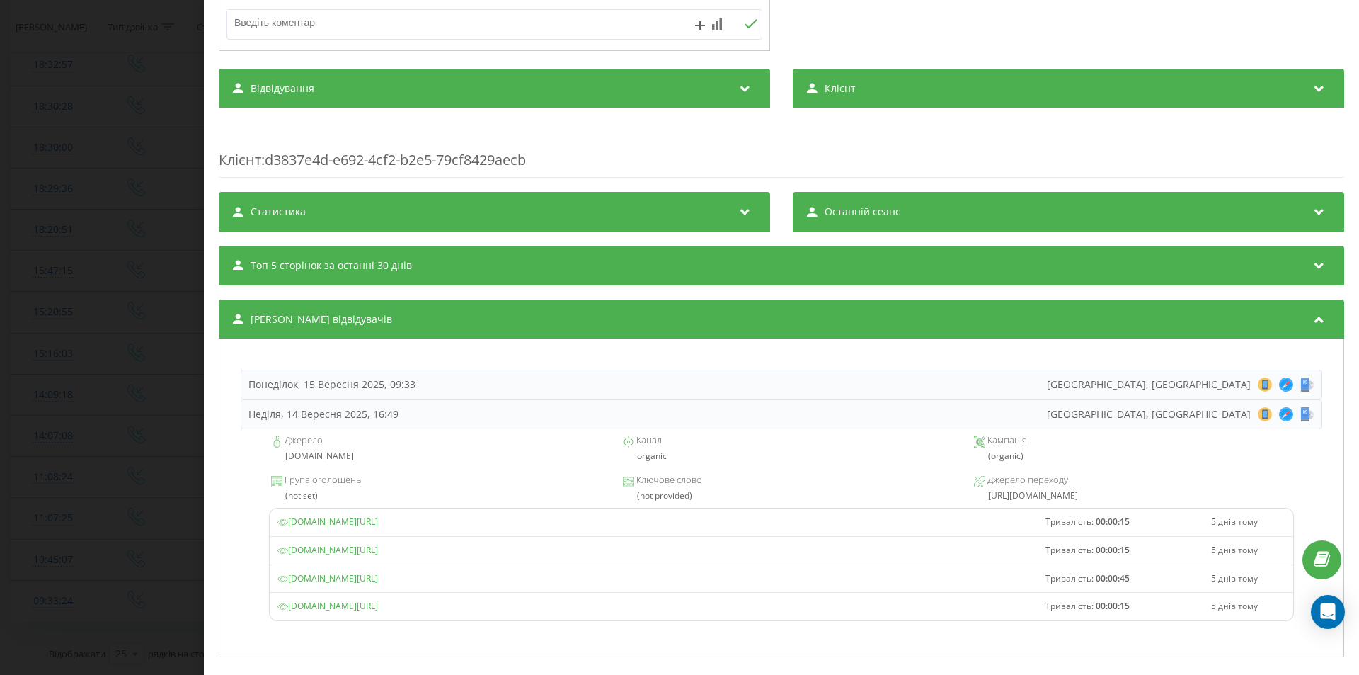
click at [76, 361] on div "Дзвінок : ua13_-1757918004.5671812 1 x - 02:05 00:00 00:00 Транскрипція Для AI-…" at bounding box center [679, 337] width 1359 height 675
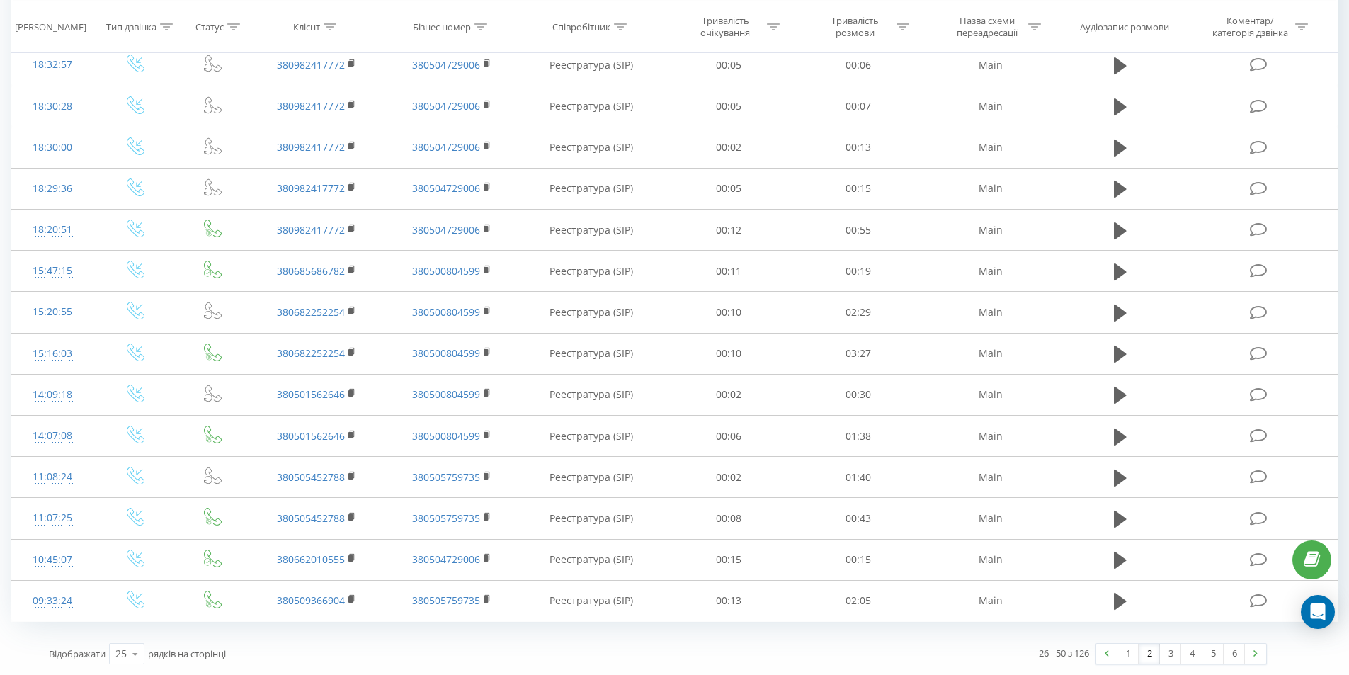
click at [1139, 658] on link "2" at bounding box center [1148, 654] width 21 height 20
click at [1141, 659] on link "2" at bounding box center [1148, 654] width 21 height 20
click at [1133, 657] on link "1" at bounding box center [1127, 654] width 21 height 20
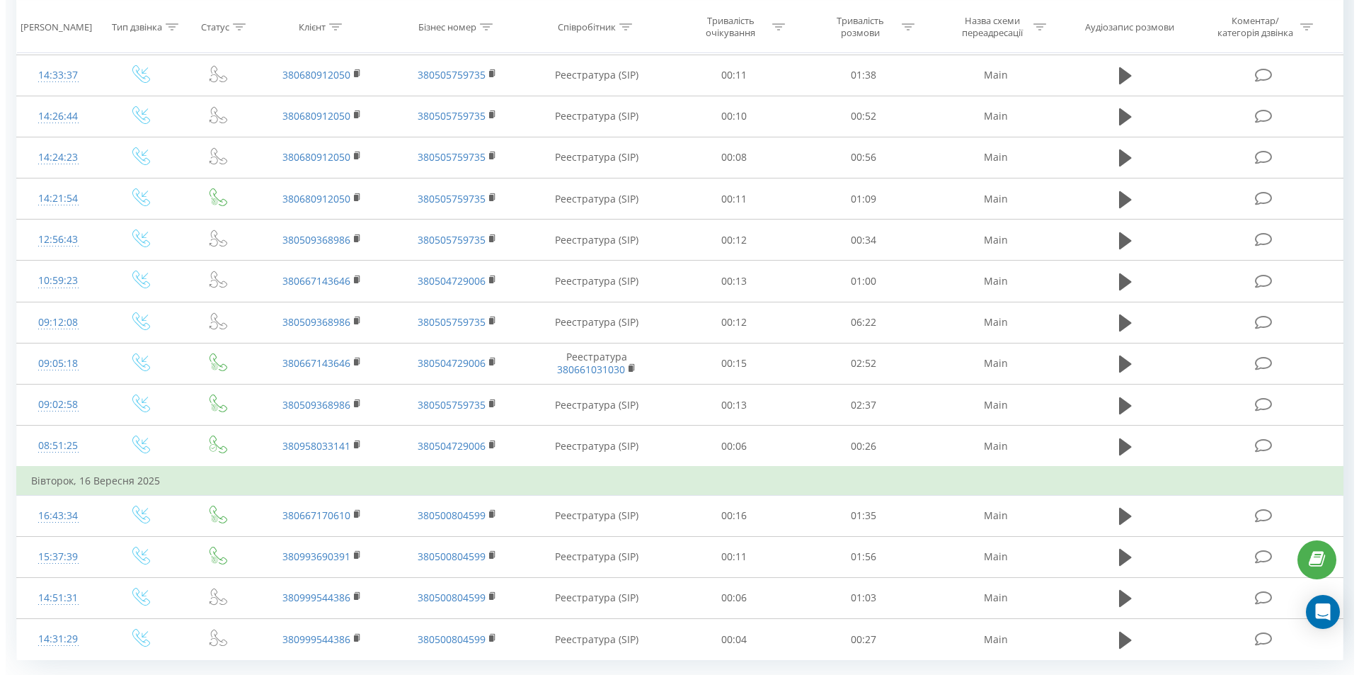
scroll to position [1187, 0]
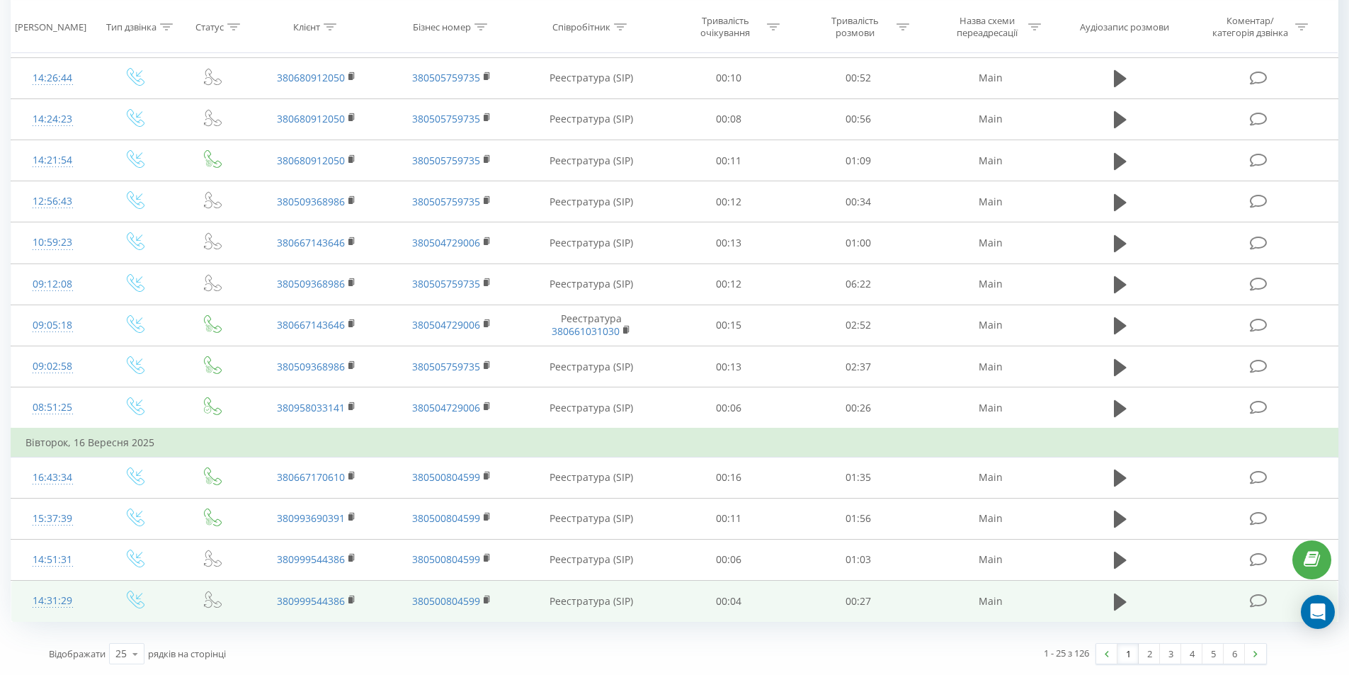
click at [1260, 604] on icon at bounding box center [1259, 600] width 18 height 15
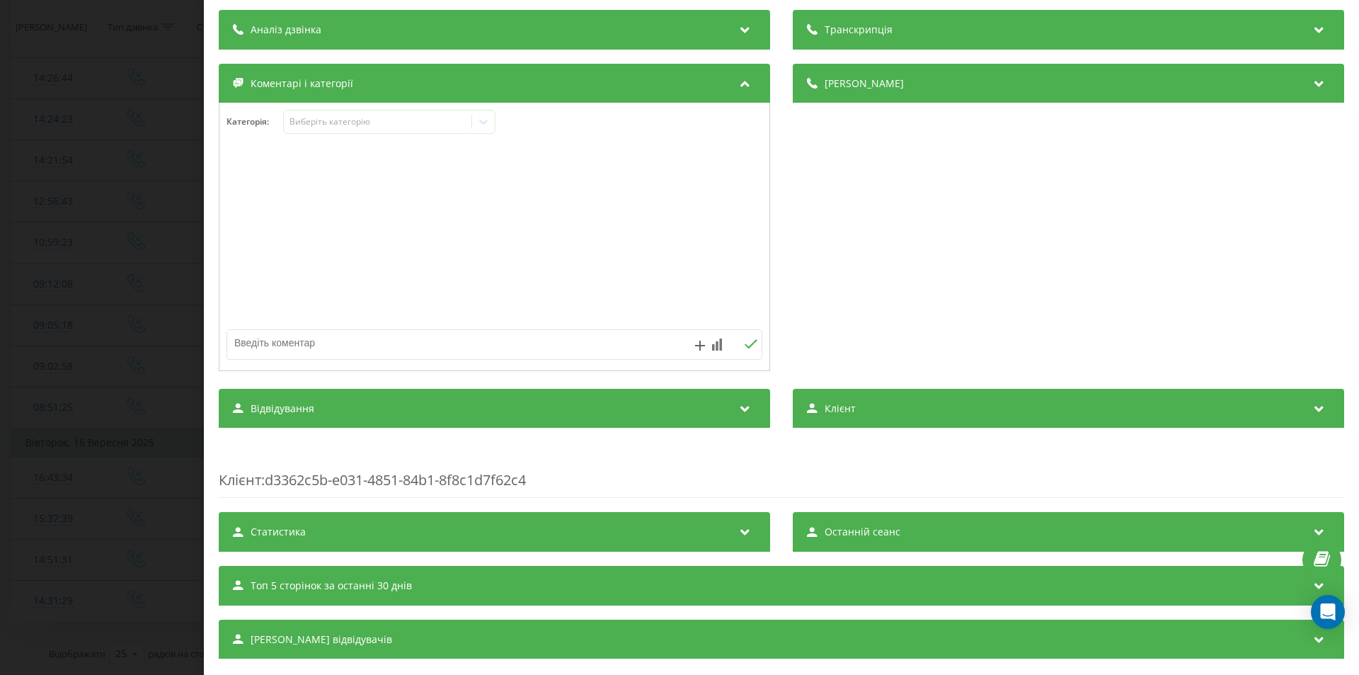
scroll to position [135, 0]
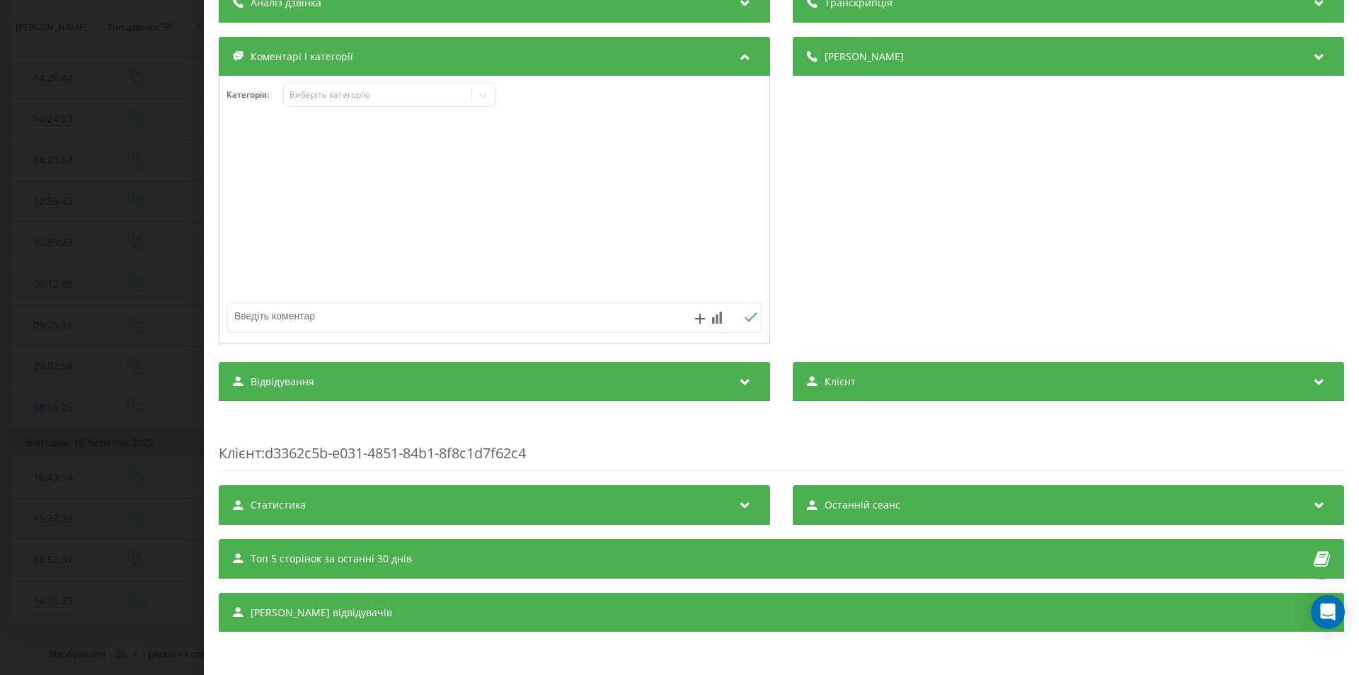
click at [329, 618] on span "[PERSON_NAME] відвідувачів" at bounding box center [322, 612] width 142 height 14
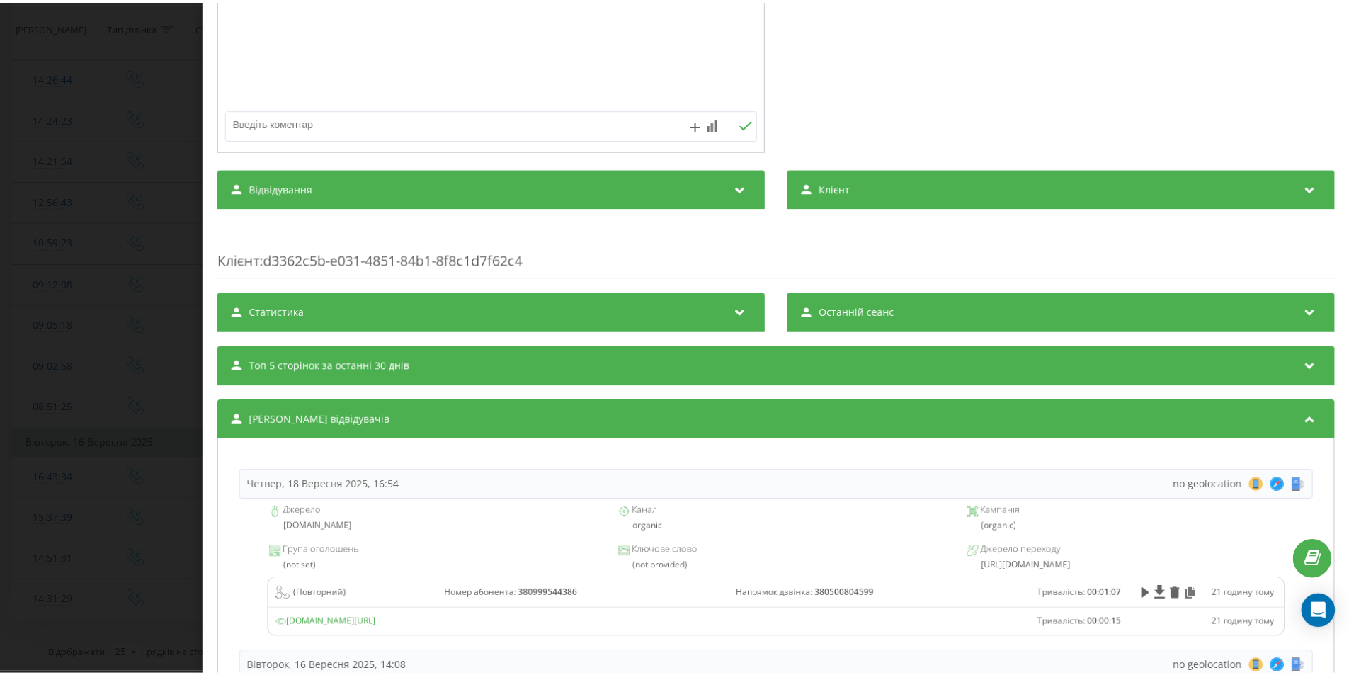
scroll to position [430, 0]
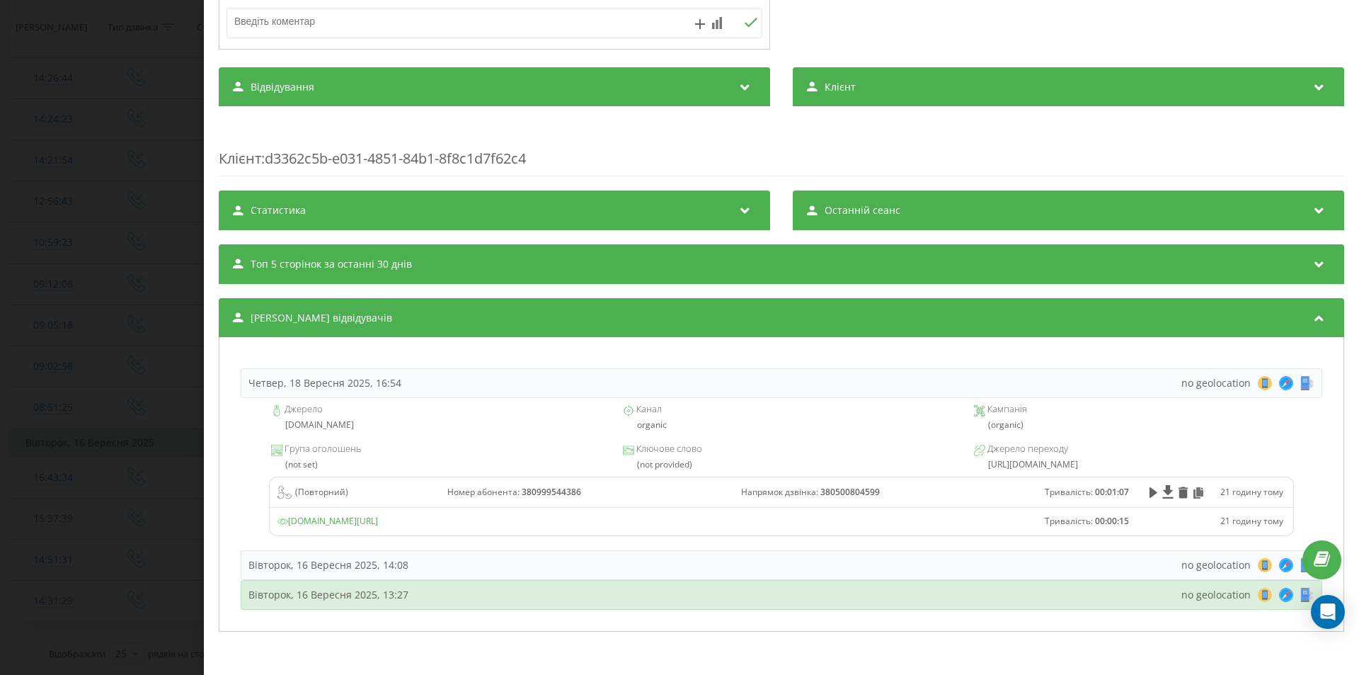
click at [307, 583] on div "Вівторок, 16 Вересня 2025, 13:27 no geolocation 8 18 28 38 48 58 68 78 88 98 10…" at bounding box center [782, 595] width 1082 height 30
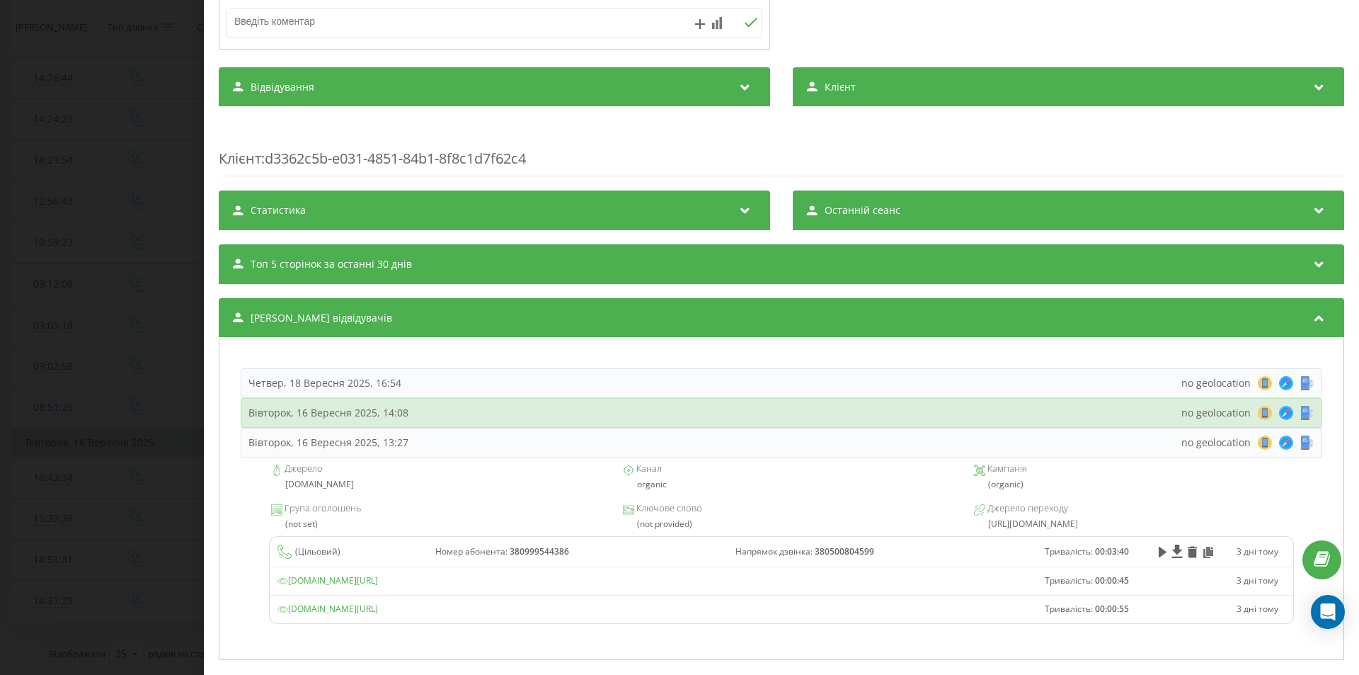
click at [326, 417] on div "Вівторок, 16 Вересня 2025, 14:08" at bounding box center [328, 413] width 160 height 14
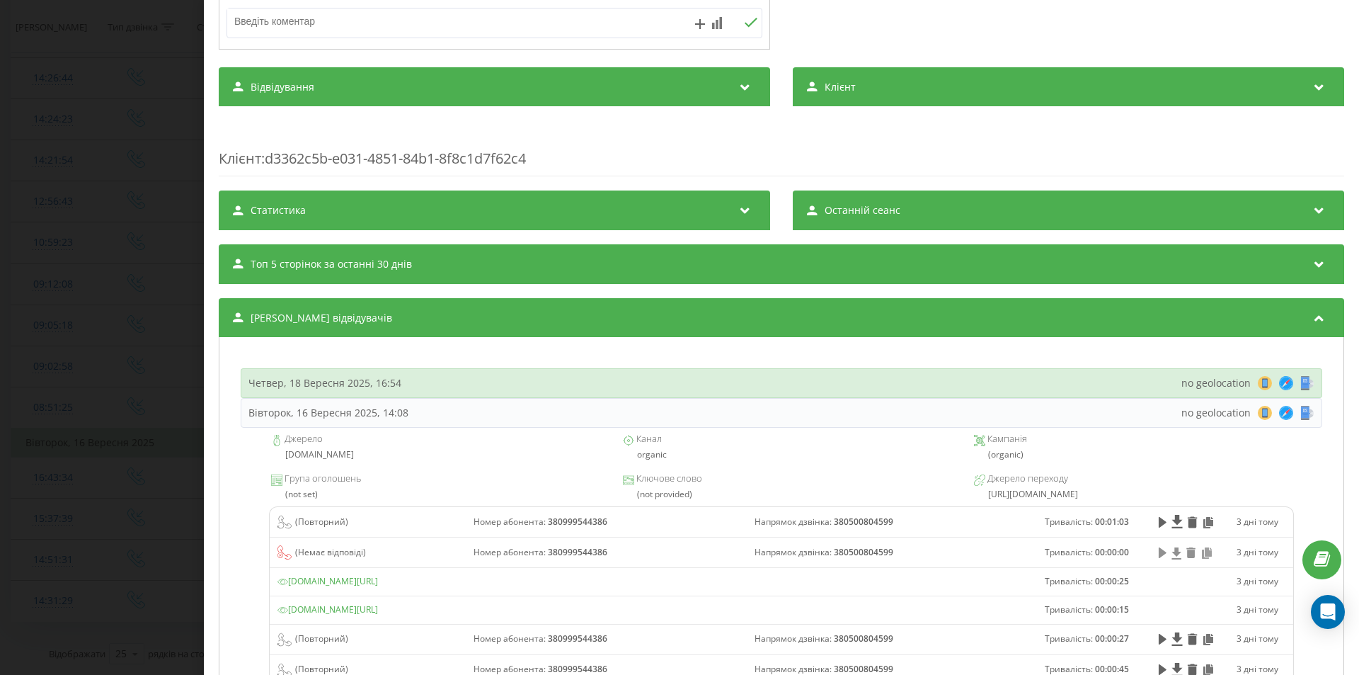
click at [335, 387] on div "Четвер, 18 Вересня 2025, 16:54" at bounding box center [324, 383] width 153 height 14
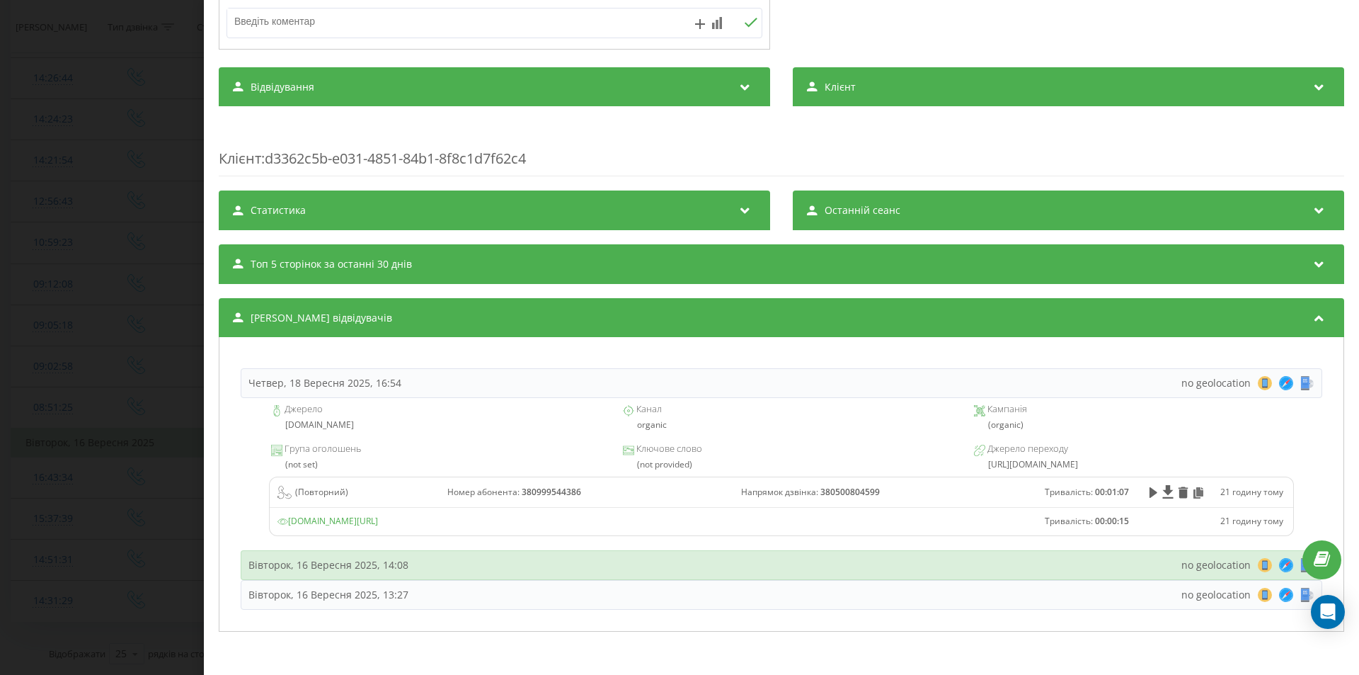
click at [449, 564] on div "Вівторок, 16 Вересня 2025, 14:08 no geolocation 8 18 28 38 48 58 68 78 88 98 10…" at bounding box center [782, 565] width 1082 height 30
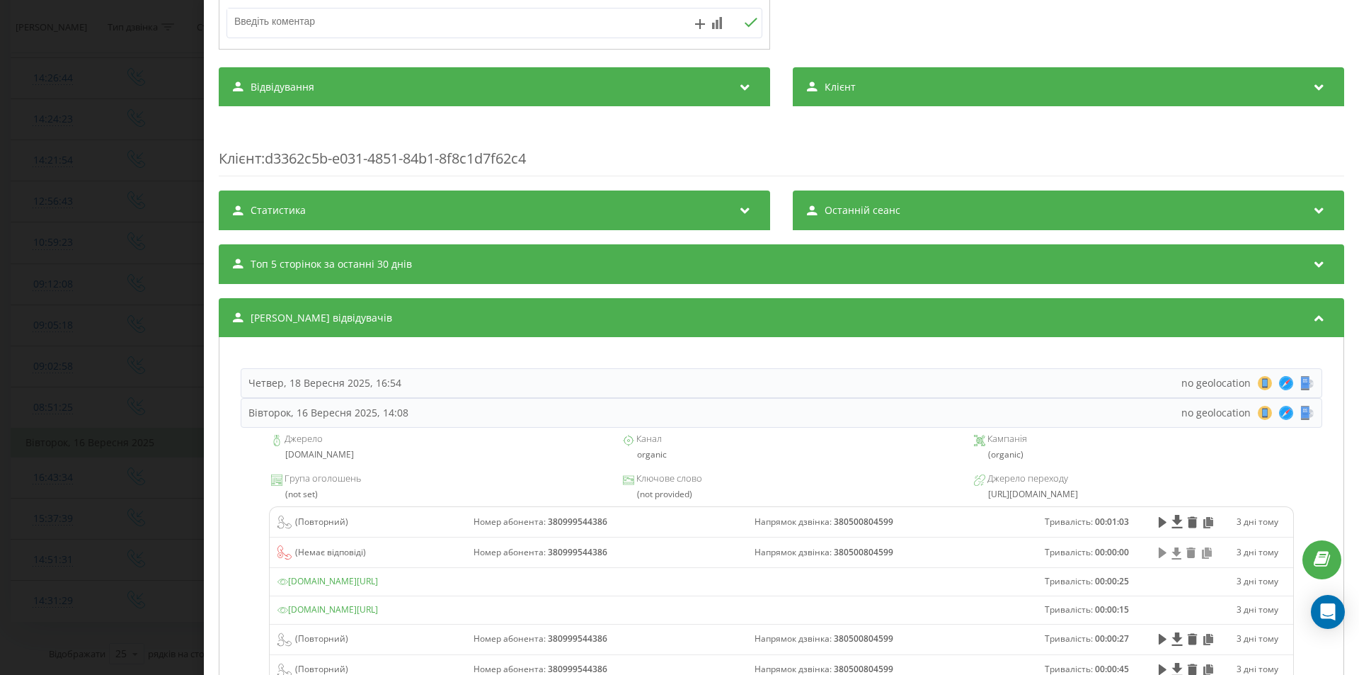
click at [171, 393] on div "Дзвінок : ua17_-1758022289.887675 1 x - 00:27 00:00 00:00 Транскрипція Для AI-а…" at bounding box center [679, 337] width 1359 height 675
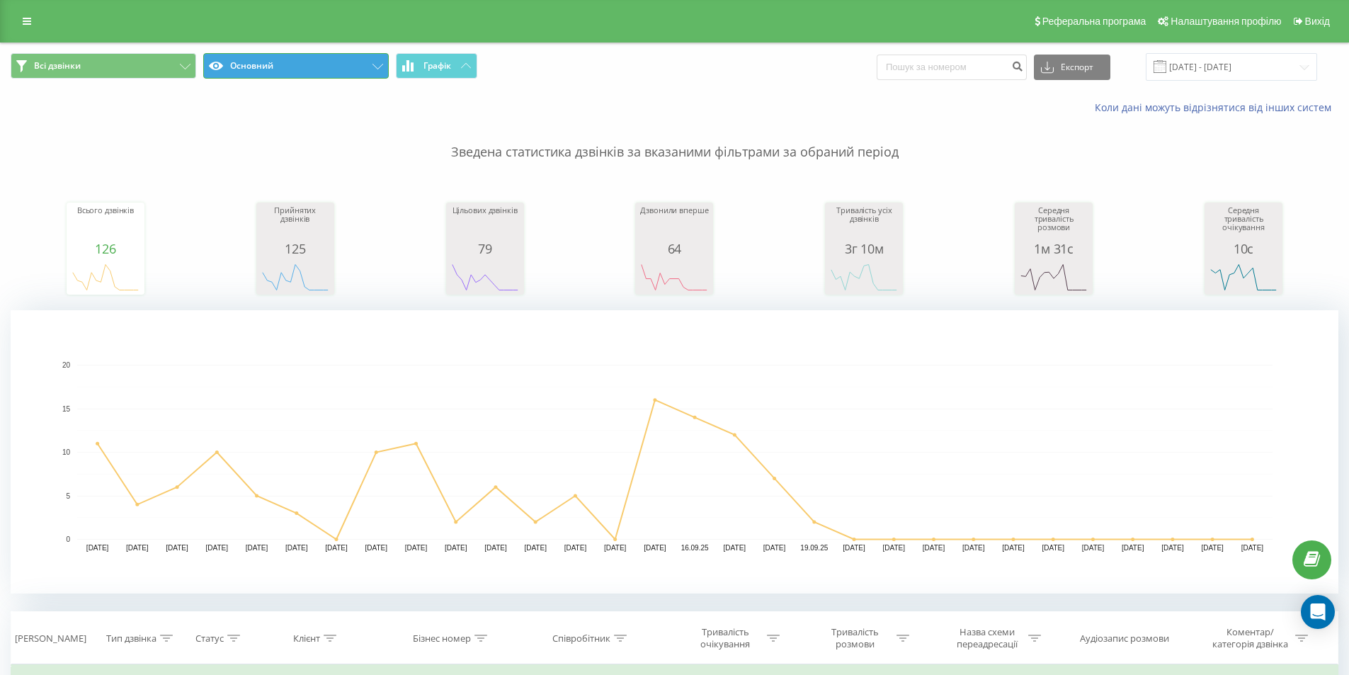
click at [320, 55] on button "Основний" at bounding box center [295, 65] width 185 height 25
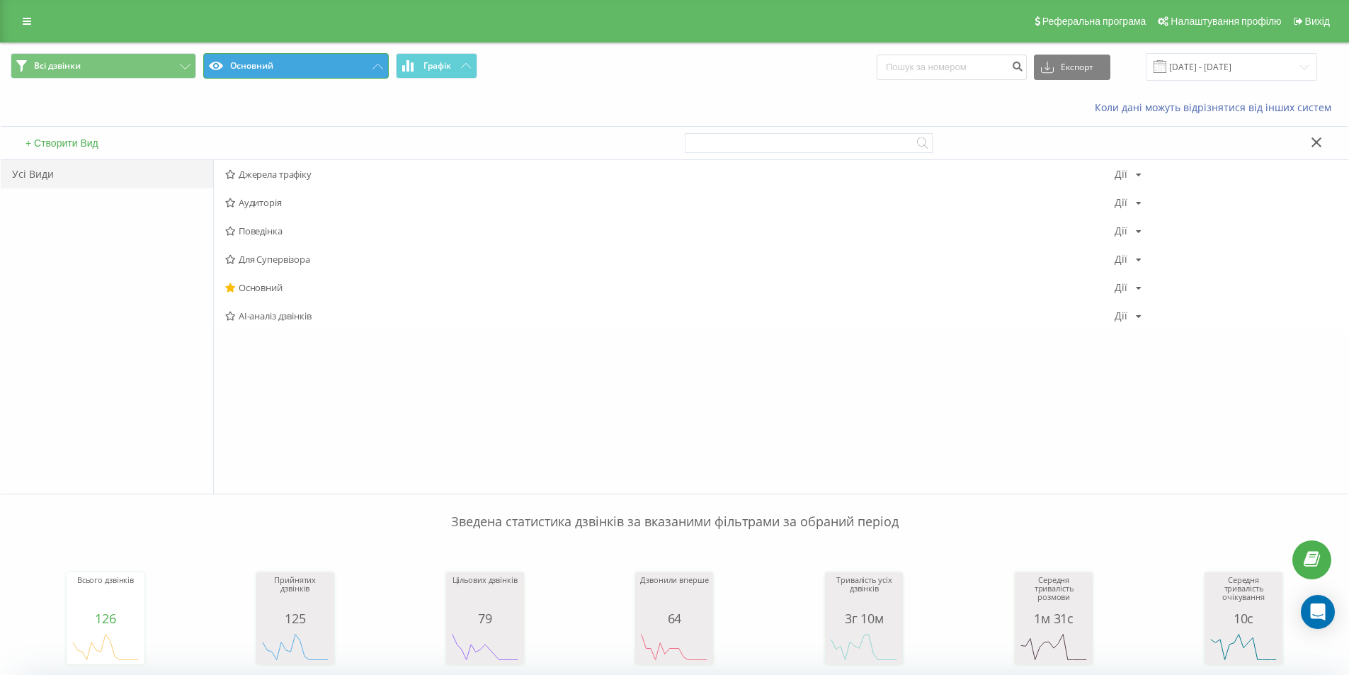
click at [312, 57] on button "Основний" at bounding box center [295, 65] width 185 height 25
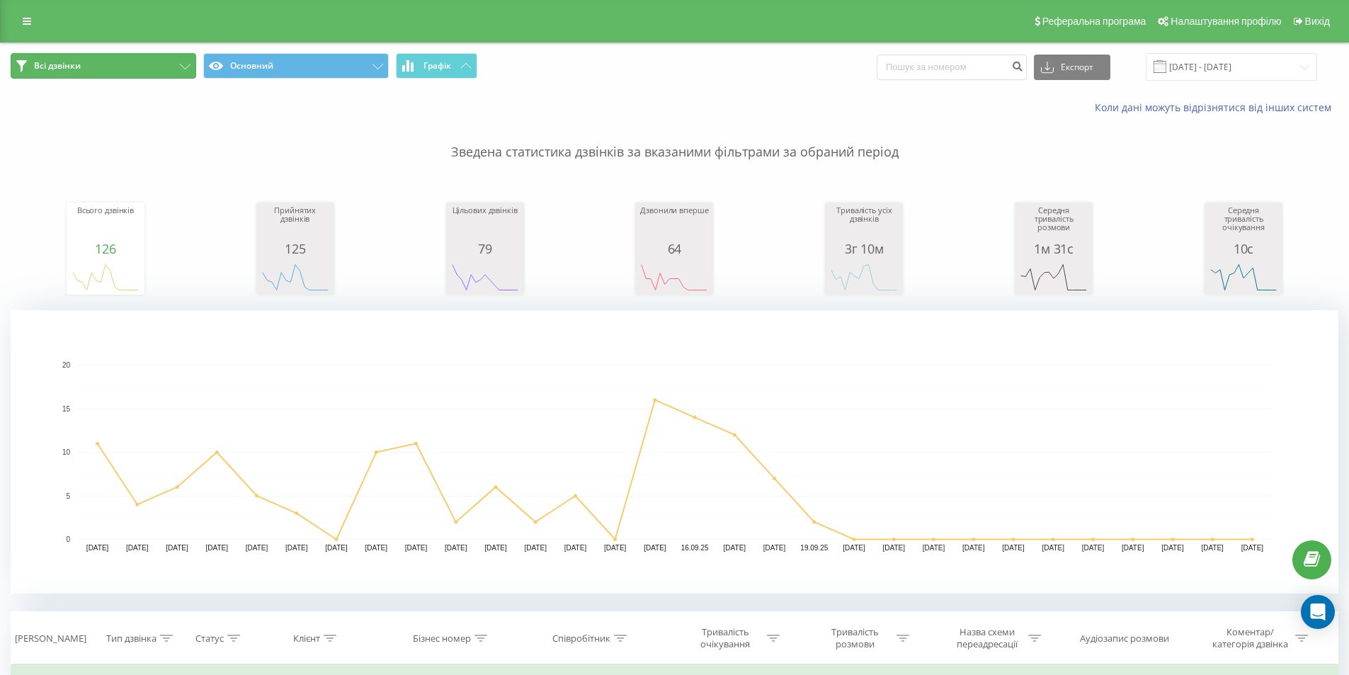
click at [84, 68] on button "Всі дзвінки" at bounding box center [103, 65] width 185 height 25
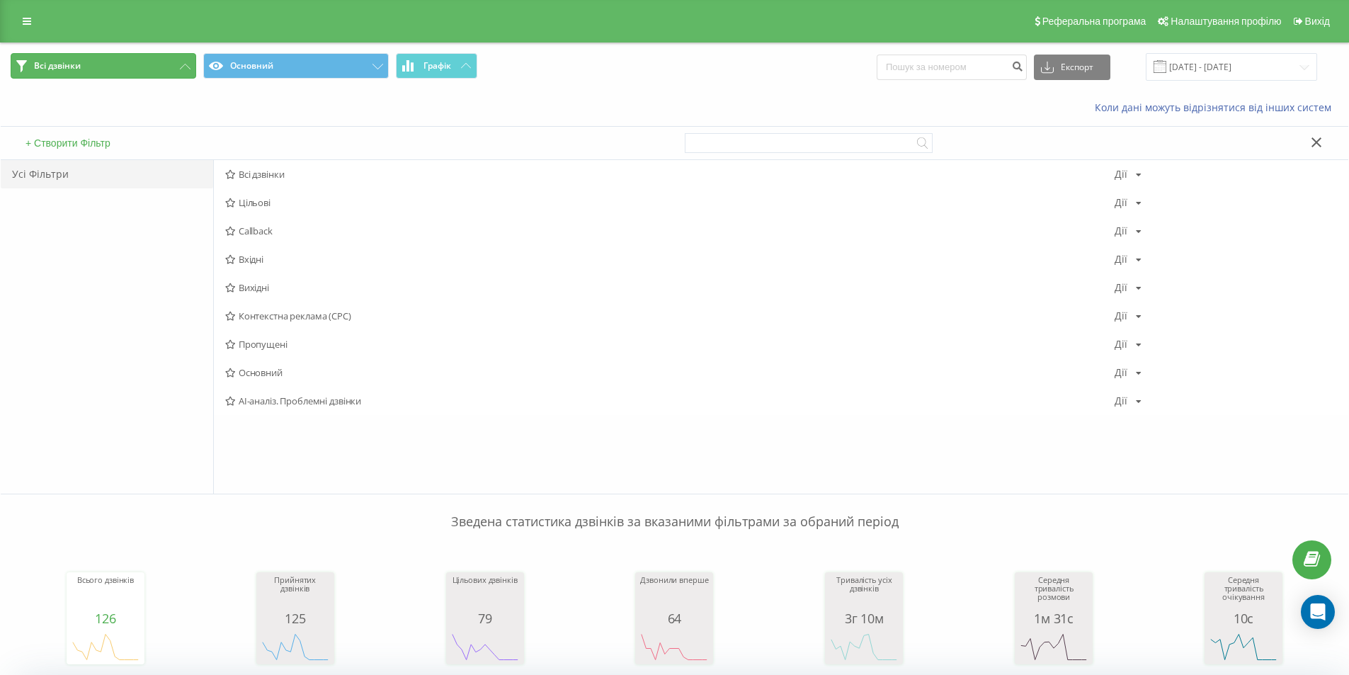
click at [98, 67] on button "Всі дзвінки" at bounding box center [103, 65] width 185 height 25
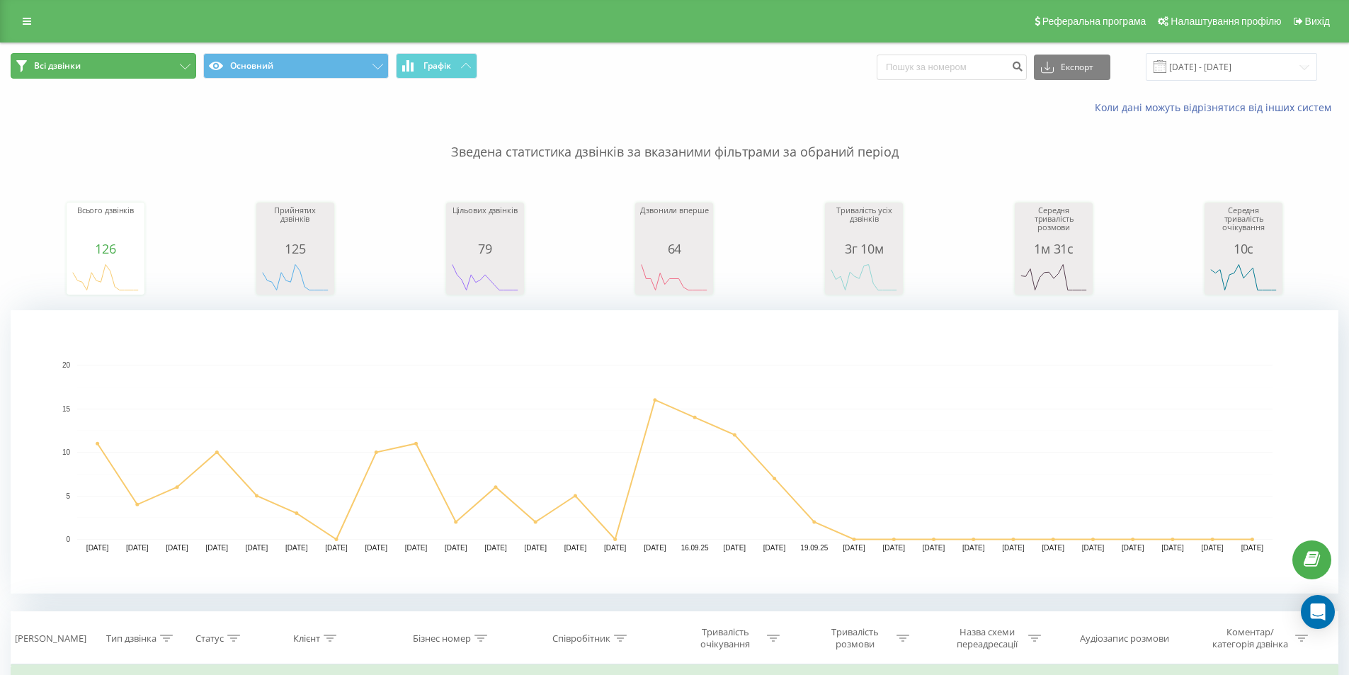
click at [97, 67] on button "Всі дзвінки" at bounding box center [103, 65] width 185 height 25
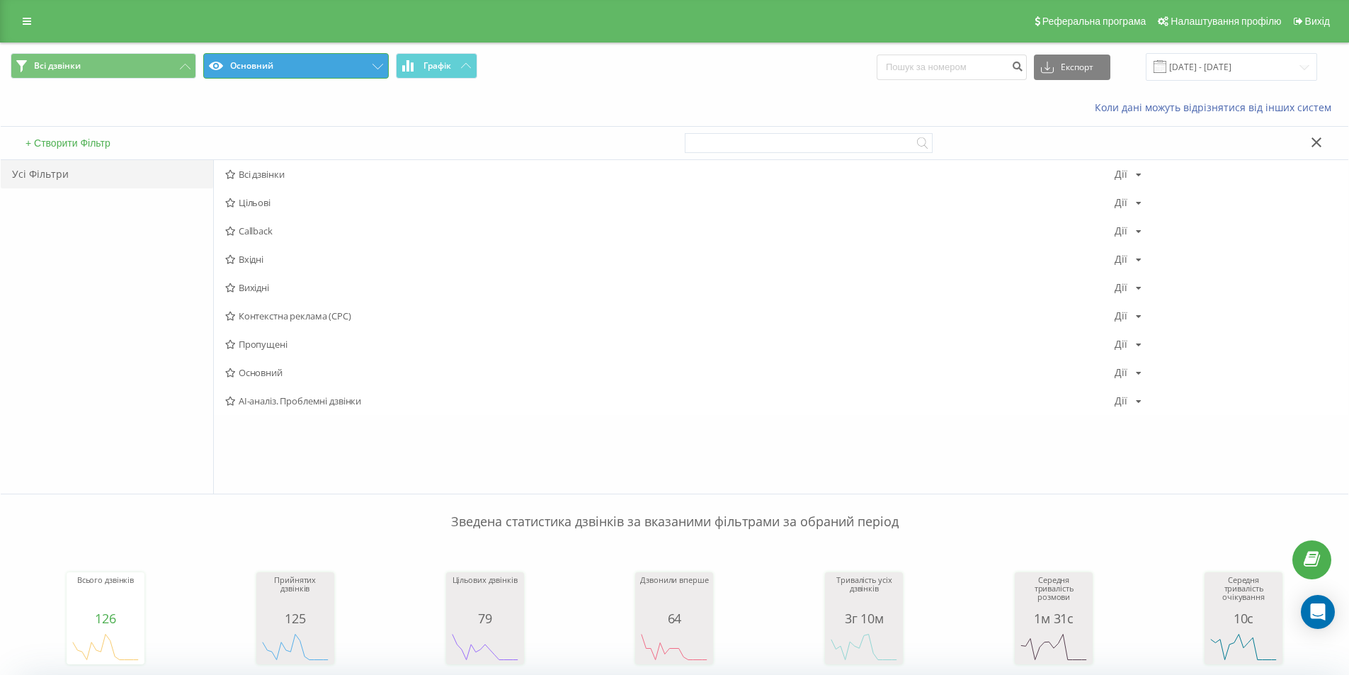
click at [275, 72] on button "Основний" at bounding box center [295, 65] width 185 height 25
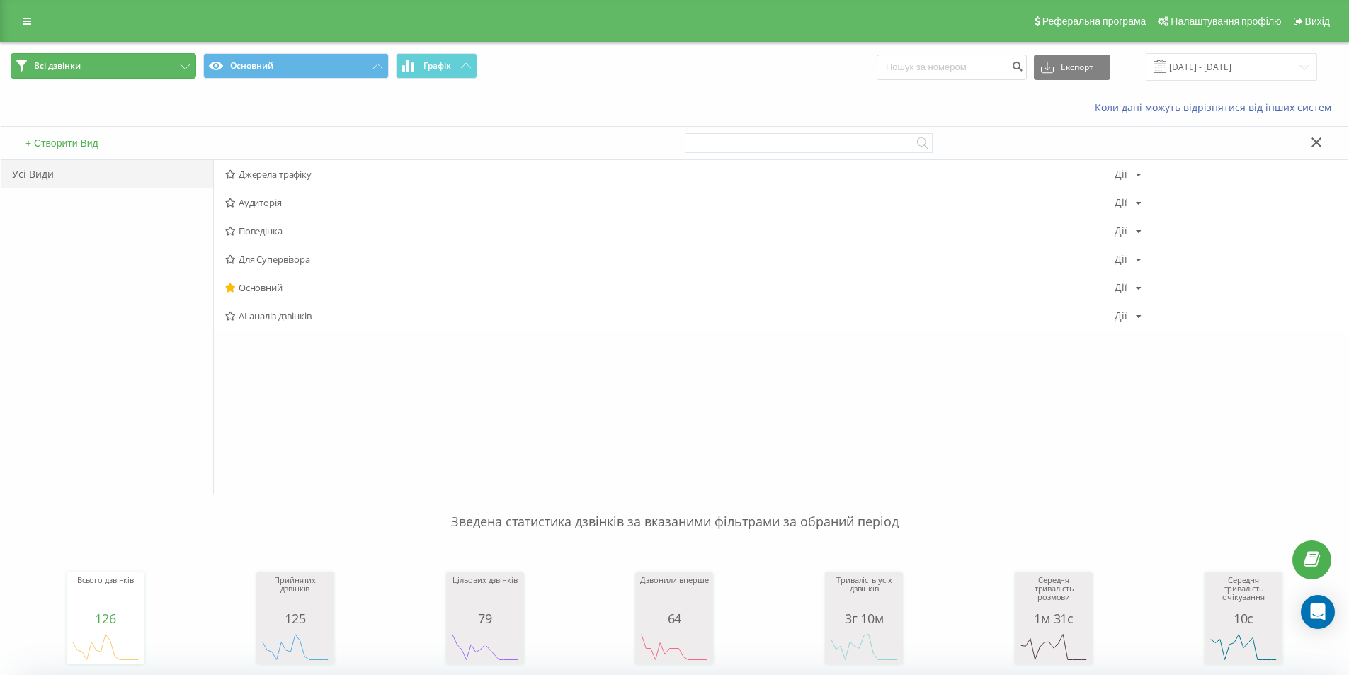
click at [144, 59] on button "Всі дзвінки" at bounding box center [103, 65] width 185 height 25
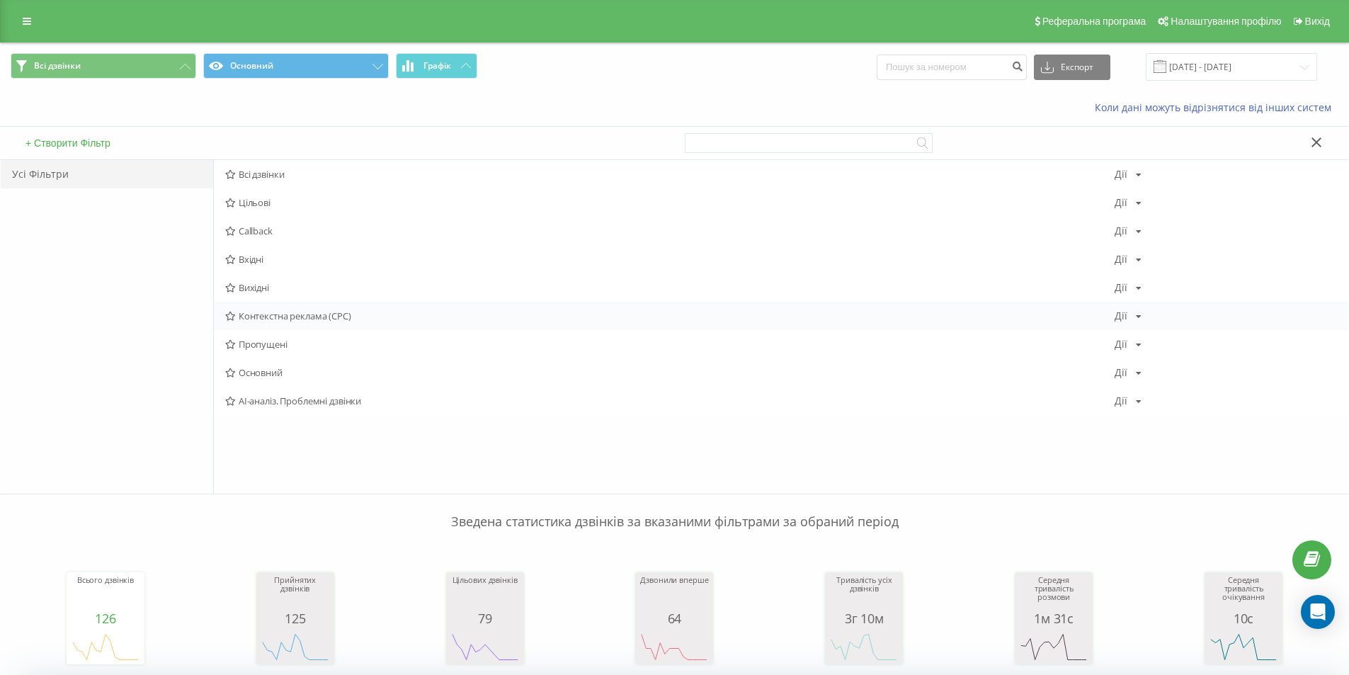
click at [292, 316] on span "Контекстна реклама (CPC)" at bounding box center [669, 316] width 889 height 10
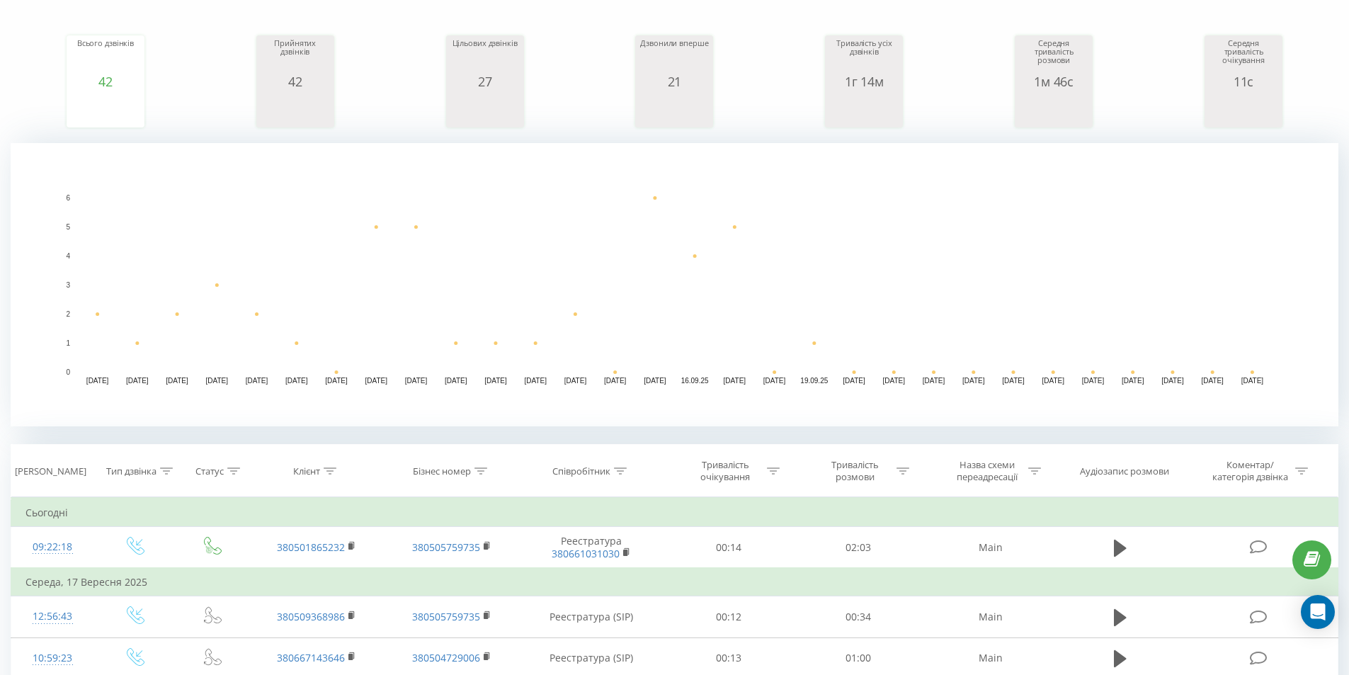
scroll to position [142, 0]
